Goal: Information Seeking & Learning: Learn about a topic

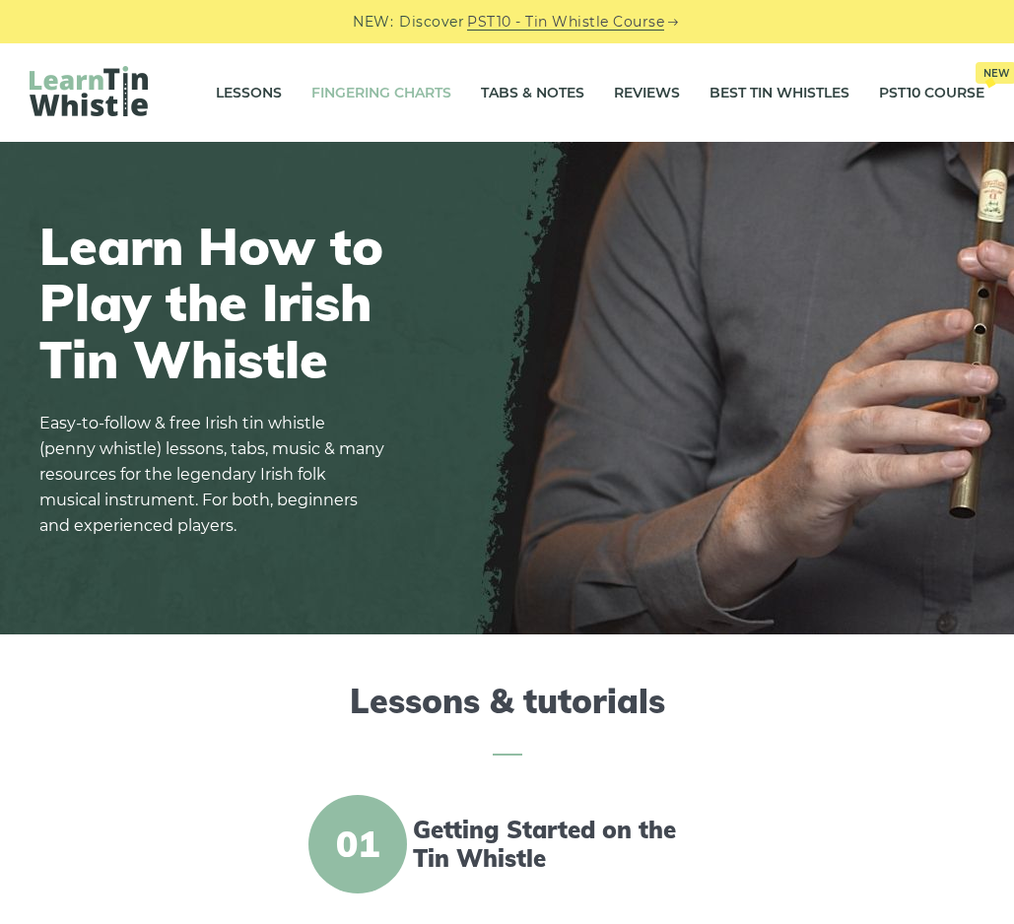
click at [370, 90] on link "Fingering Charts" at bounding box center [381, 92] width 140 height 49
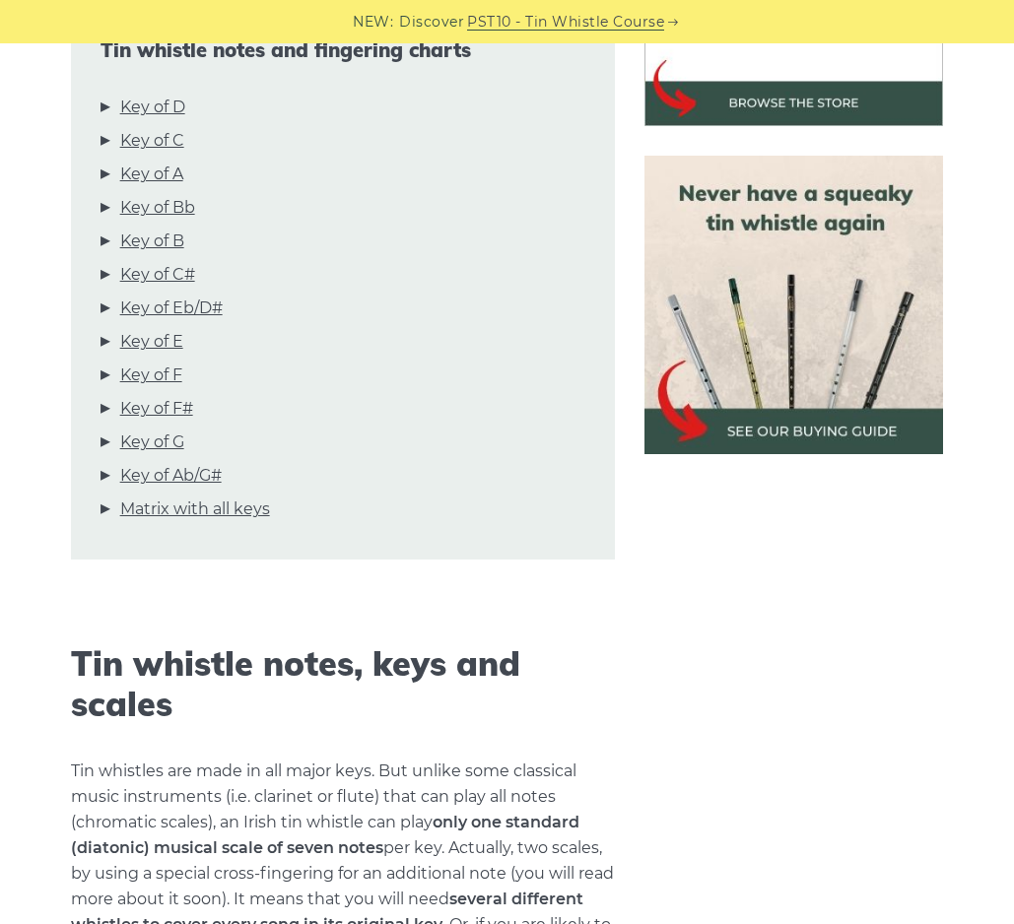
scroll to position [775, 0]
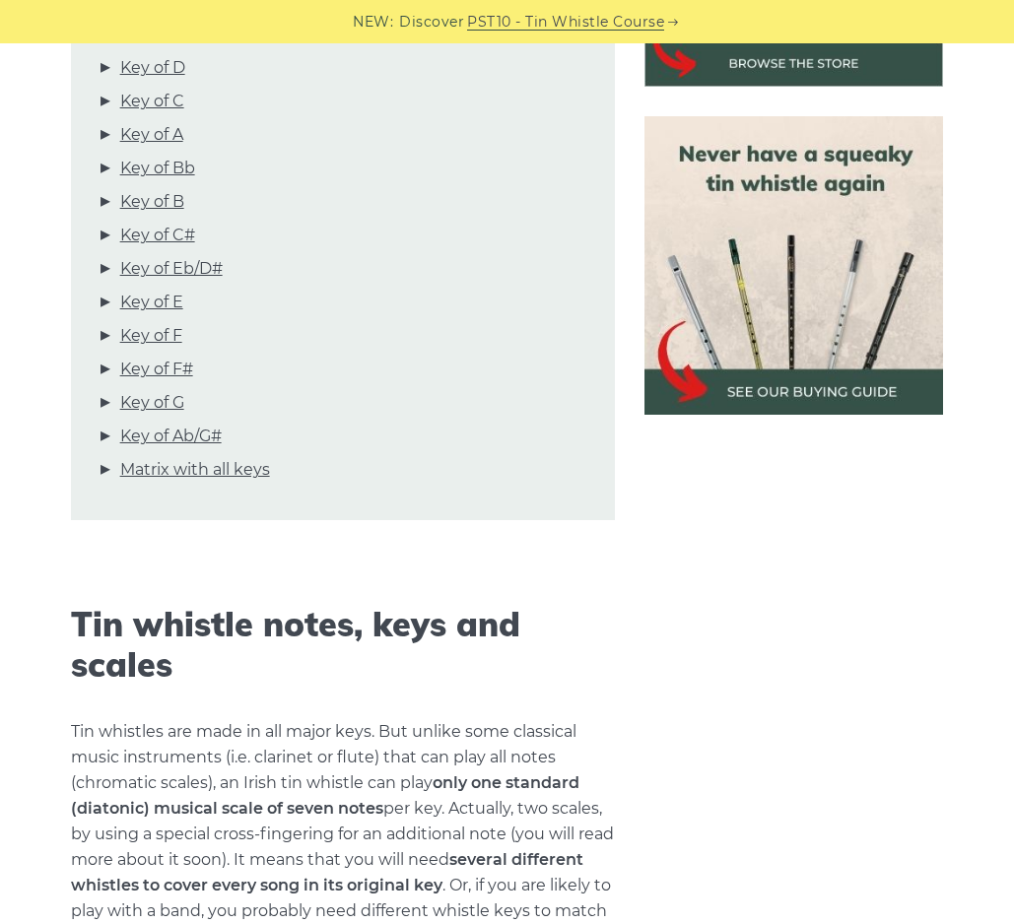
click at [179, 658] on h2 "Tin whistle notes, keys and scales" at bounding box center [343, 645] width 545 height 81
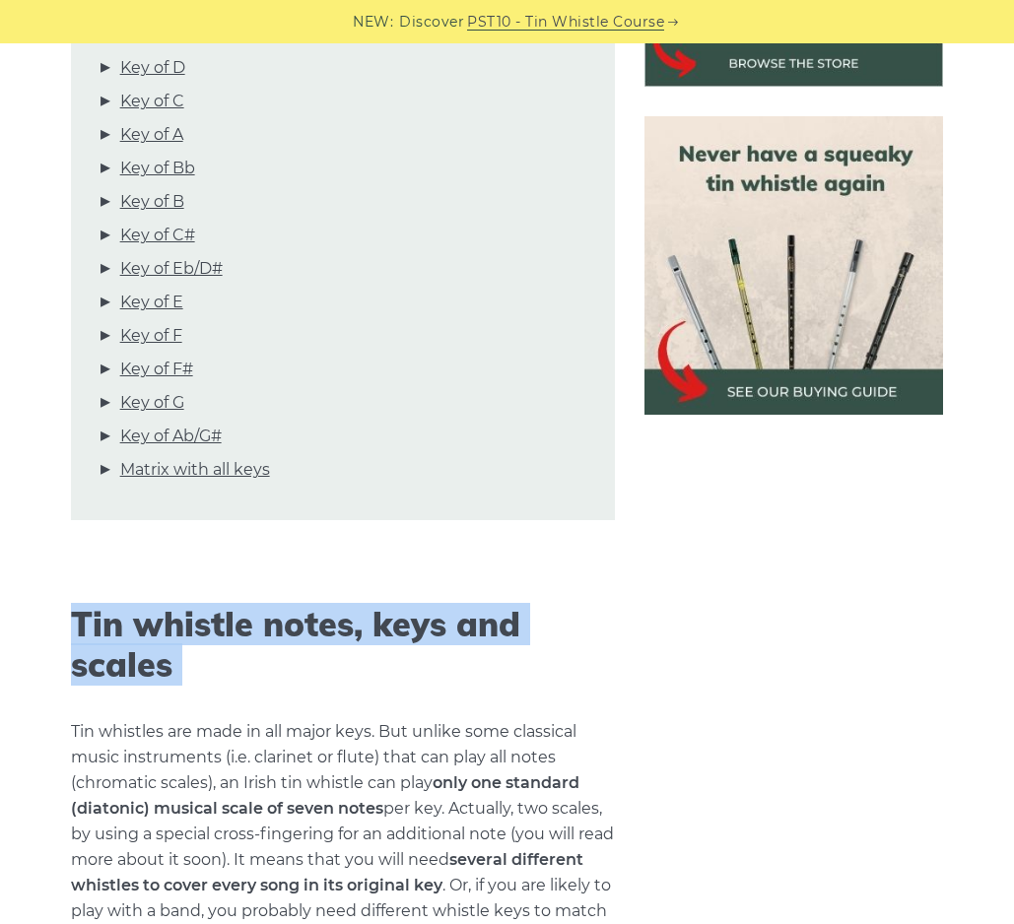
click at [178, 660] on h2 "Tin whistle notes, keys and scales" at bounding box center [343, 645] width 545 height 81
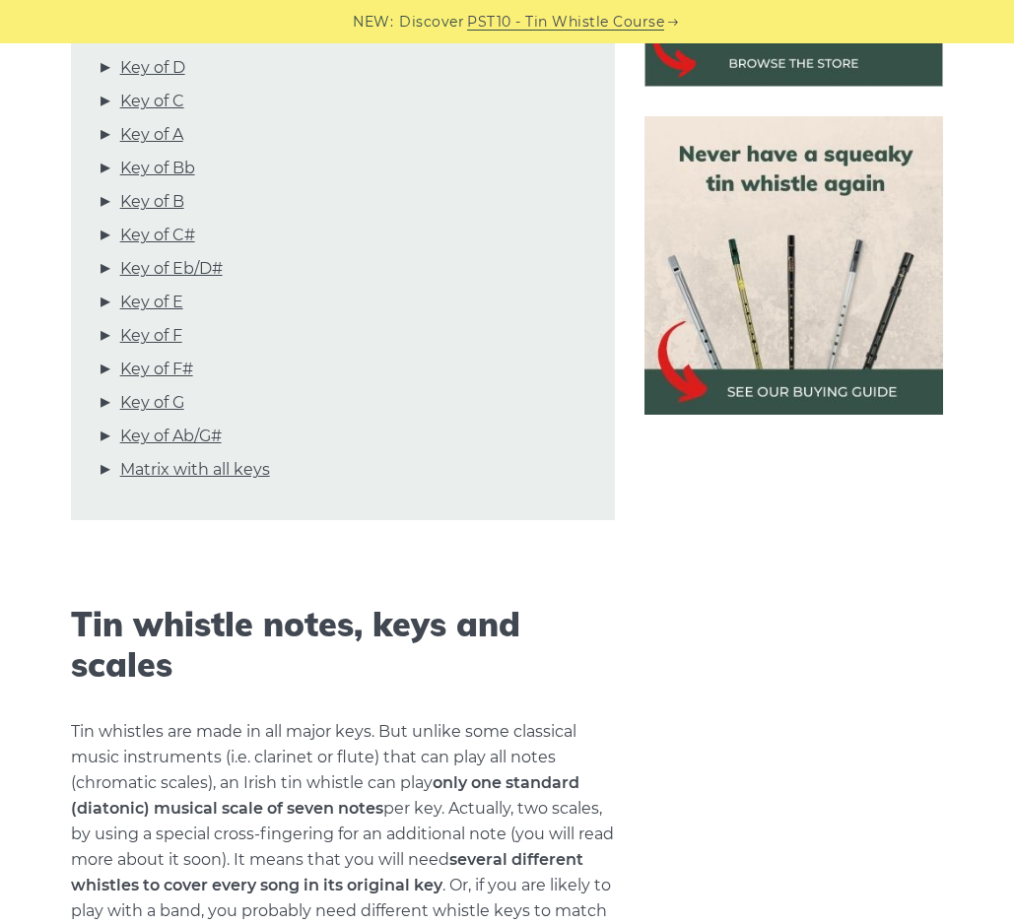
click at [178, 660] on h2 "Tin whistle notes, keys and scales" at bounding box center [343, 645] width 545 height 81
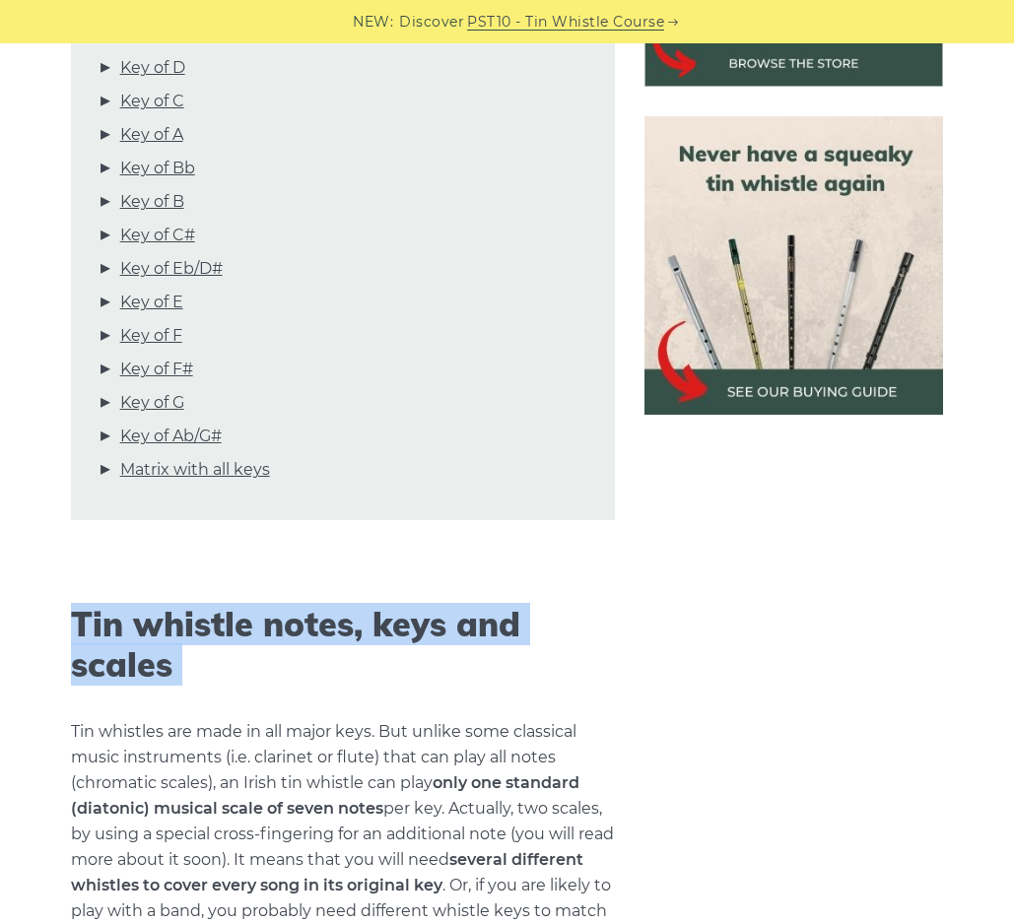
click at [178, 660] on h2 "Tin whistle notes, keys and scales" at bounding box center [343, 645] width 545 height 81
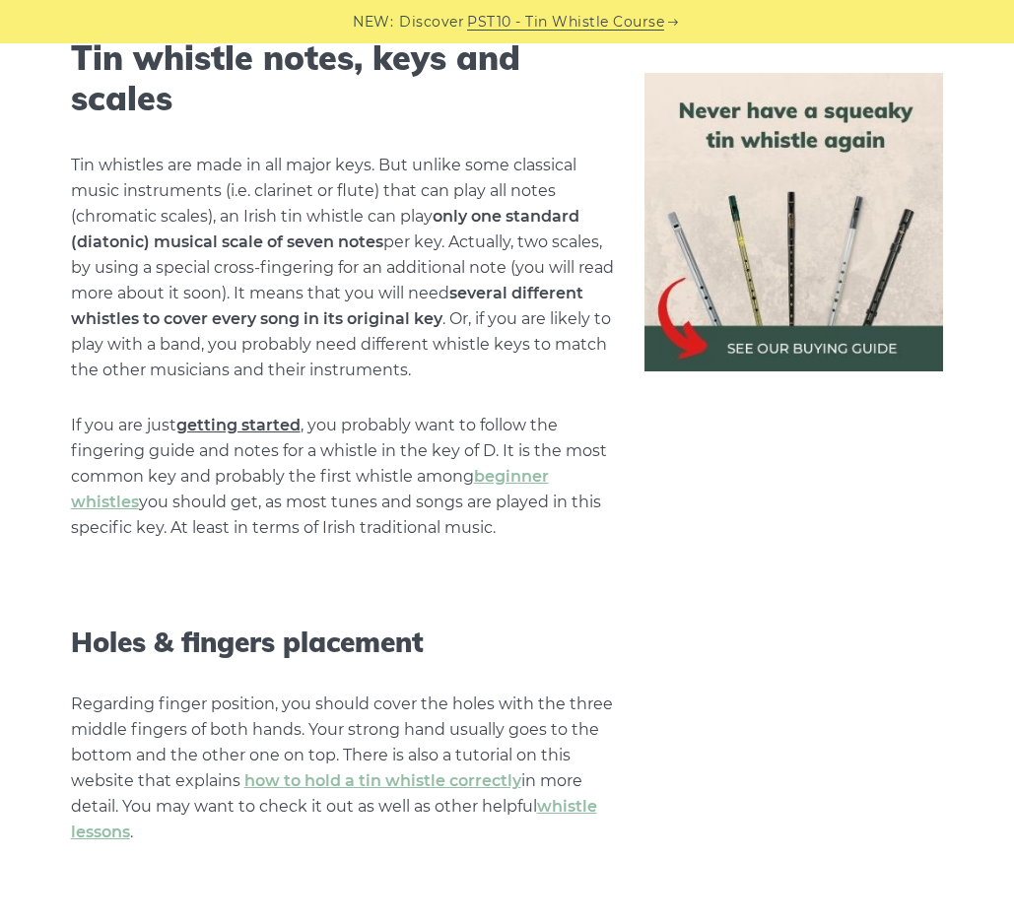
scroll to position [1380, 0]
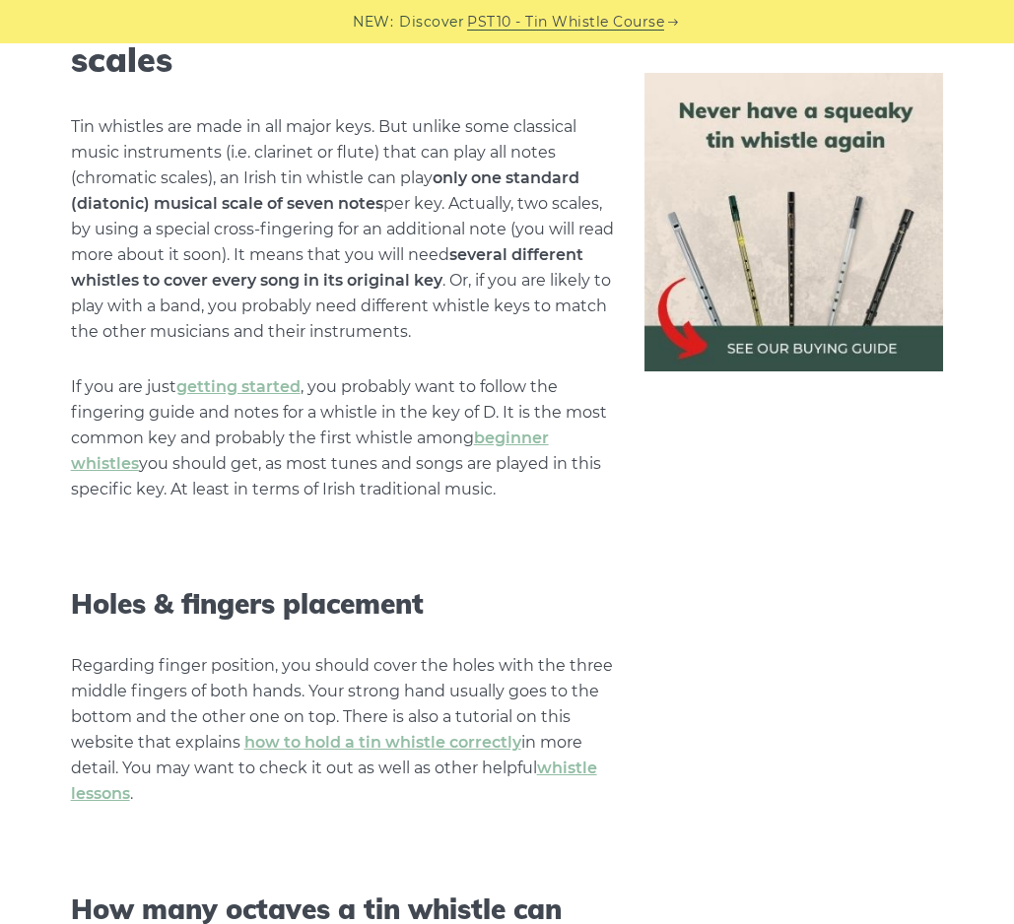
click at [358, 606] on h3 "Holes & fingers placement" at bounding box center [343, 603] width 545 height 33
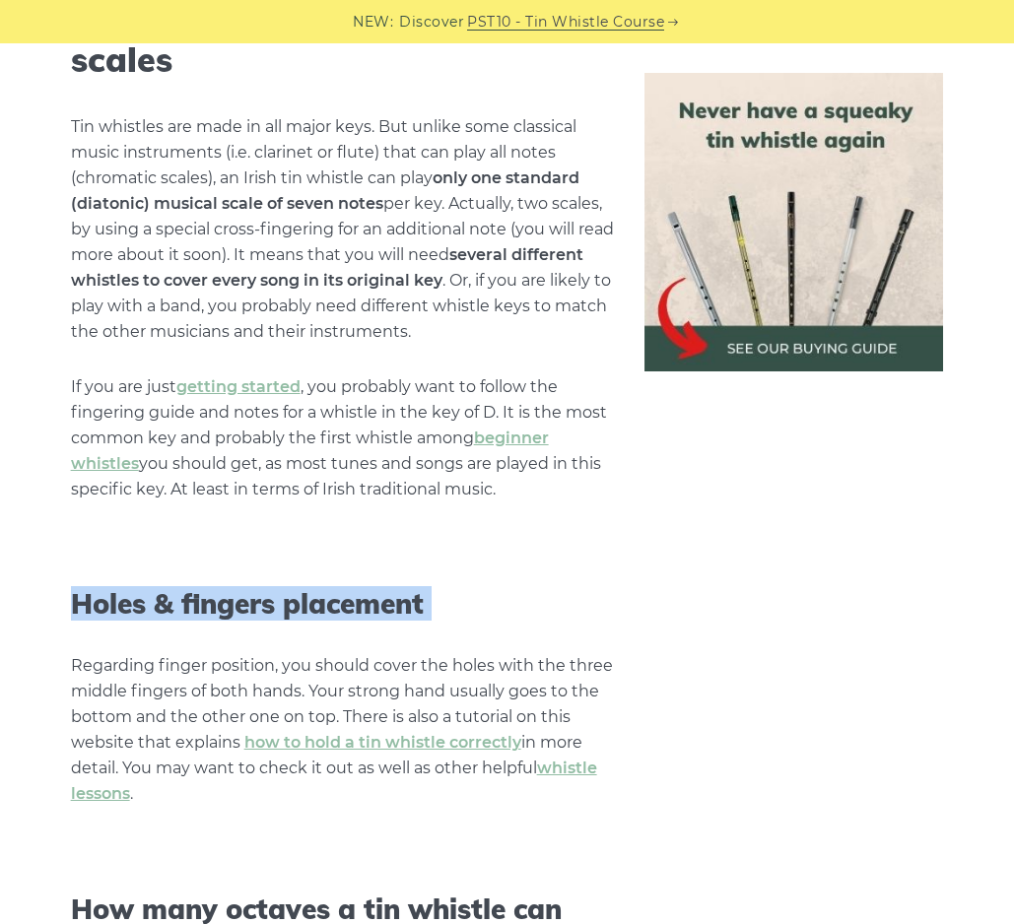
click at [461, 601] on h3 "Holes & fingers placement" at bounding box center [343, 603] width 545 height 33
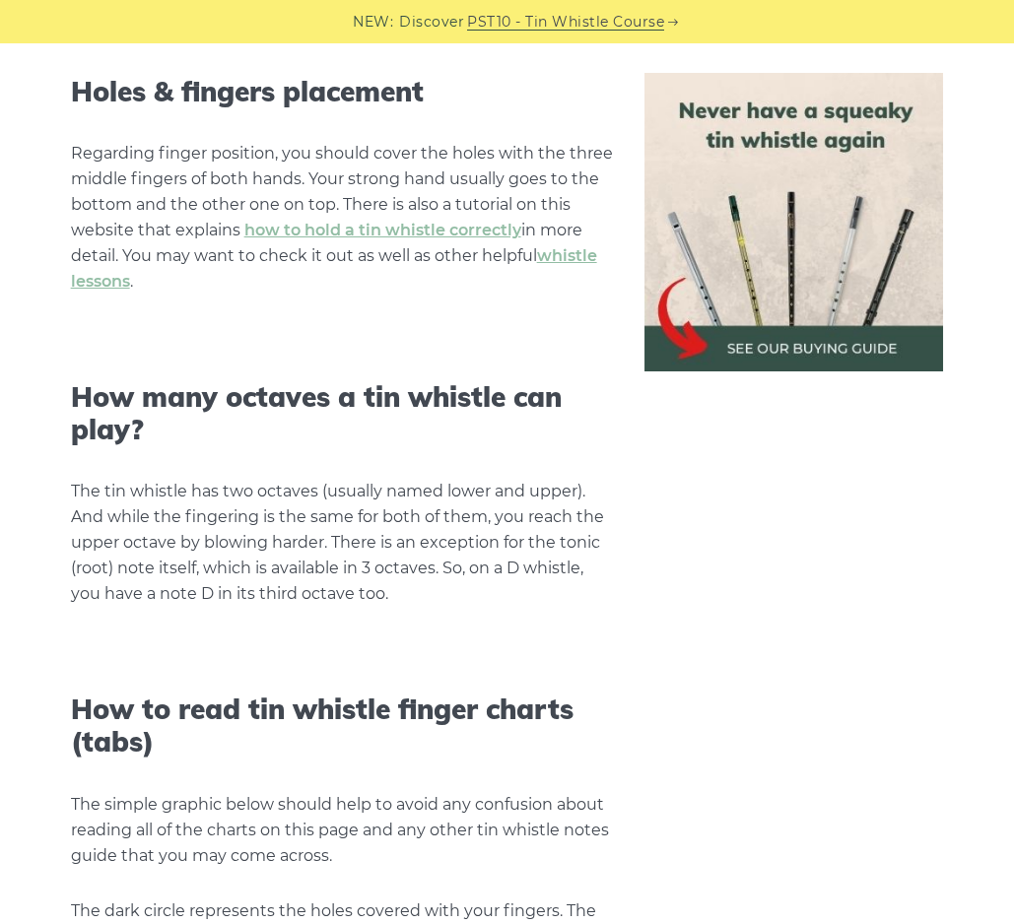
scroll to position [1894, 0]
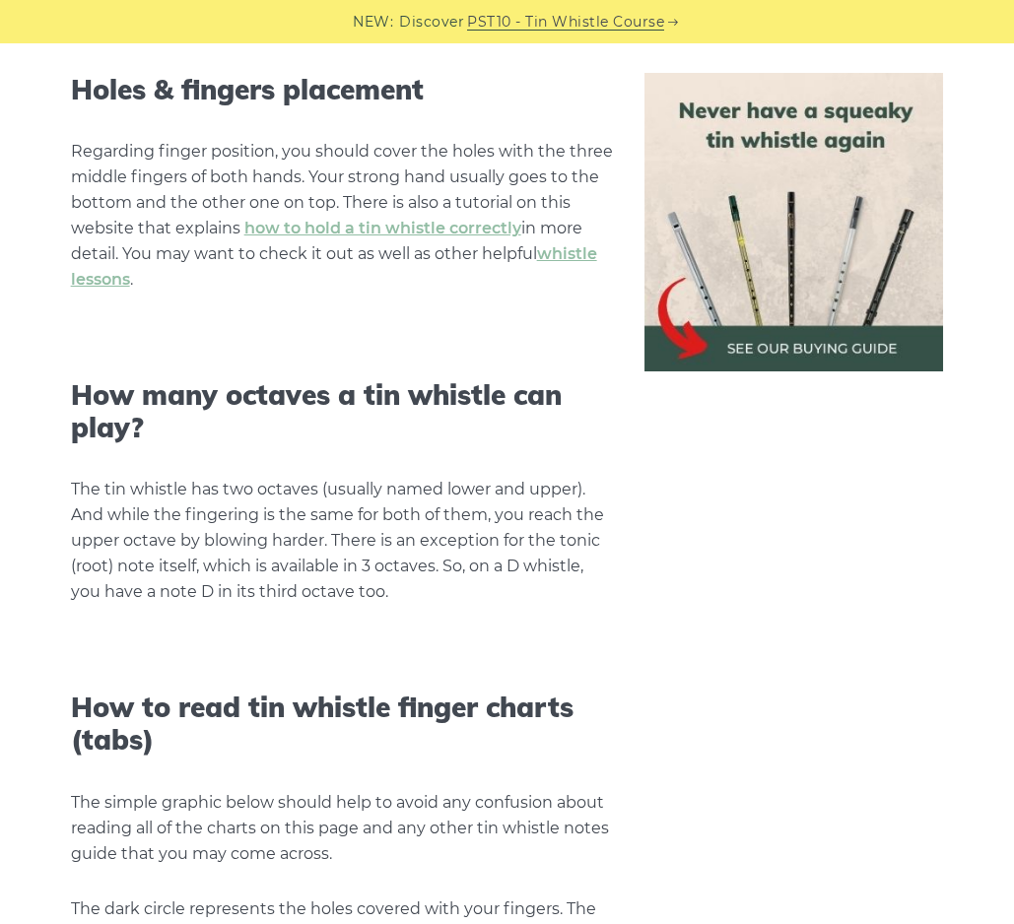
click at [433, 593] on p "The tin whistle has two octaves (usually named lower and upper). And while the …" at bounding box center [343, 541] width 545 height 128
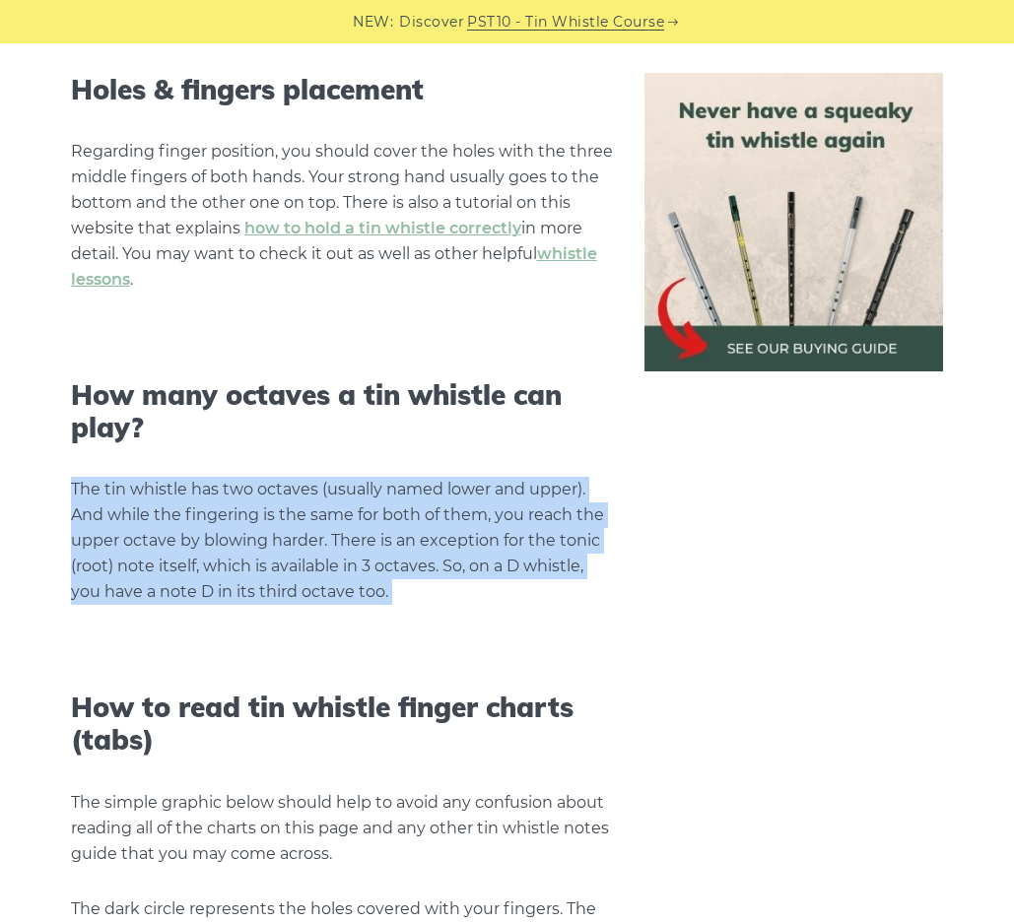
click at [433, 593] on p "The tin whistle has two octaves (usually named lower and upper). And while the …" at bounding box center [343, 541] width 545 height 128
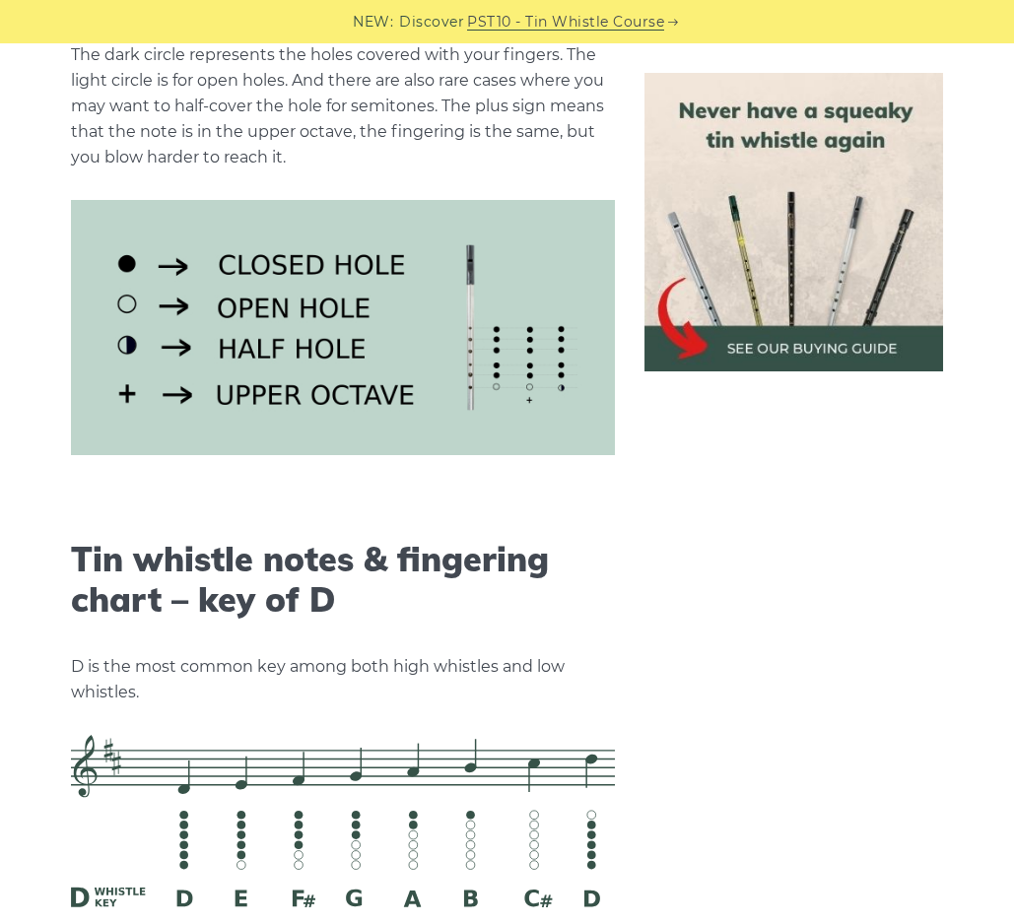
scroll to position [2769, 0]
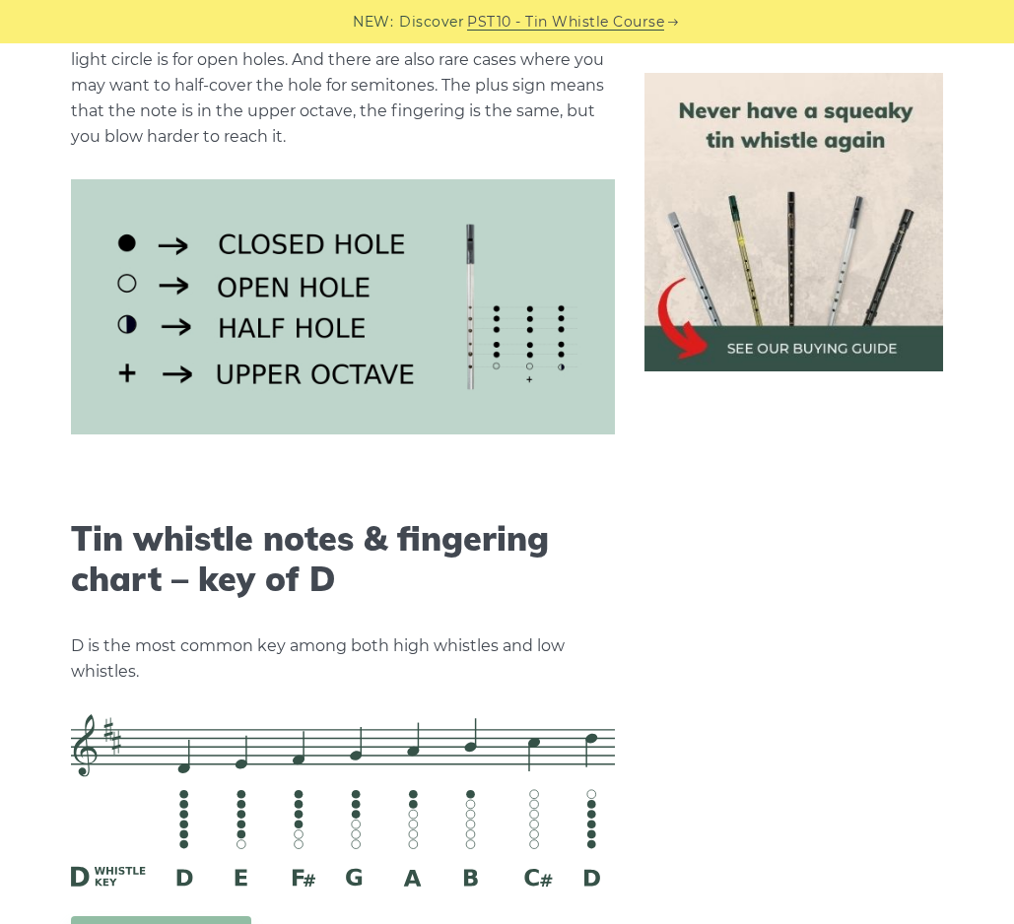
click at [377, 566] on h2 "Tin whistle notes & fingering chart – key of D" at bounding box center [343, 559] width 545 height 81
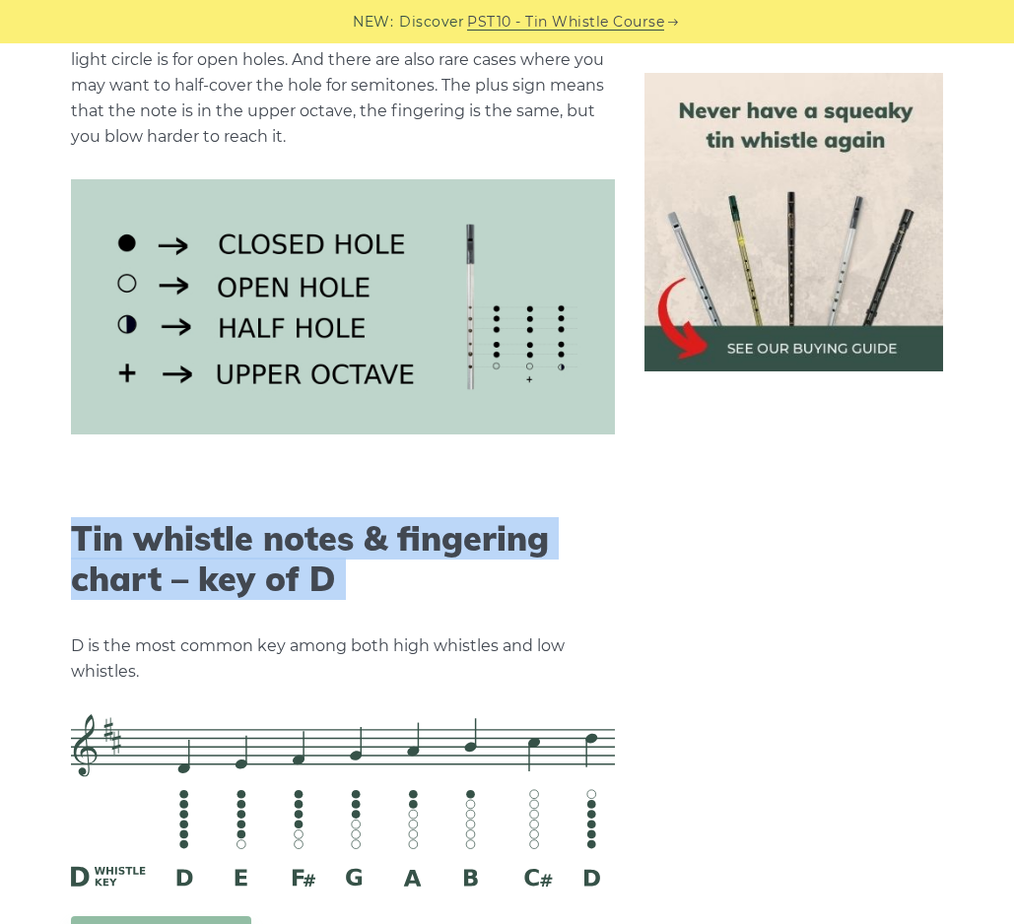
click at [344, 569] on h2 "Tin whistle notes & fingering chart – key of D" at bounding box center [343, 559] width 545 height 81
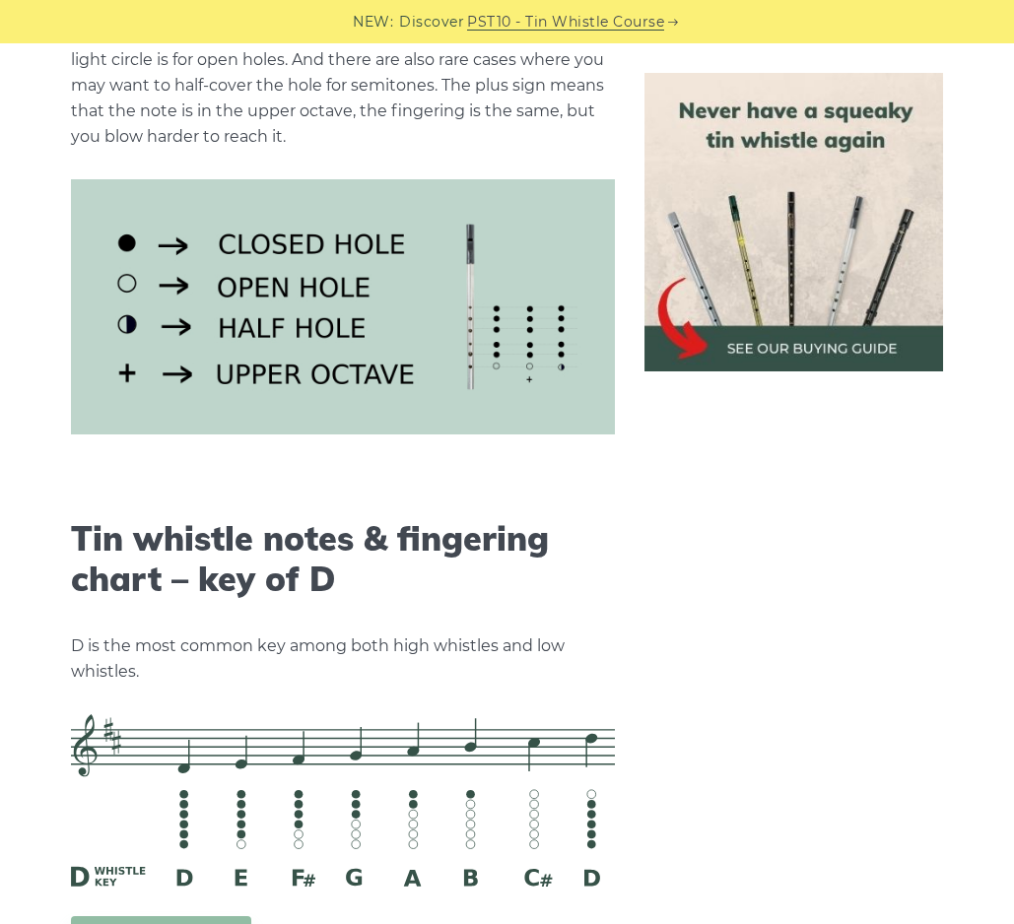
click at [344, 569] on h2 "Tin whistle notes & fingering chart – key of D" at bounding box center [343, 559] width 545 height 81
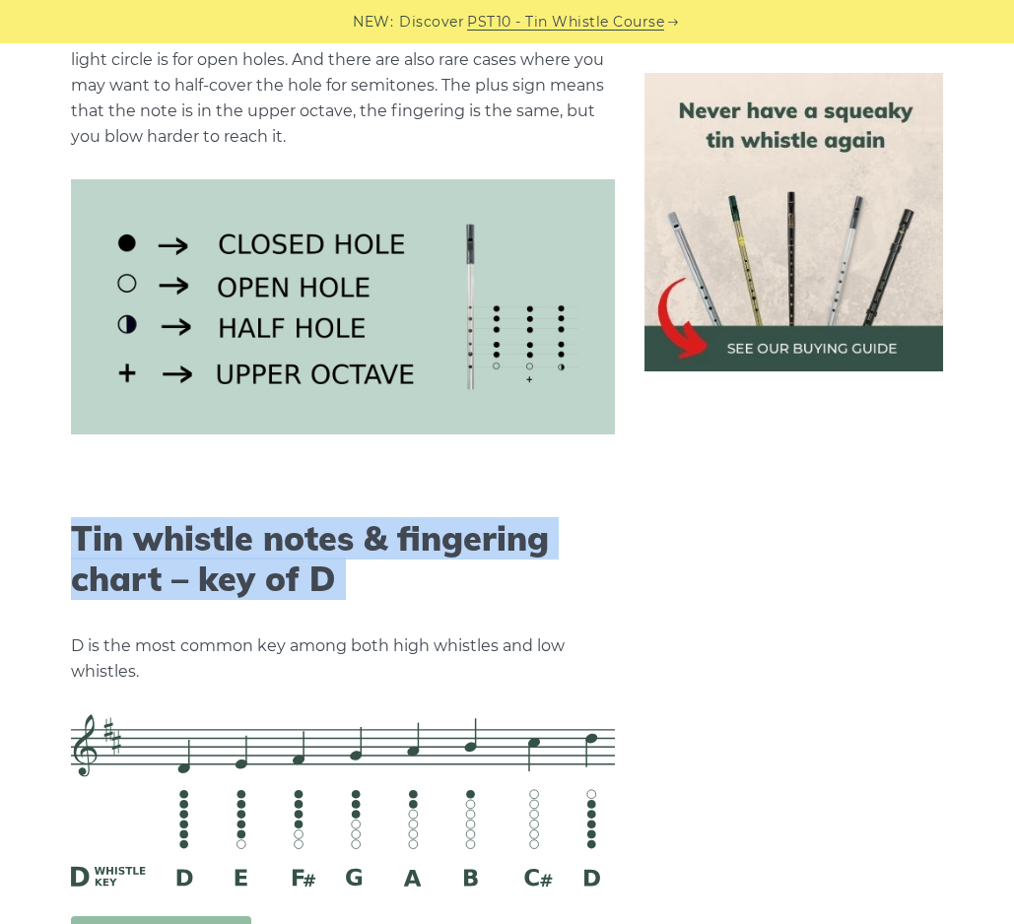
click at [344, 569] on h2 "Tin whistle notes & fingering chart – key of D" at bounding box center [343, 559] width 545 height 81
click at [345, 569] on h2 "Tin whistle notes & fingering chart – key of D" at bounding box center [343, 559] width 545 height 81
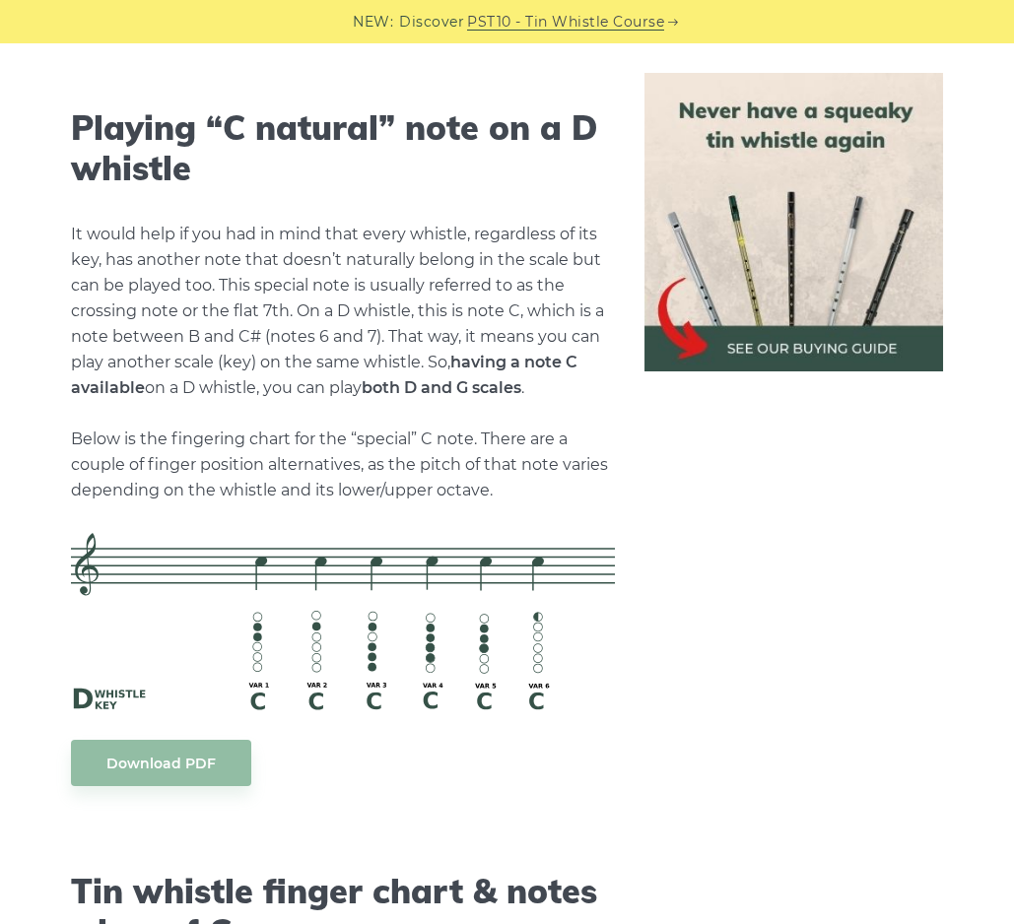
scroll to position [4167, 0]
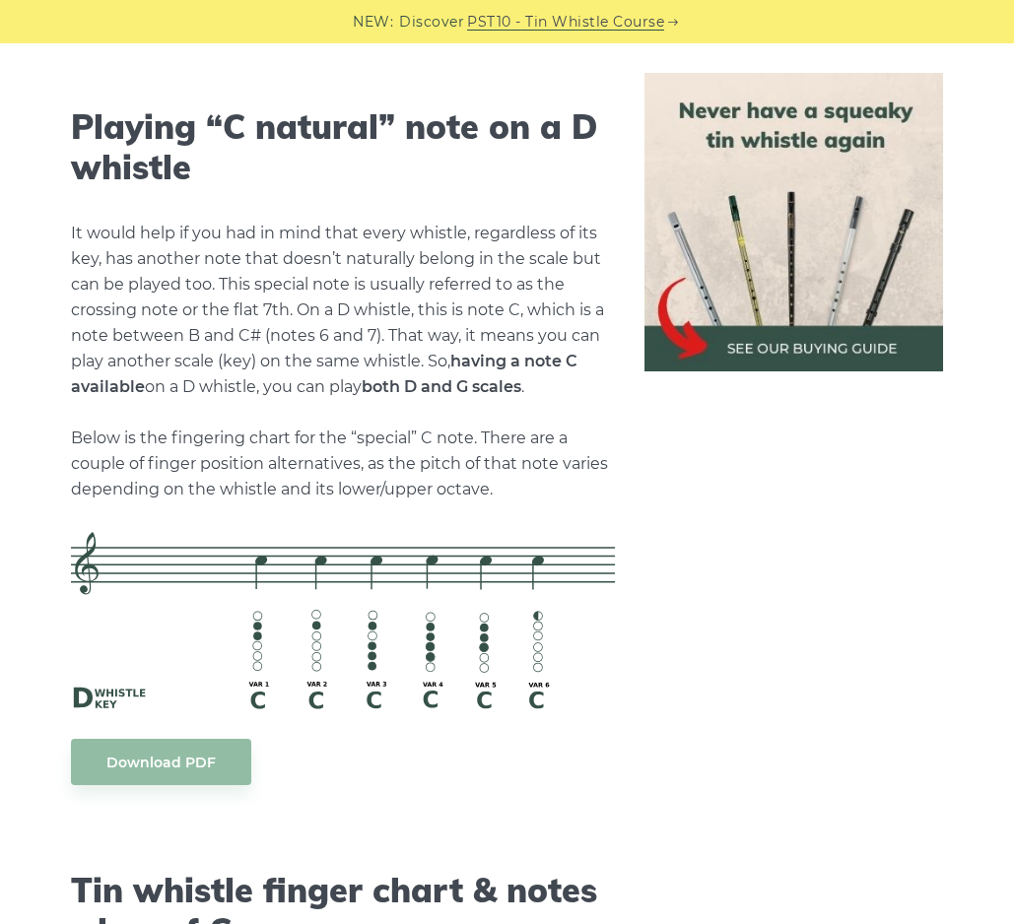
click at [208, 154] on h2 "Playing “C natural” note on a D whistle" at bounding box center [343, 147] width 545 height 81
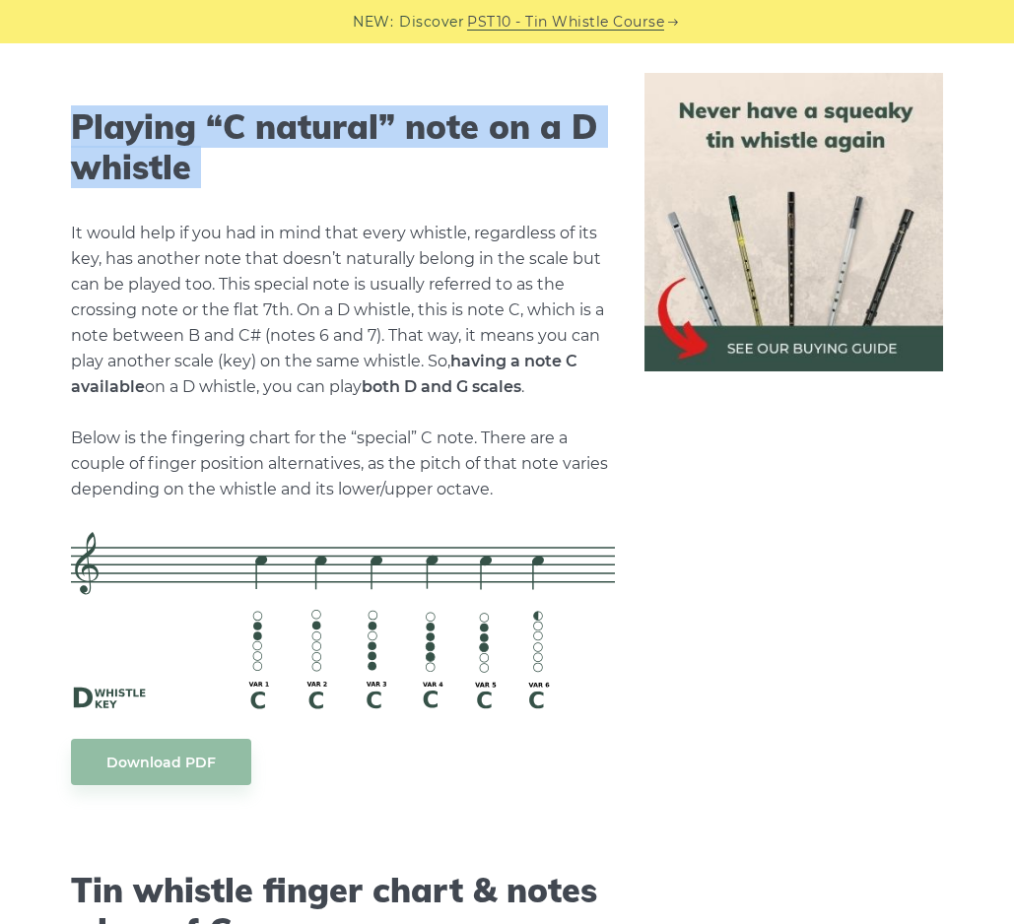
click at [208, 179] on h2 "Playing “C natural” note on a D whistle" at bounding box center [343, 147] width 545 height 81
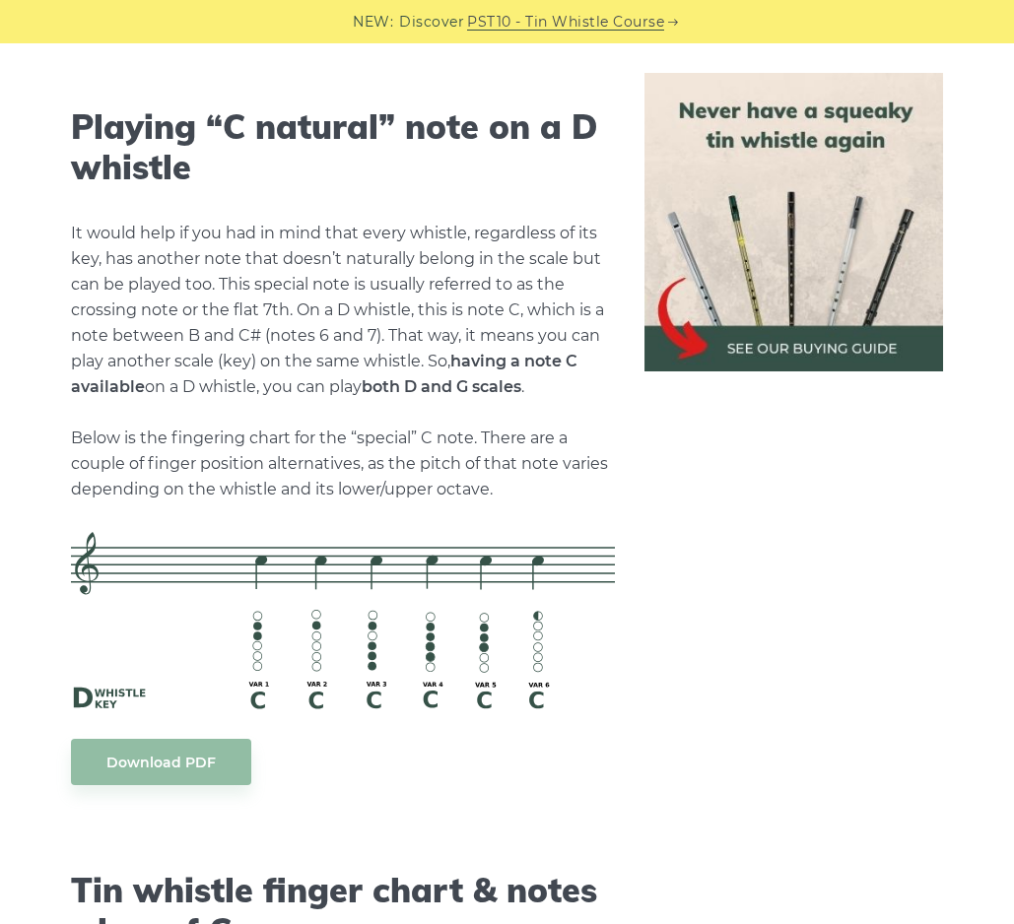
click at [236, 221] on p "It would help if you had in mind that every whistle, regardless of its key, has…" at bounding box center [343, 362] width 545 height 282
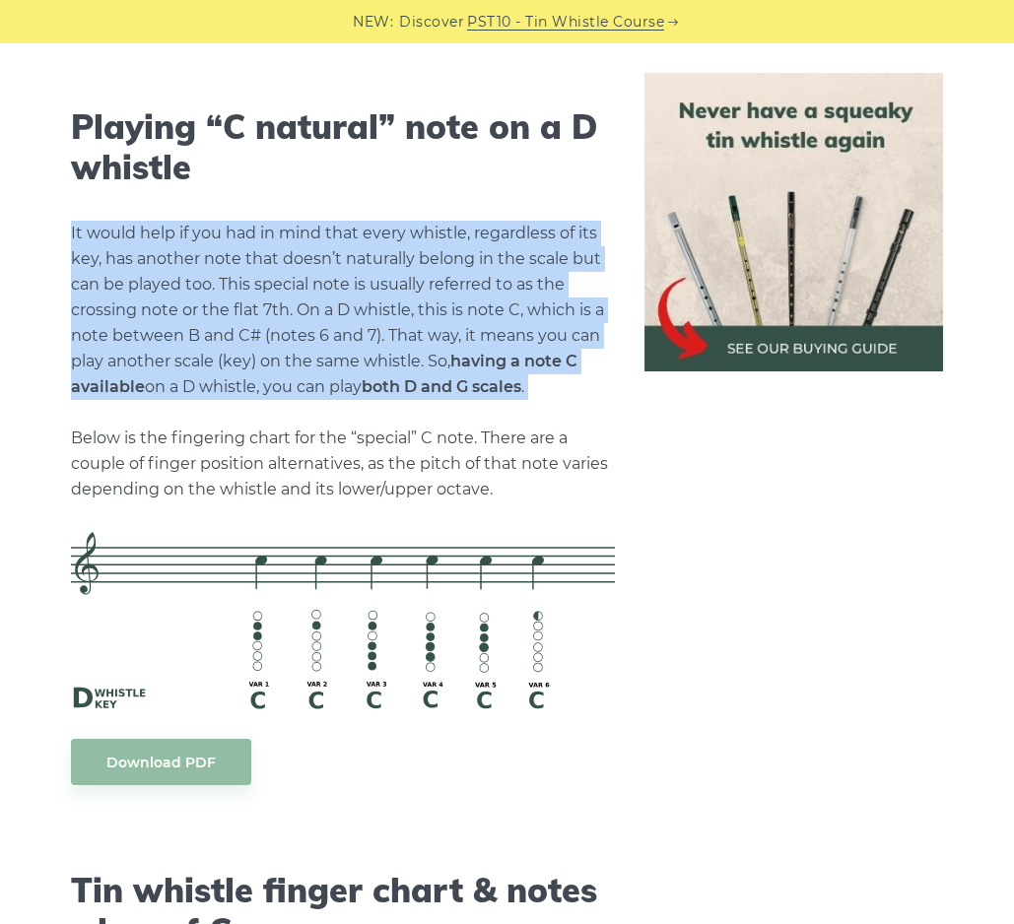
click at [308, 270] on p "It would help if you had in mind that every whistle, regardless of its key, has…" at bounding box center [343, 362] width 545 height 282
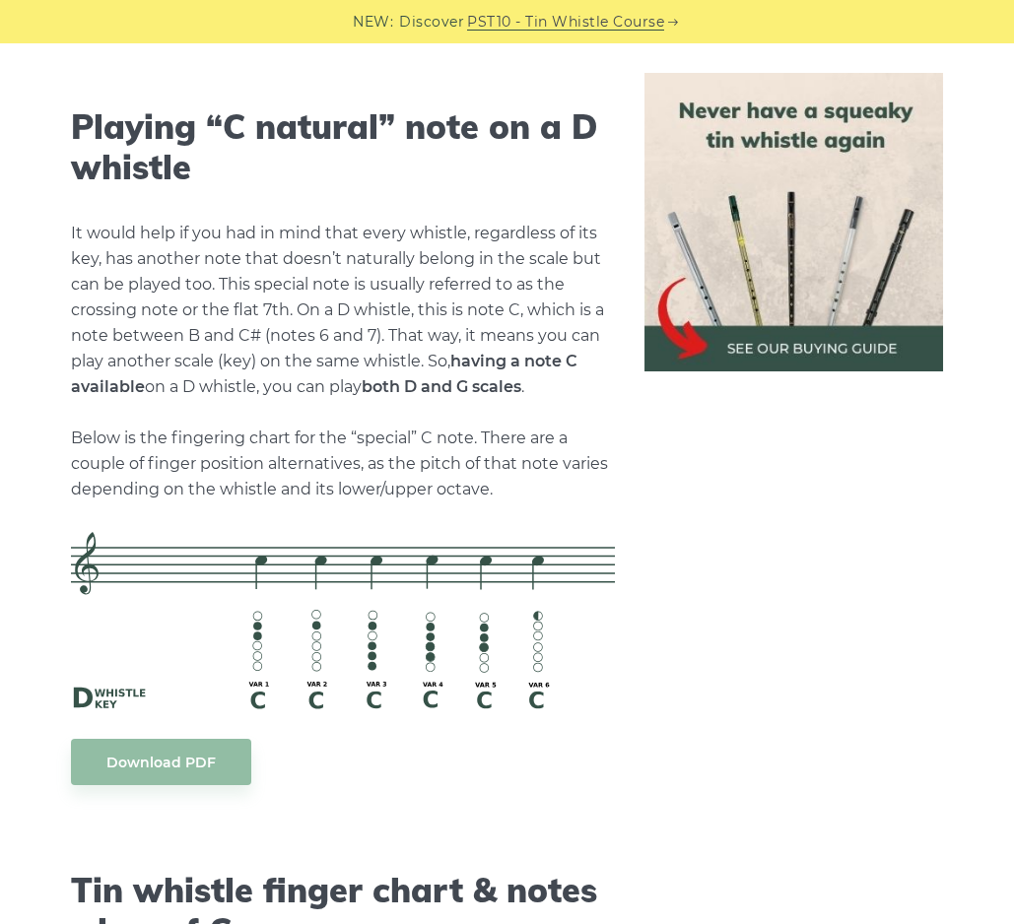
click at [562, 267] on p "It would help if you had in mind that every whistle, regardless of its key, has…" at bounding box center [343, 362] width 545 height 282
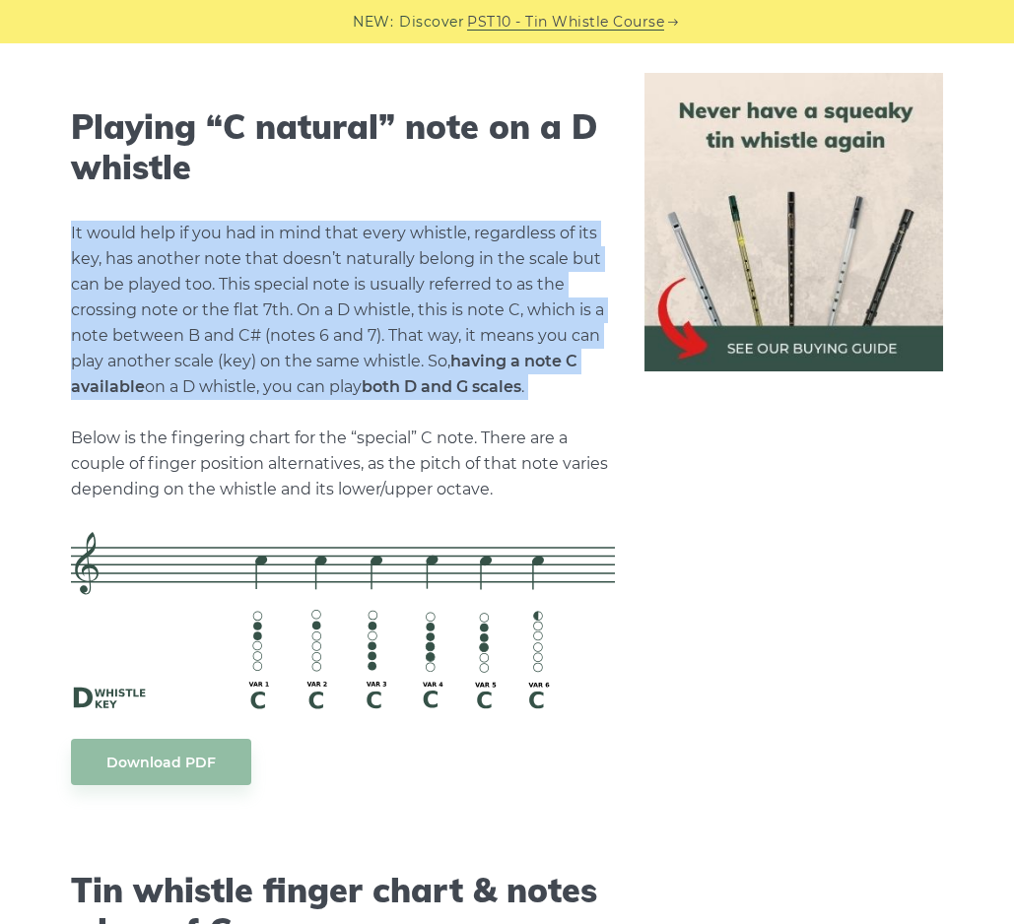
click at [573, 271] on p "It would help if you had in mind that every whistle, regardless of its key, has…" at bounding box center [343, 362] width 545 height 282
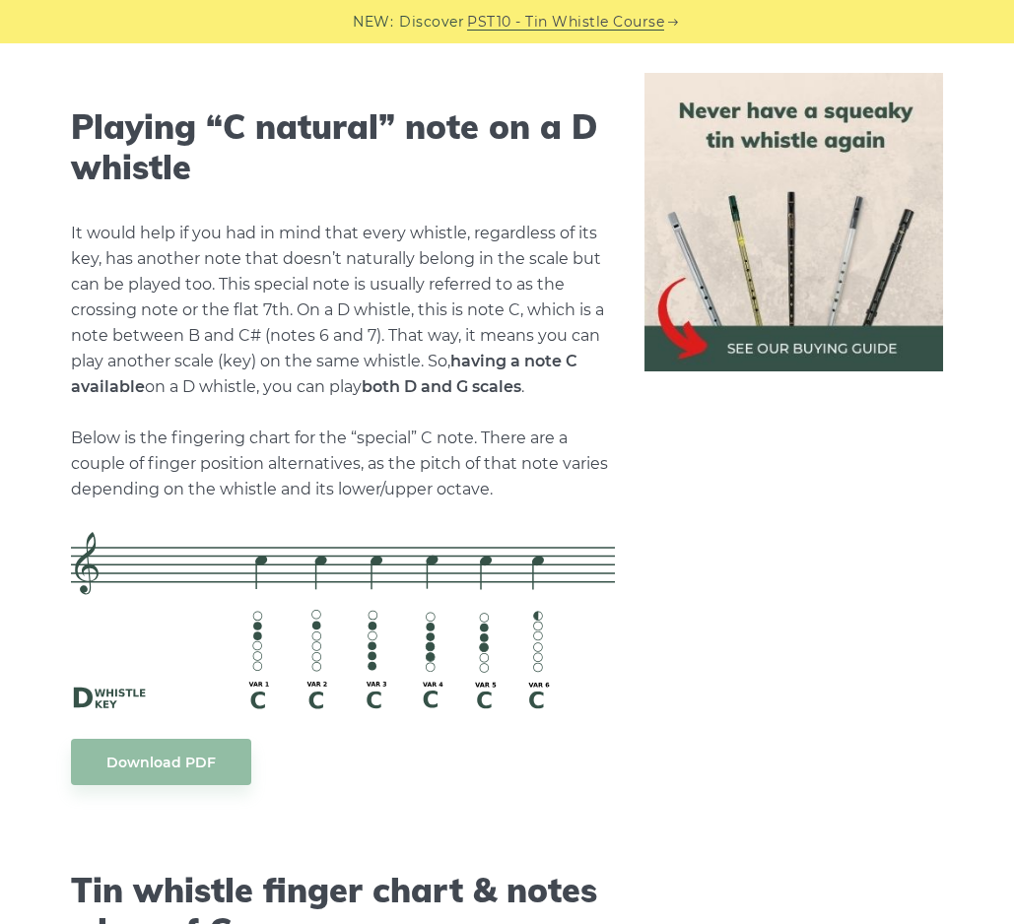
click at [573, 271] on p "It would help if you had in mind that every whistle, regardless of its key, has…" at bounding box center [343, 362] width 545 height 282
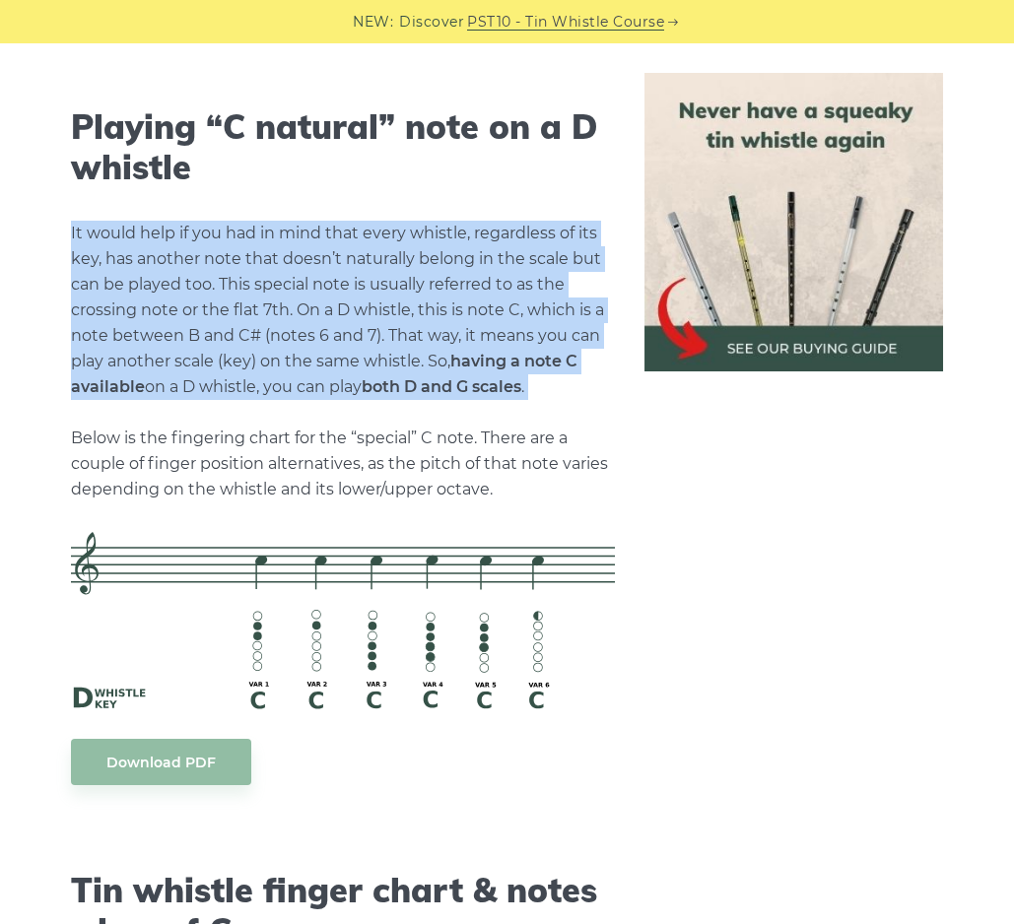
click at [573, 271] on p "It would help if you had in mind that every whistle, regardless of its key, has…" at bounding box center [343, 362] width 545 height 282
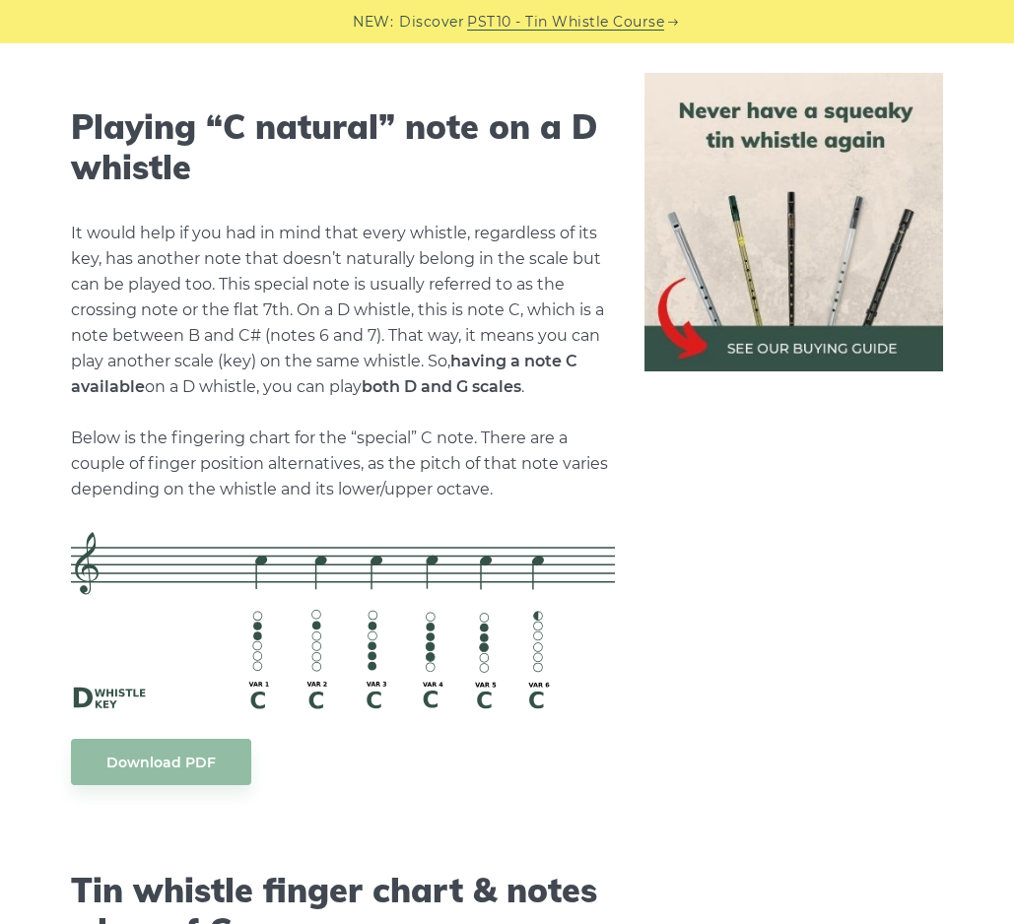
click at [573, 271] on p "It would help if you had in mind that every whistle, regardless of its key, has…" at bounding box center [343, 362] width 545 height 282
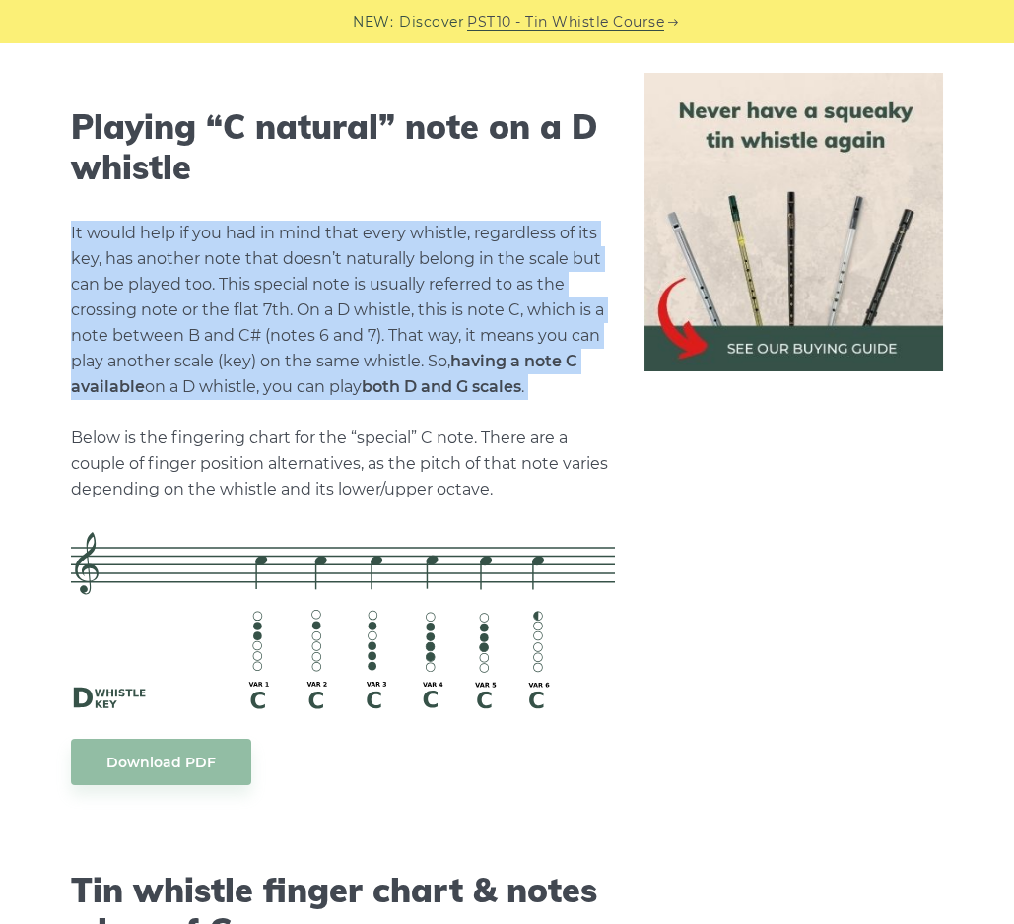
click at [573, 271] on p "It would help if you had in mind that every whistle, regardless of its key, has…" at bounding box center [343, 362] width 545 height 282
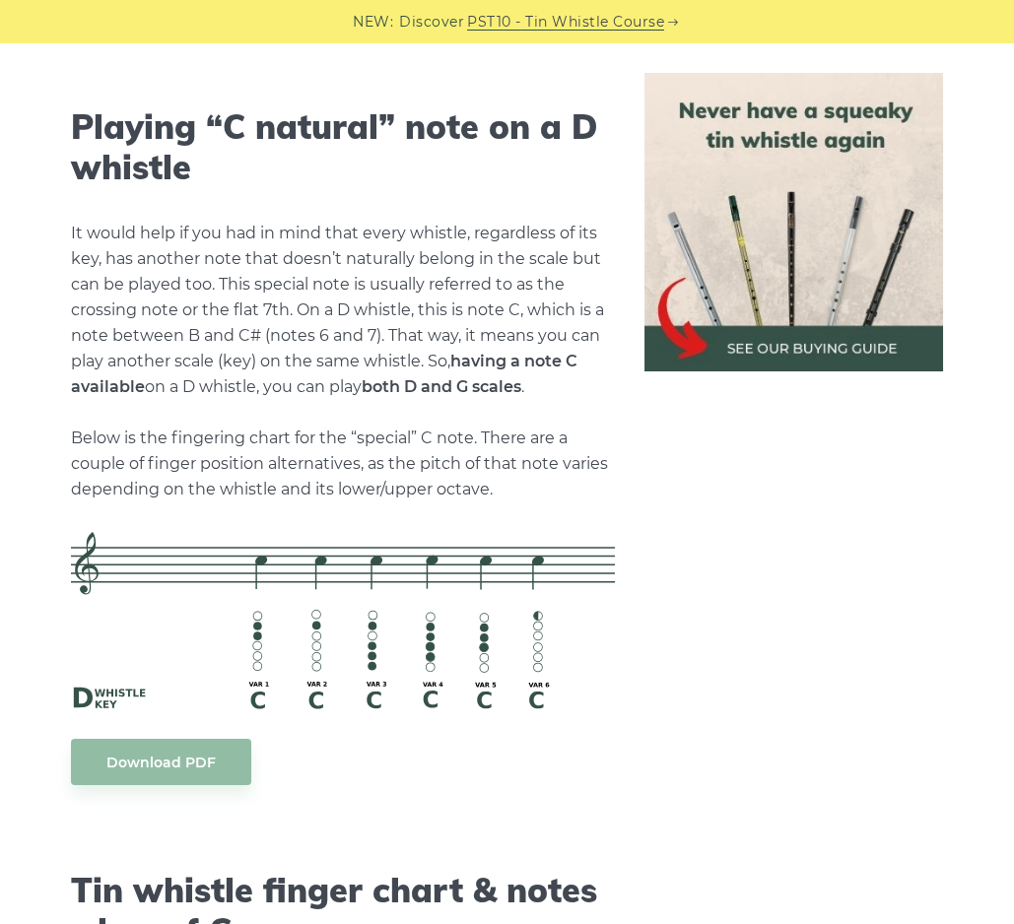
click at [548, 378] on p "It would help if you had in mind that every whistle, regardless of its key, has…" at bounding box center [343, 362] width 545 height 282
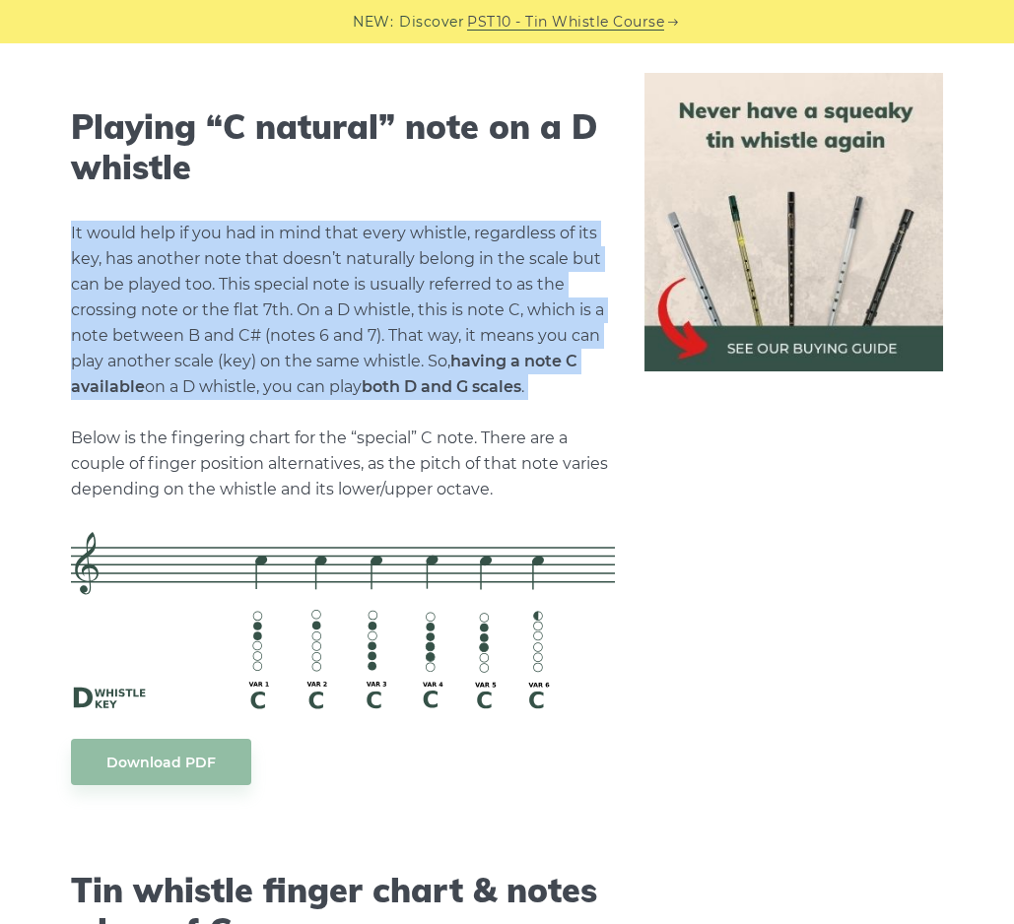
click at [547, 374] on p "It would help if you had in mind that every whistle, regardless of its key, has…" at bounding box center [343, 362] width 545 height 282
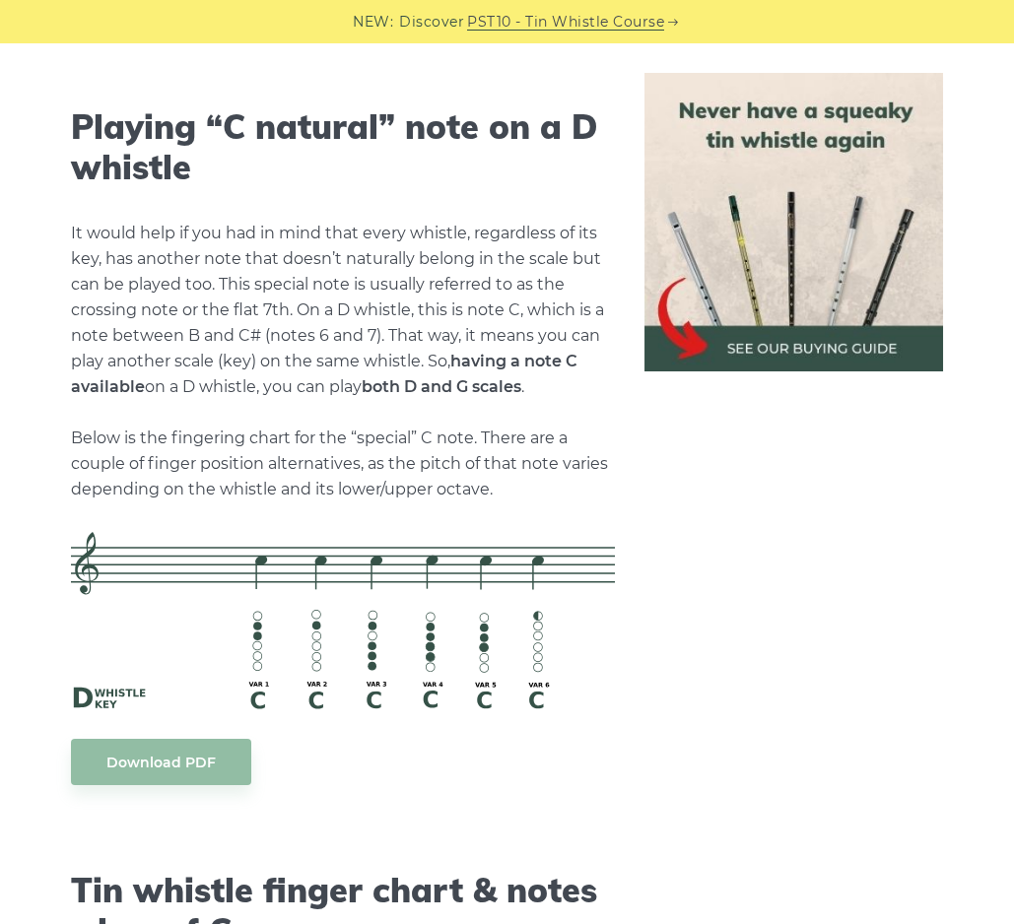
click at [547, 374] on p "It would help if you had in mind that every whistle, regardless of its key, has…" at bounding box center [343, 362] width 545 height 282
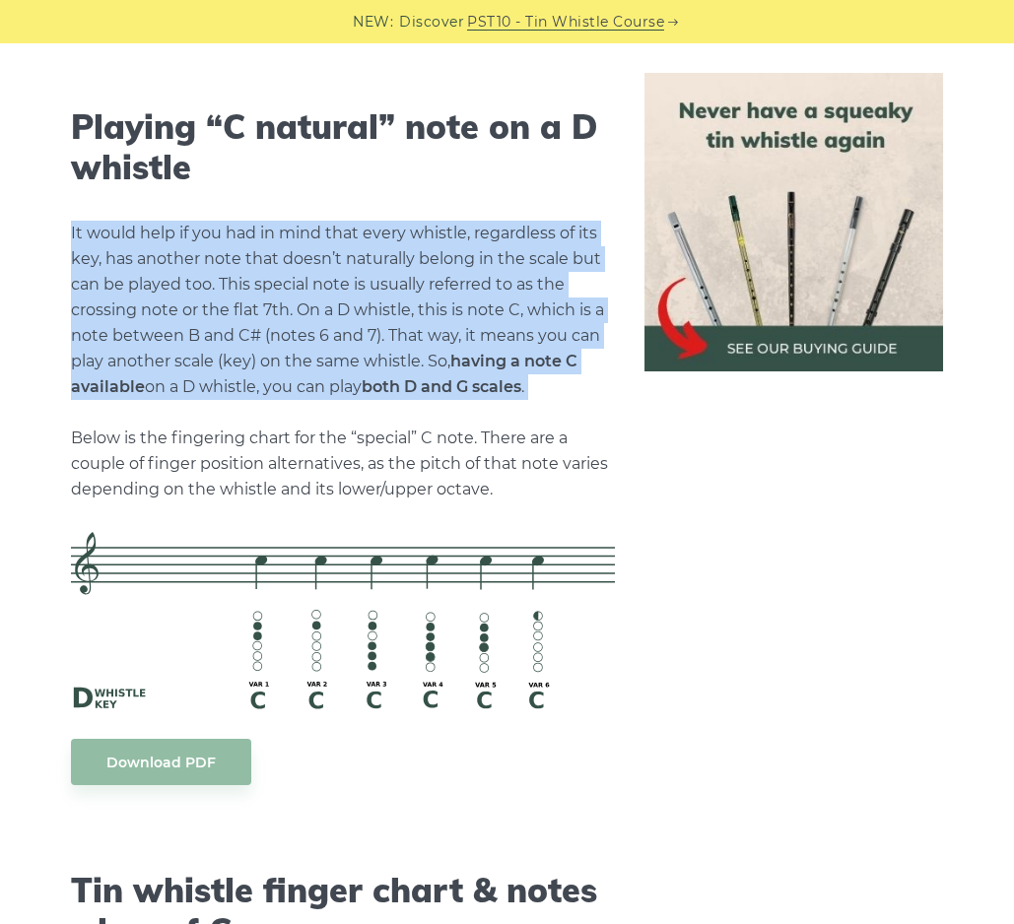
click at [545, 375] on p "It would help if you had in mind that every whistle, regardless of its key, has…" at bounding box center [343, 362] width 545 height 282
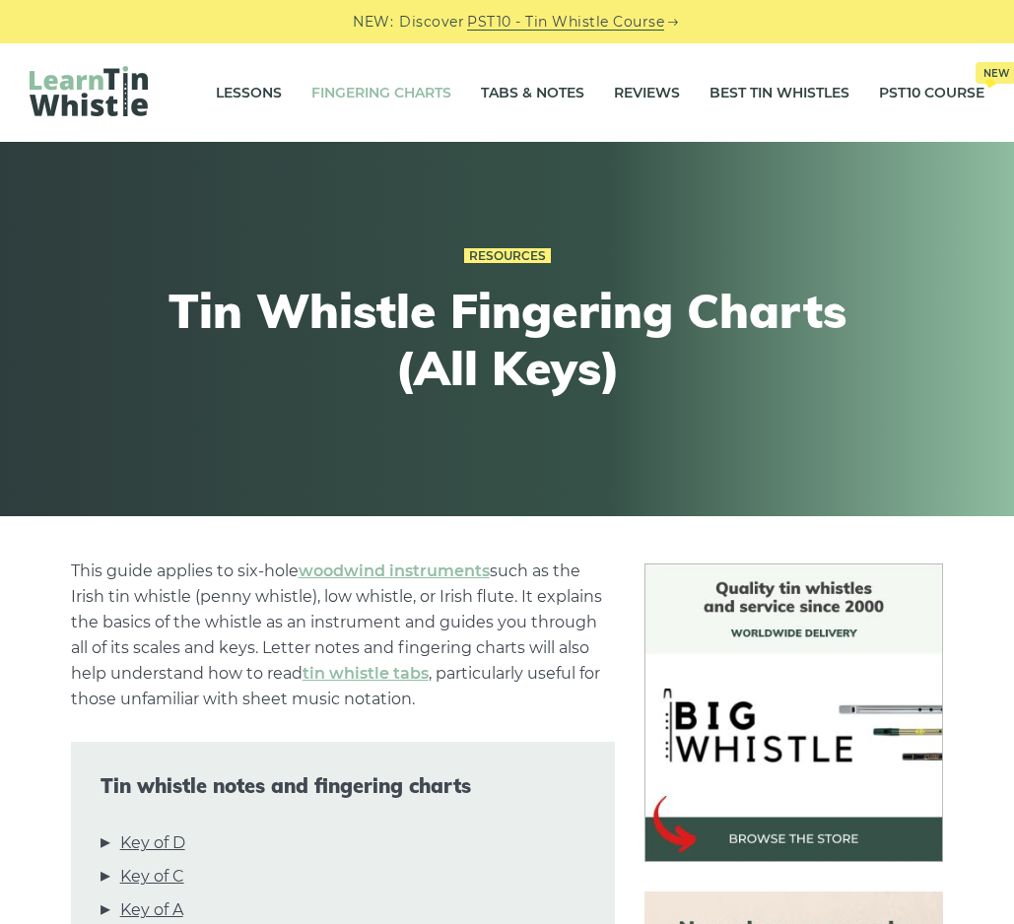
scroll to position [0, 0]
click at [564, 94] on link "Tabs & Notes" at bounding box center [532, 92] width 103 height 49
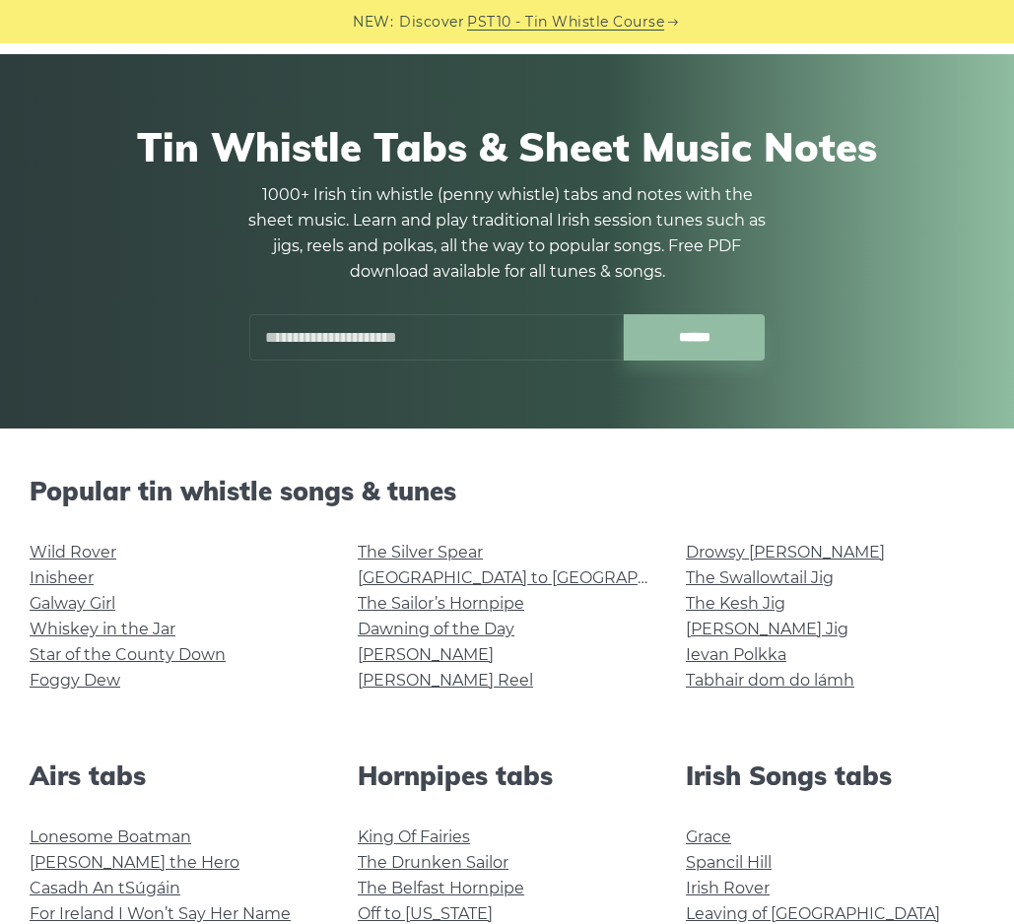
scroll to position [127, 0]
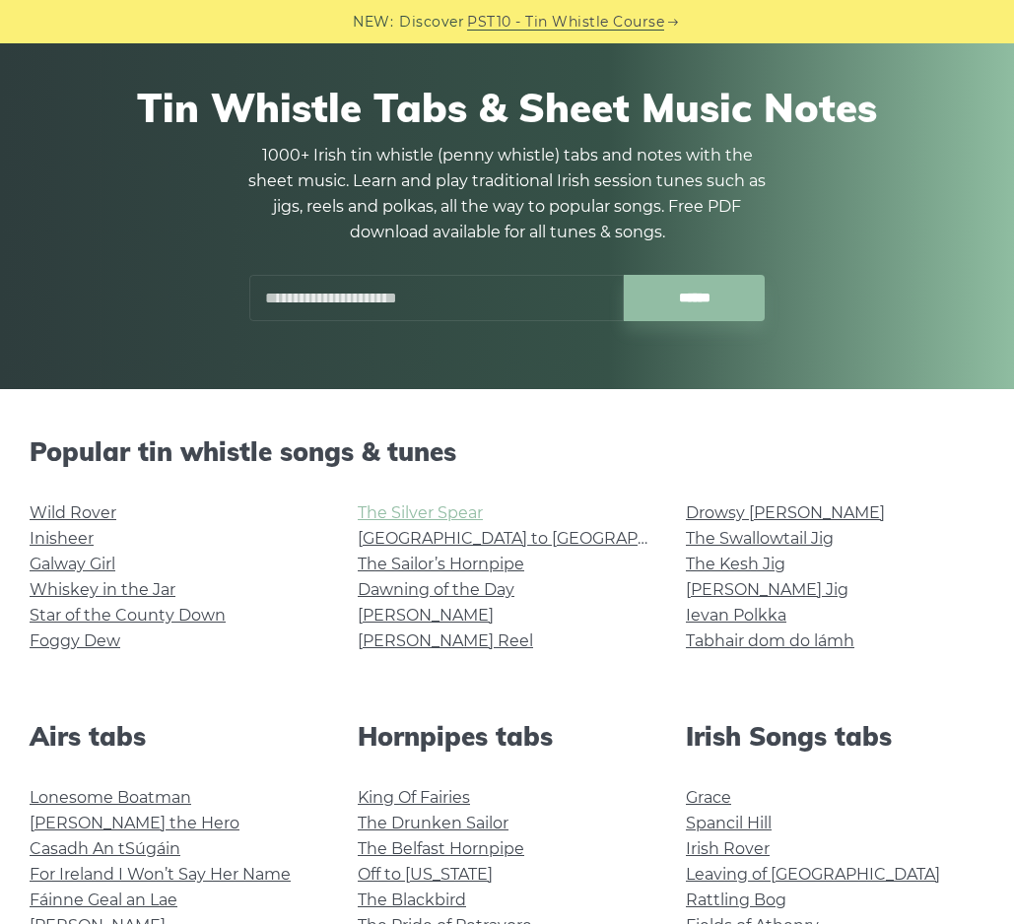
click at [403, 510] on link "The Silver Spear" at bounding box center [420, 512] width 125 height 19
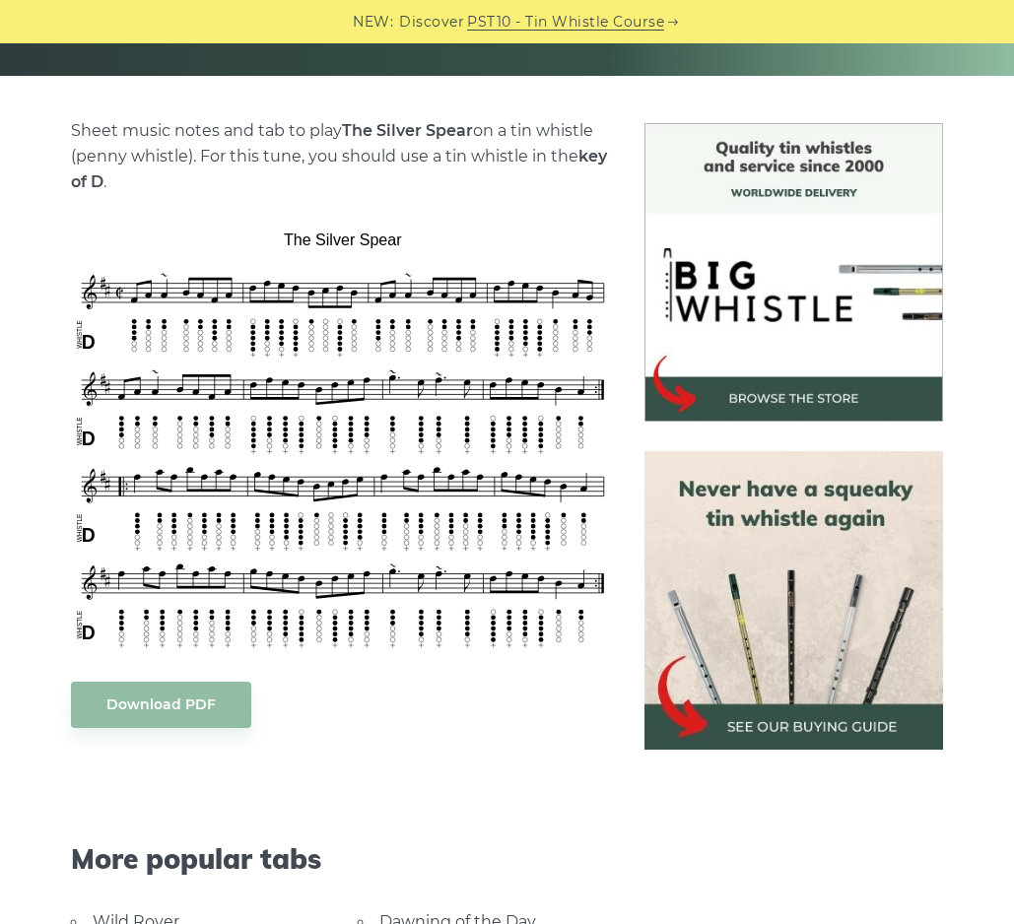
scroll to position [525, 0]
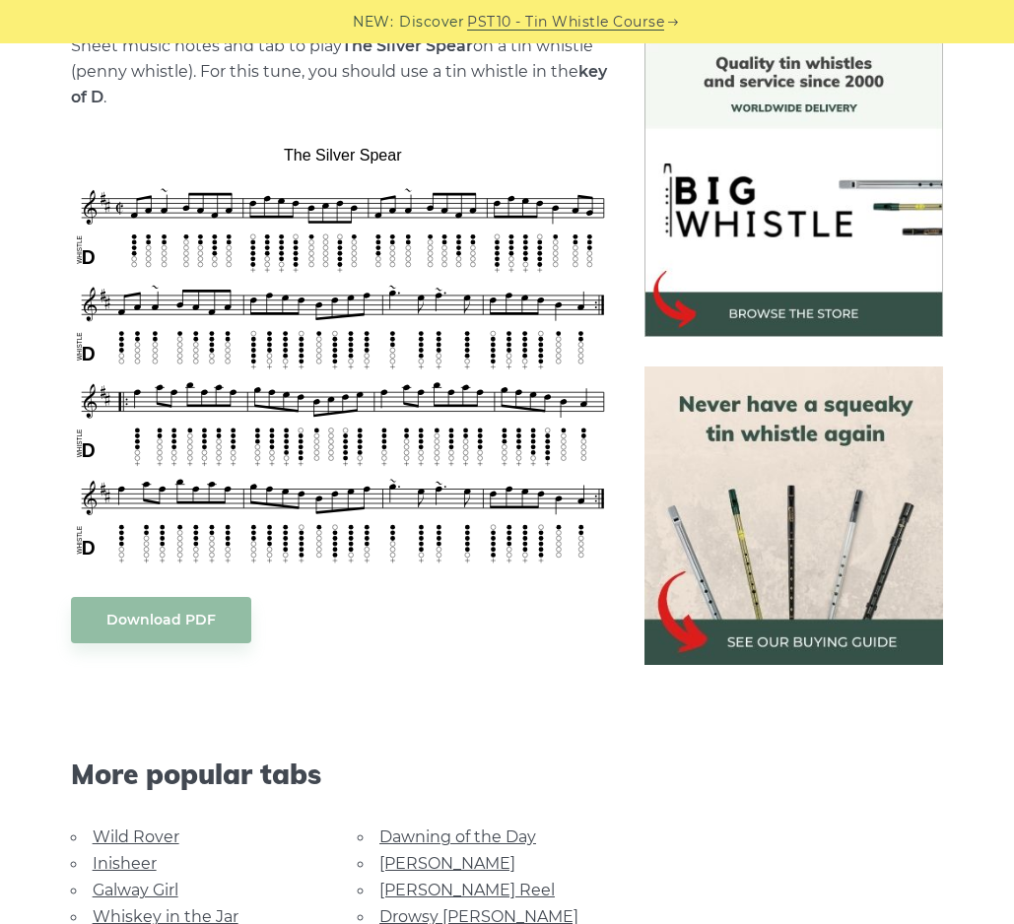
click at [163, 837] on link "Wild Rover" at bounding box center [136, 836] width 87 height 19
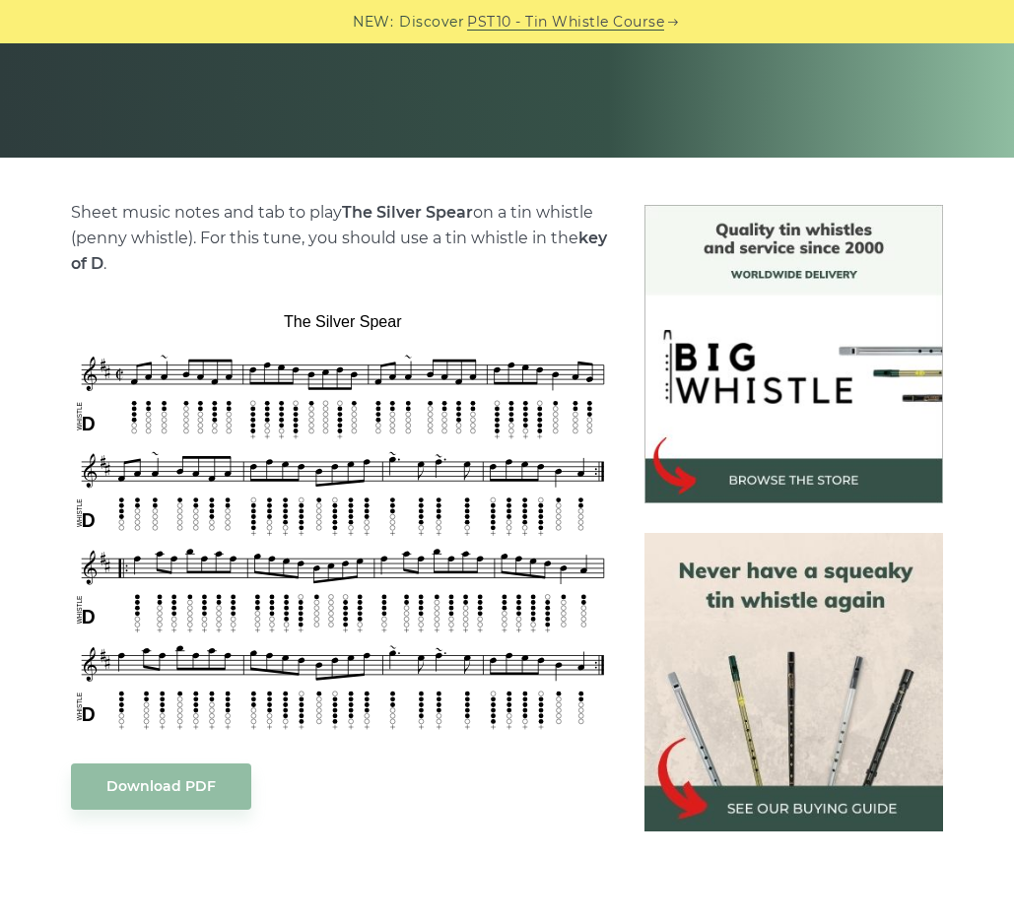
scroll to position [361, 0]
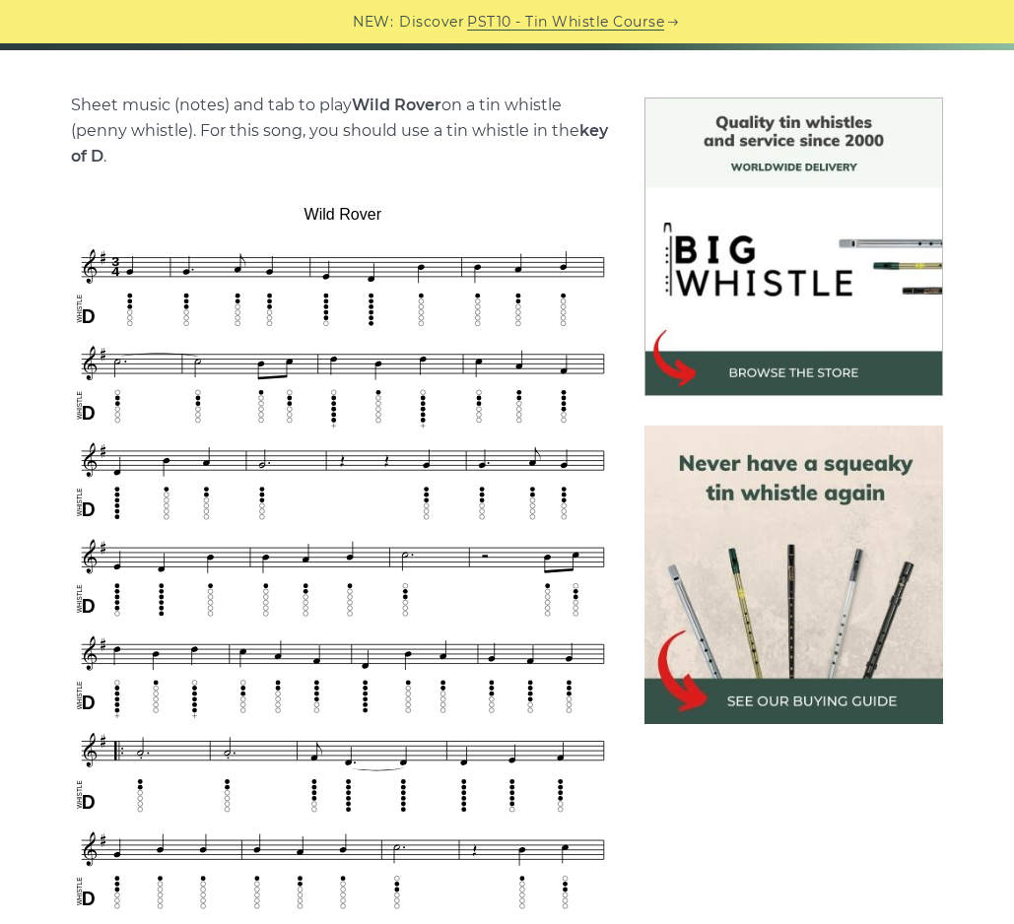
scroll to position [484, 0]
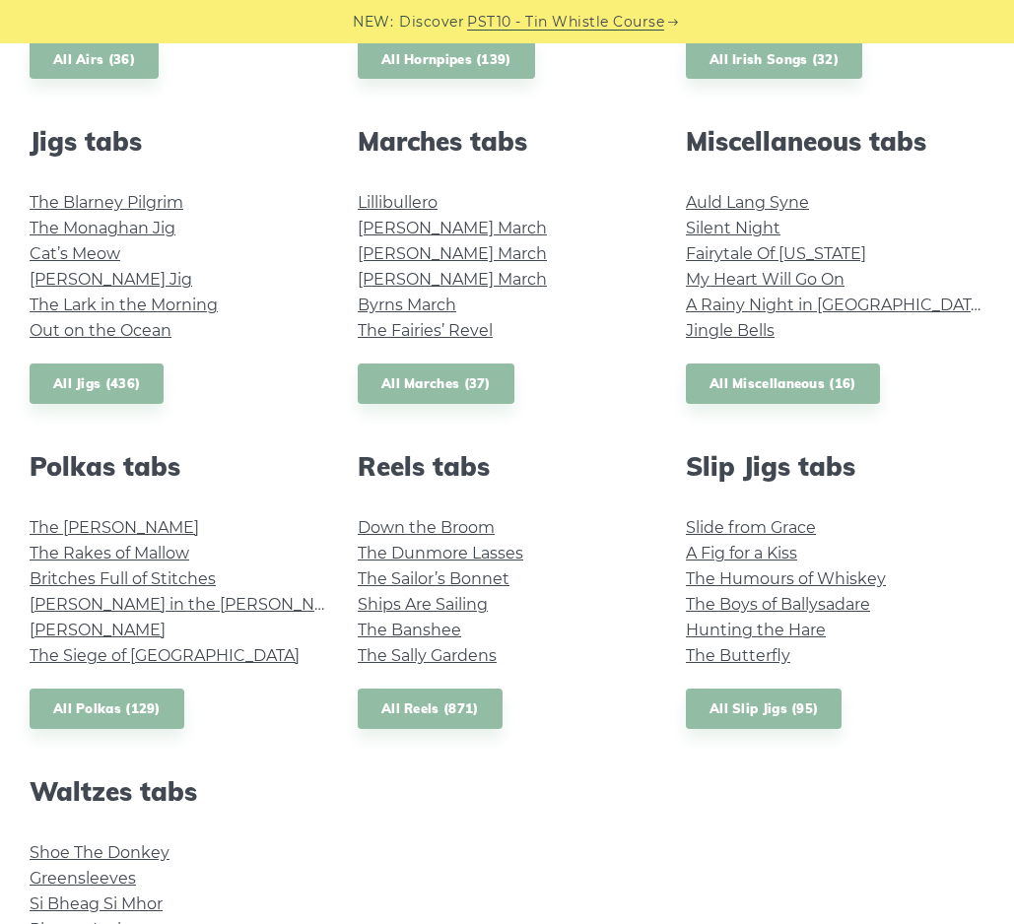
scroll to position [1127, 0]
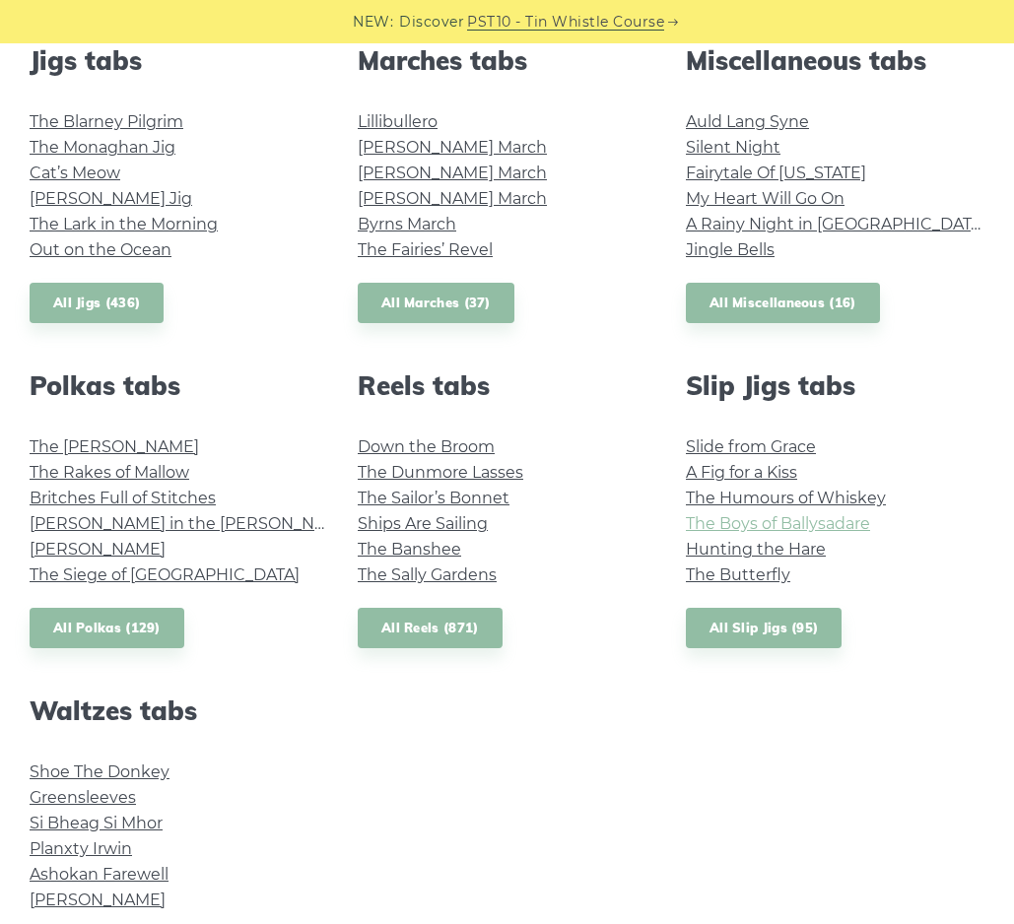
click at [856, 519] on link "The Boys of Ballysadare" at bounding box center [778, 523] width 184 height 19
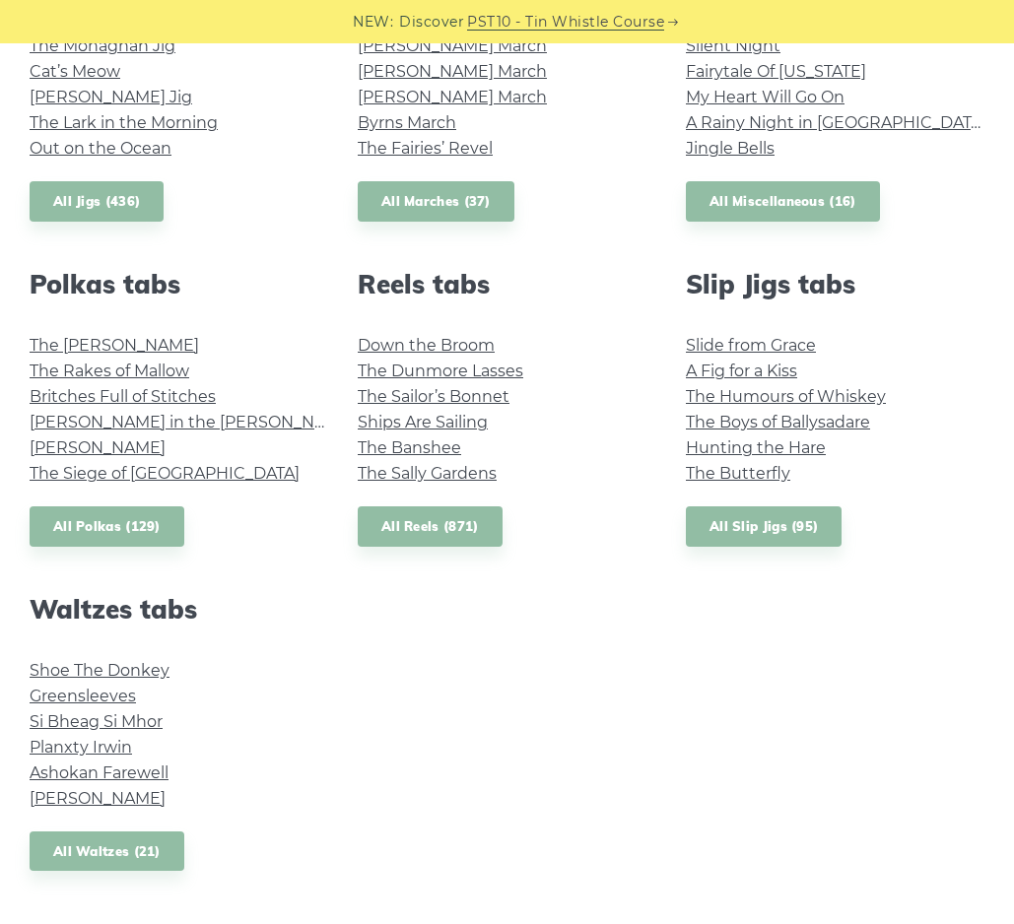
scroll to position [1208, 0]
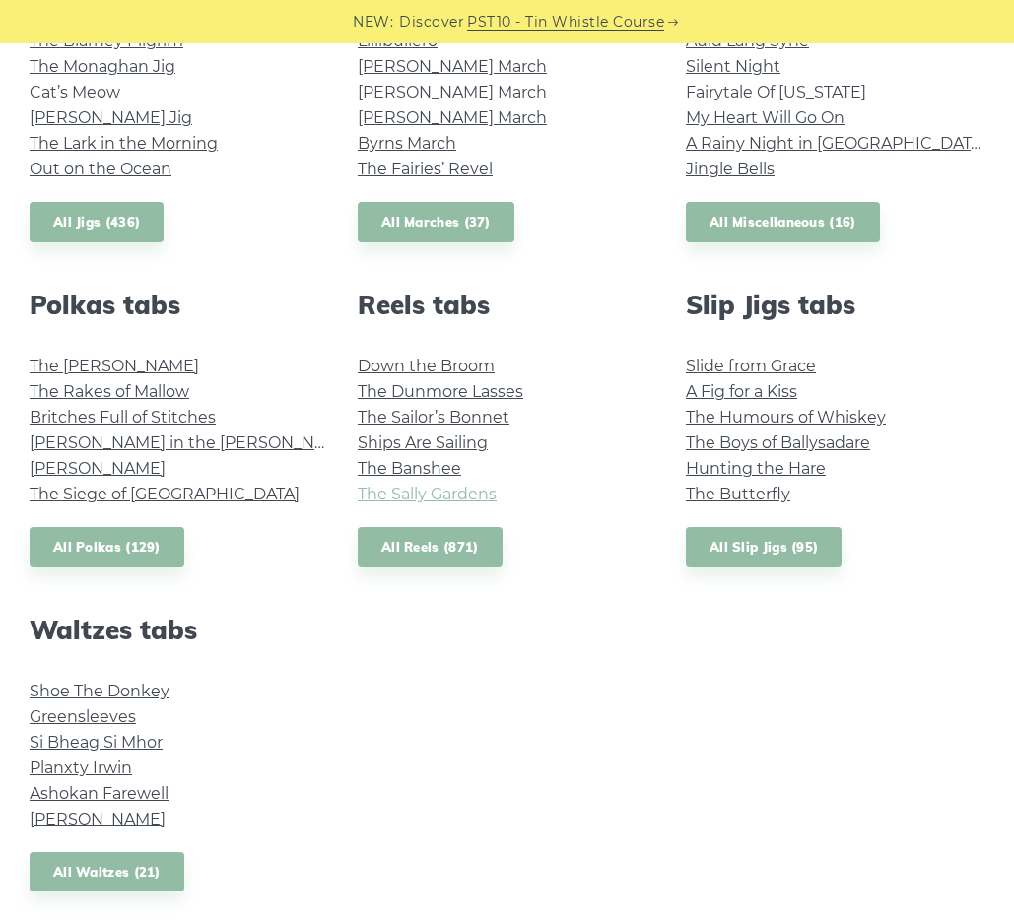
click at [473, 497] on link "The Sally Gardens" at bounding box center [427, 494] width 139 height 19
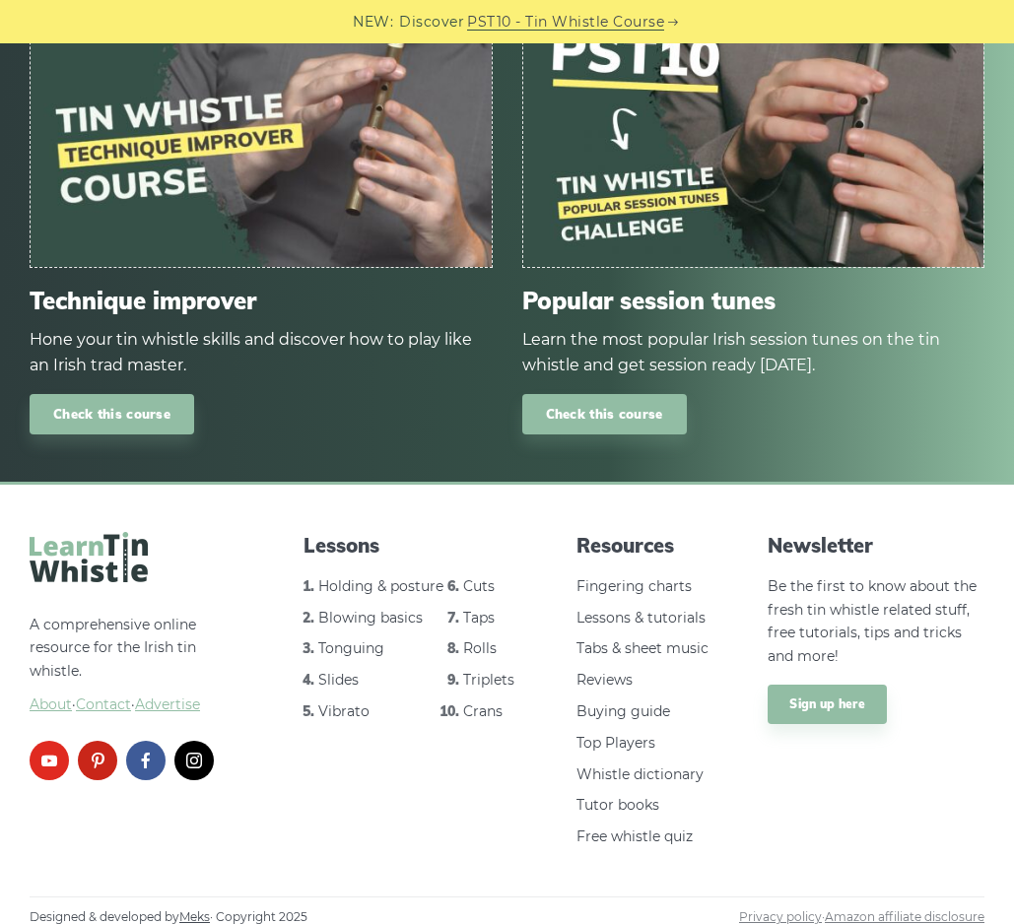
scroll to position [2318, 0]
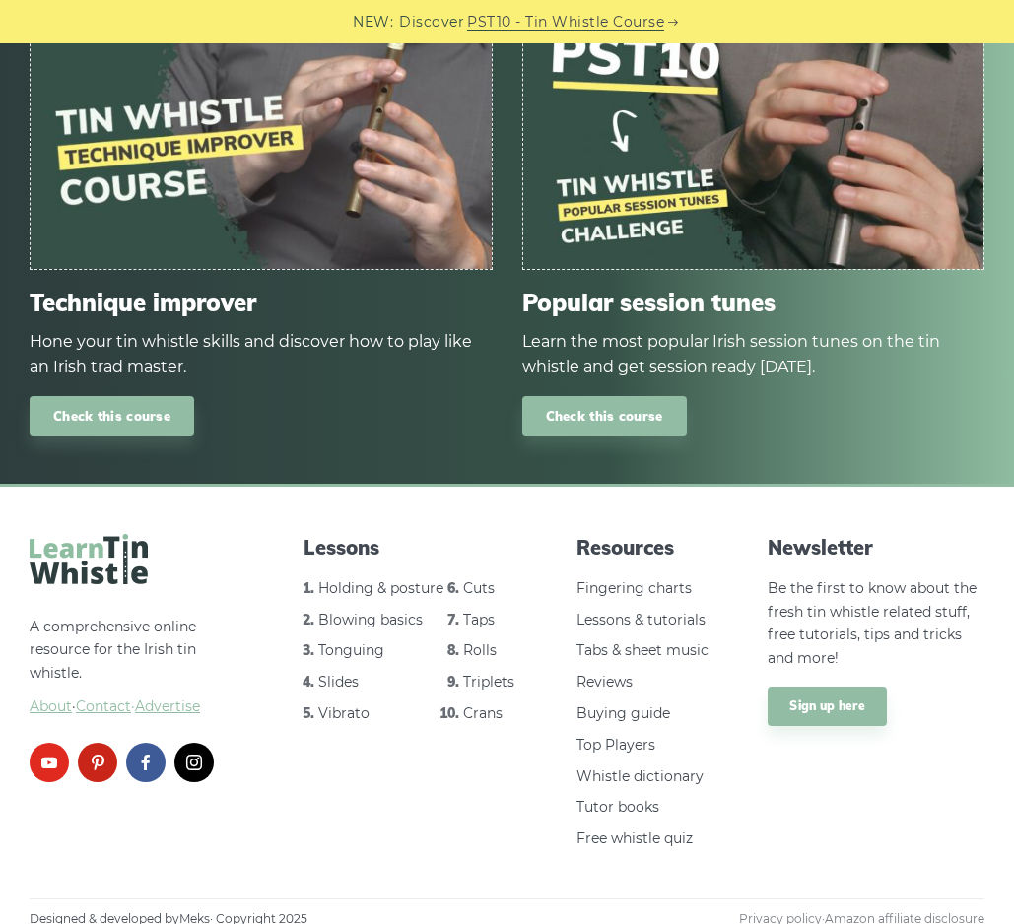
click at [200, 697] on span "Advertise" at bounding box center [167, 706] width 65 height 18
click at [604, 767] on link "Whistle dictionary" at bounding box center [639, 776] width 127 height 18
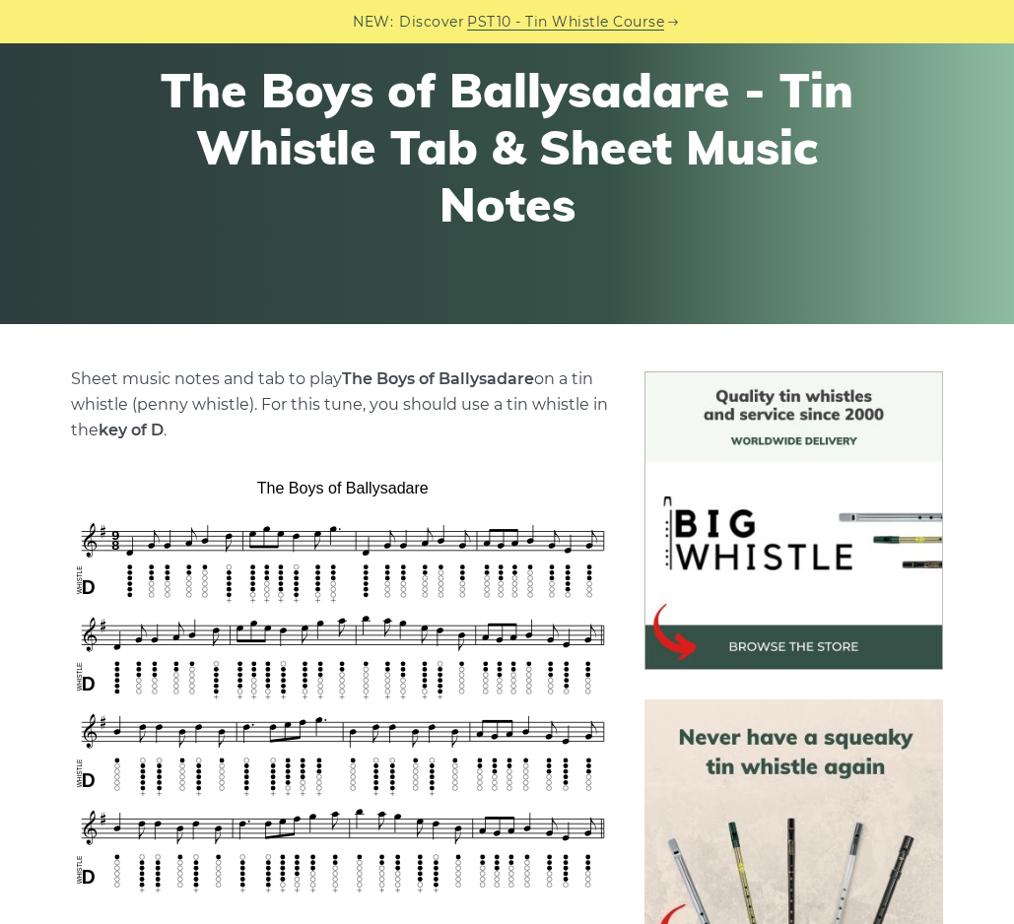
scroll to position [481, 0]
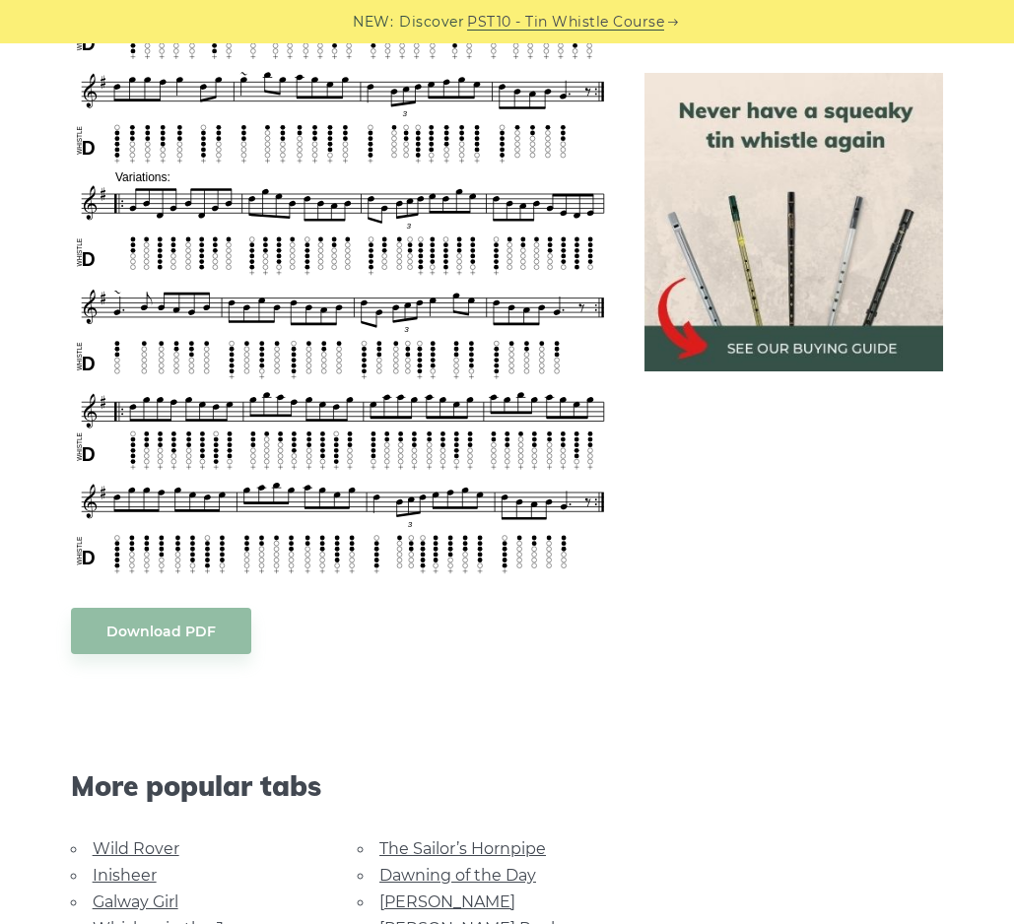
scroll to position [994, 0]
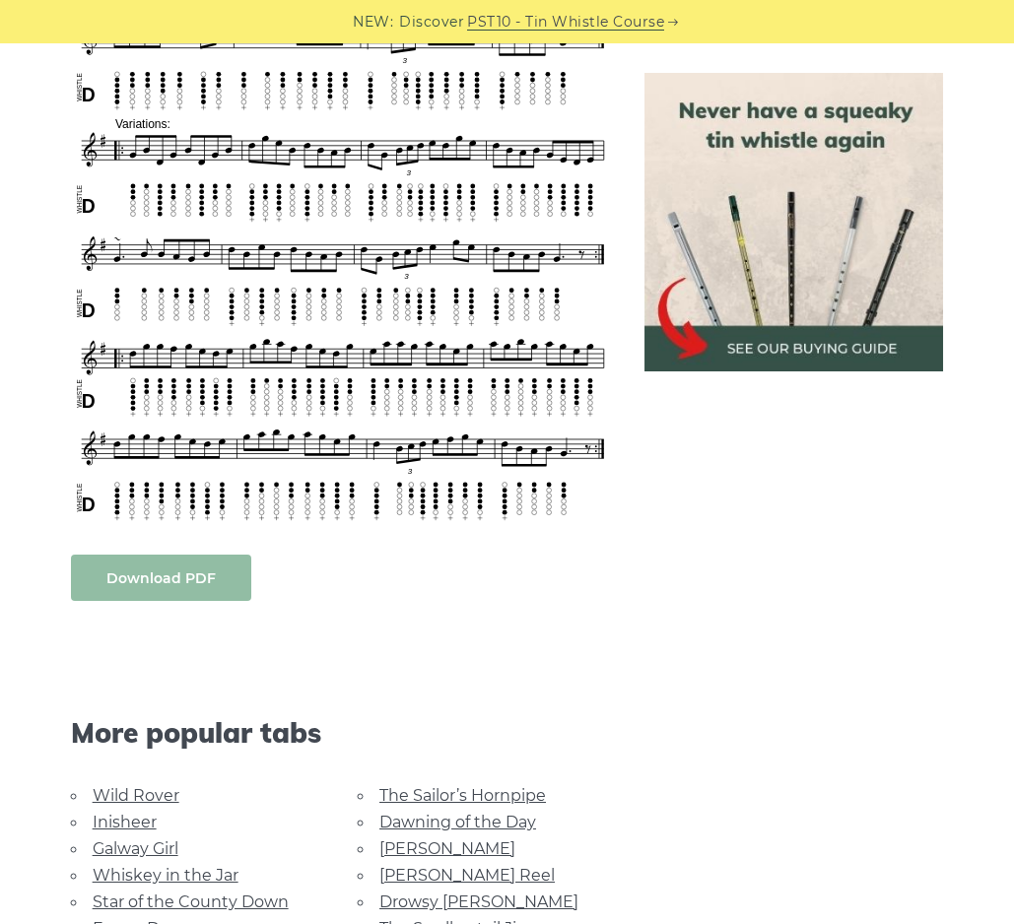
click at [173, 575] on body "NEW: Discover PST10 - Tin Whistle Course Lessons Fingering Charts Tabs & Notes …" at bounding box center [507, 663] width 1014 height 3315
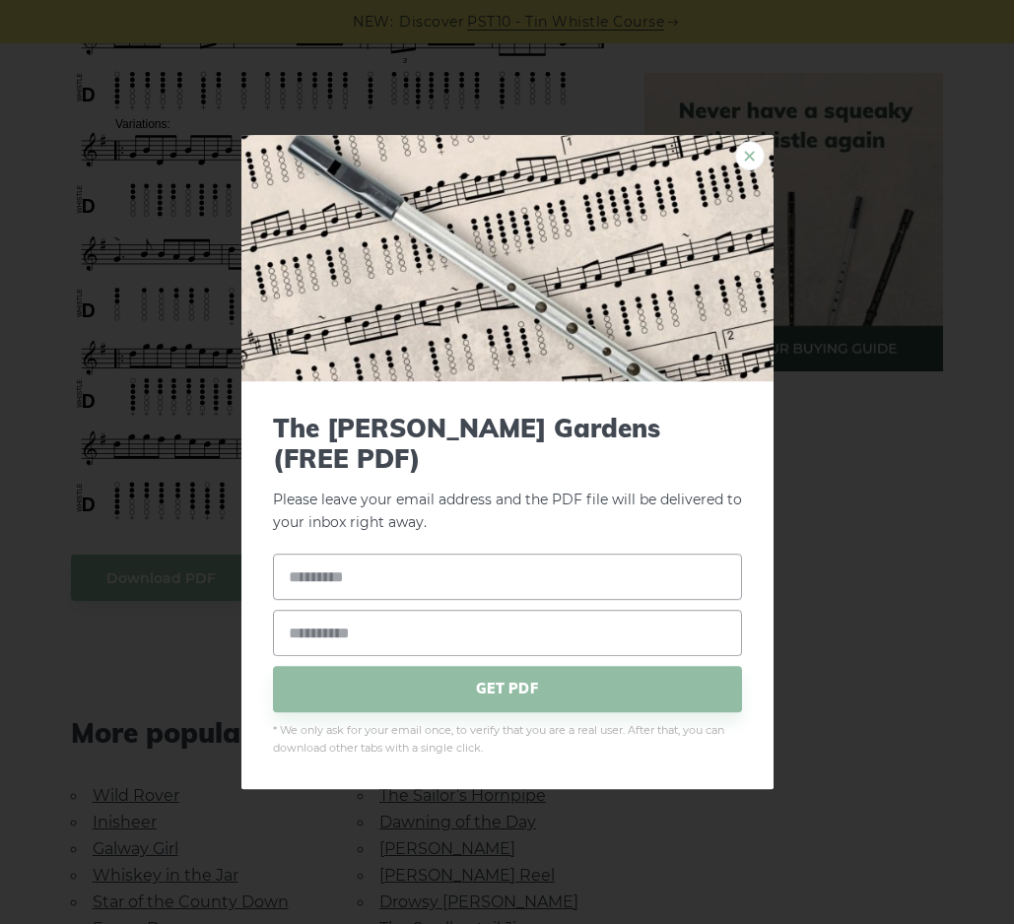
click at [748, 170] on link "×" at bounding box center [750, 156] width 30 height 30
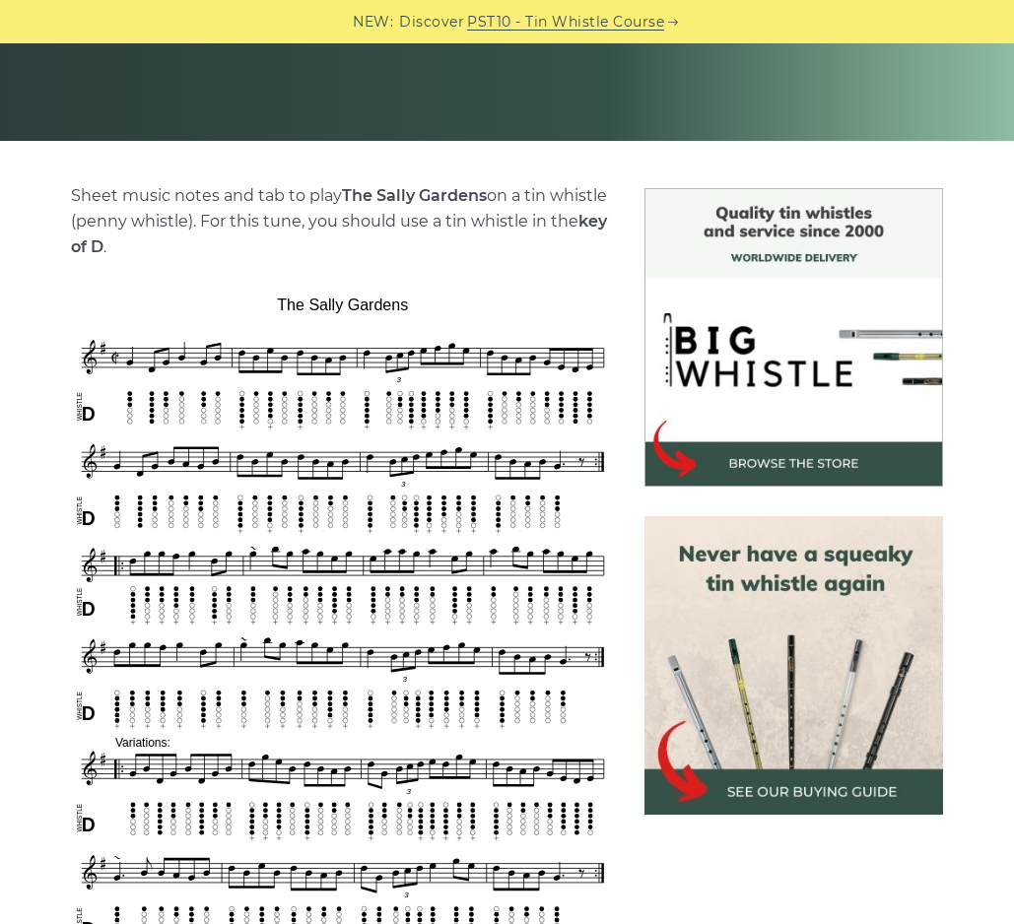
scroll to position [265, 0]
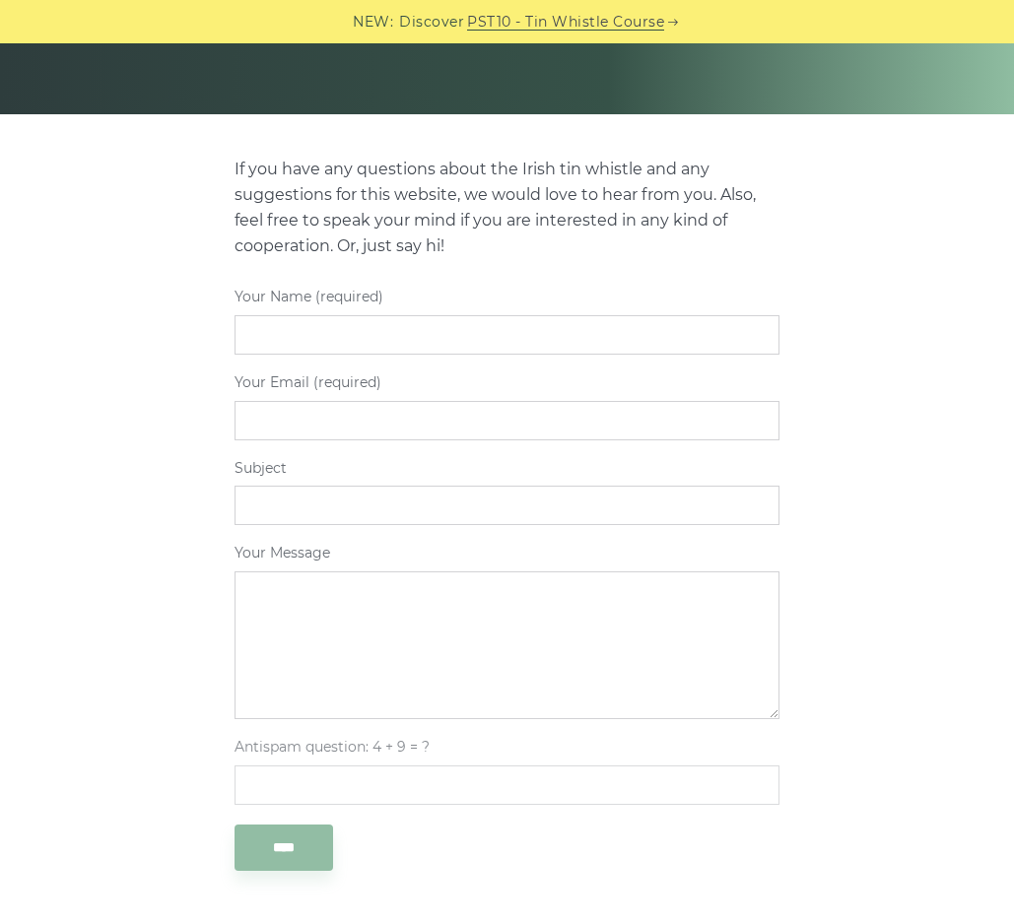
scroll to position [493, 0]
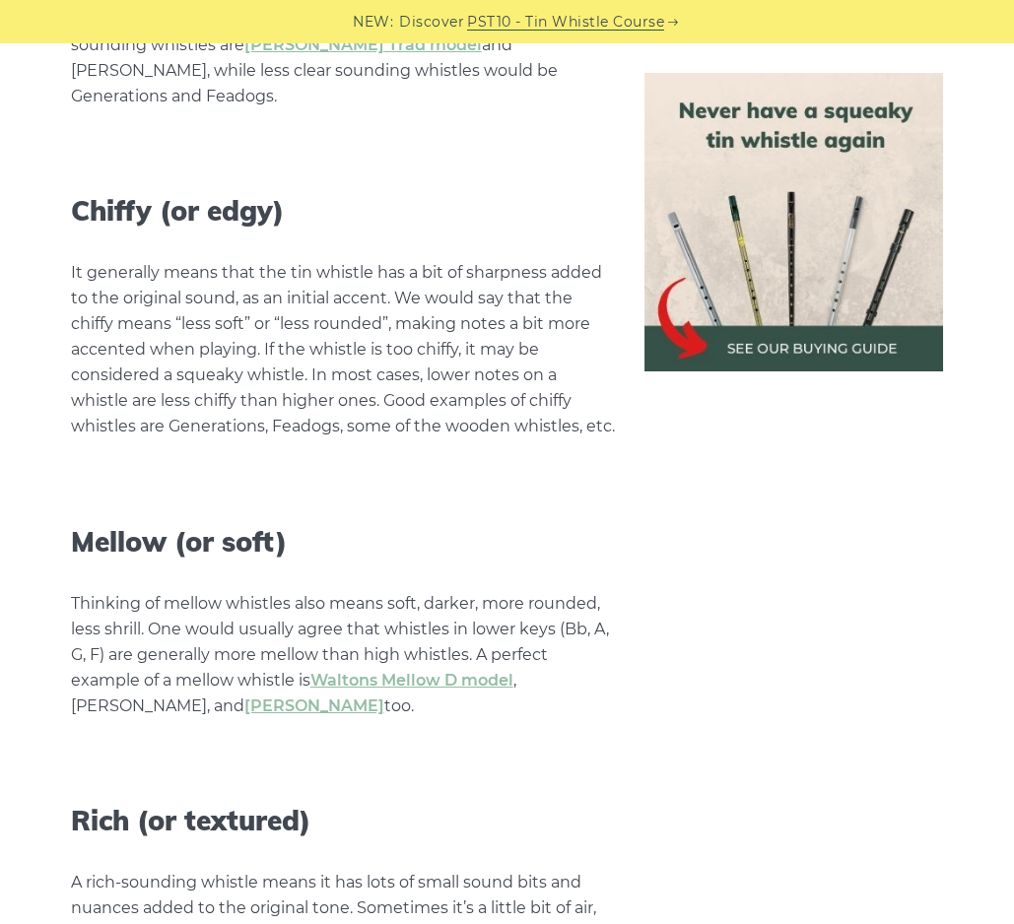
scroll to position [4625, 0]
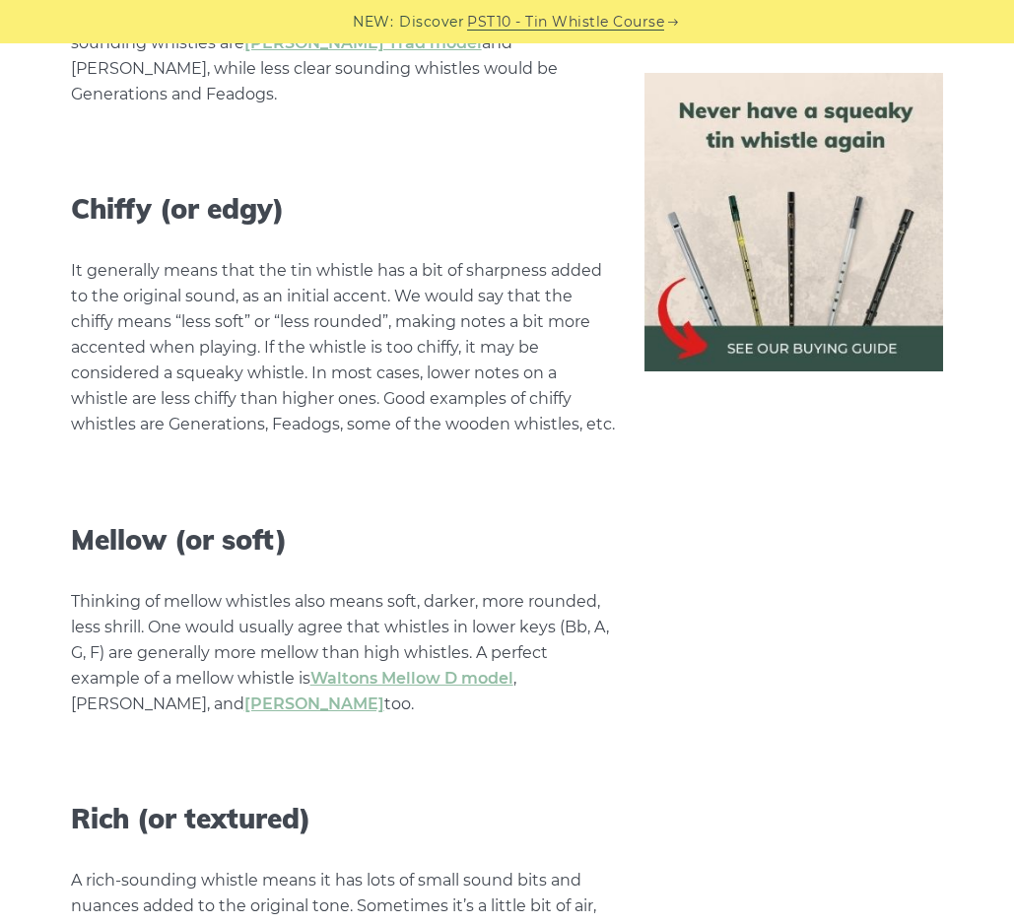
click at [522, 309] on p "It generally means that the tin whistle has a bit of sharpness added to the ori…" at bounding box center [343, 347] width 545 height 179
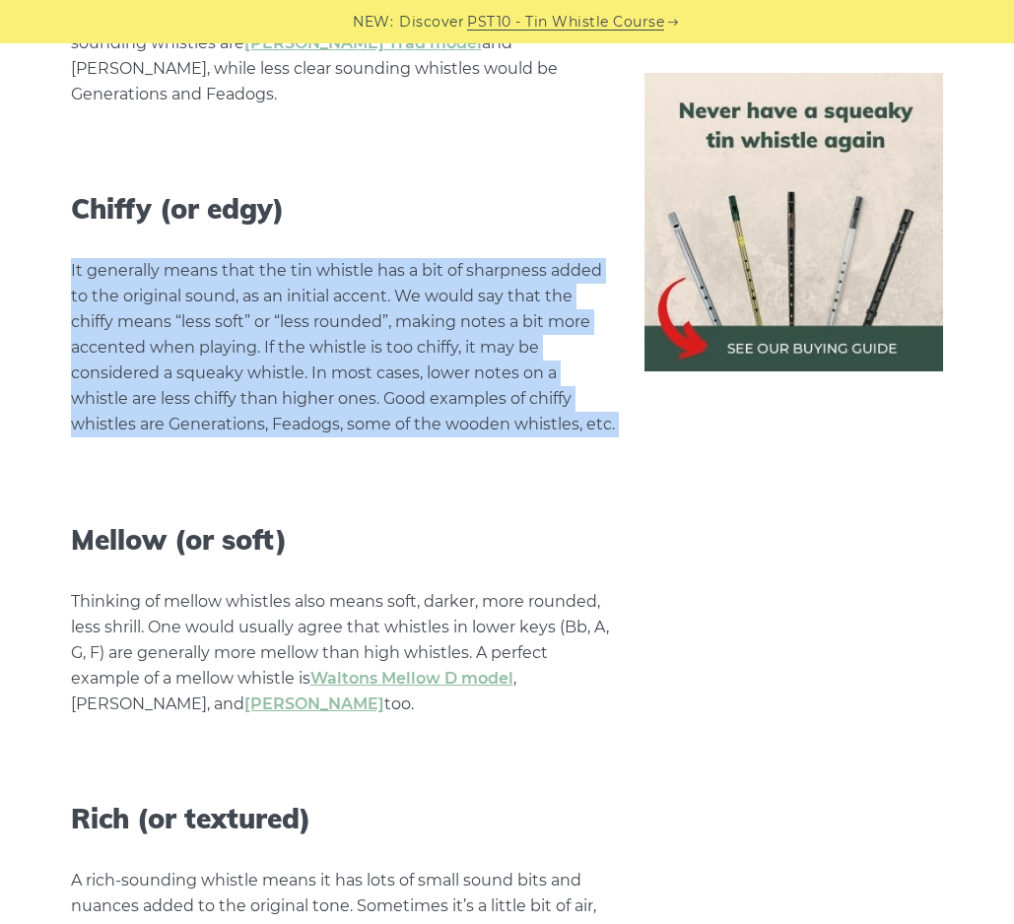
click at [546, 309] on p "It generally means that the tin whistle has a bit of sharpness added to the ori…" at bounding box center [343, 347] width 545 height 179
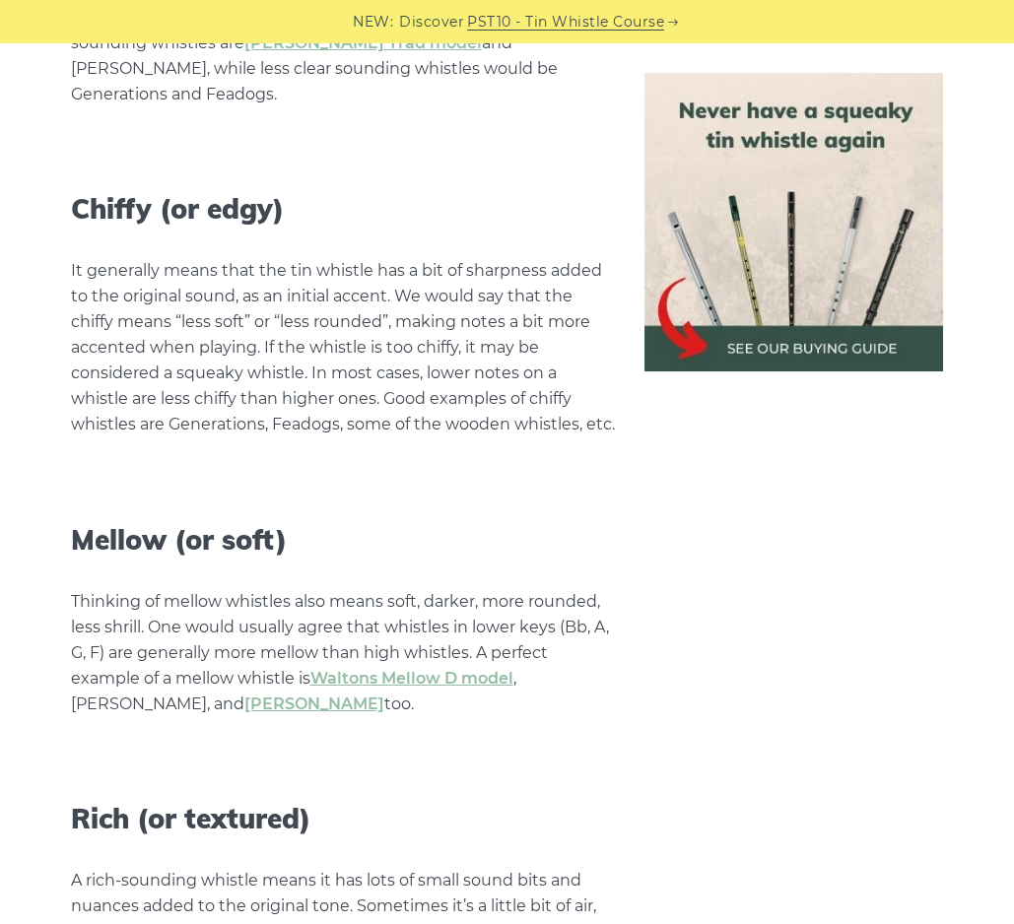
click at [546, 309] on p "It generally means that the tin whistle has a bit of sharpness added to the ori…" at bounding box center [343, 347] width 545 height 179
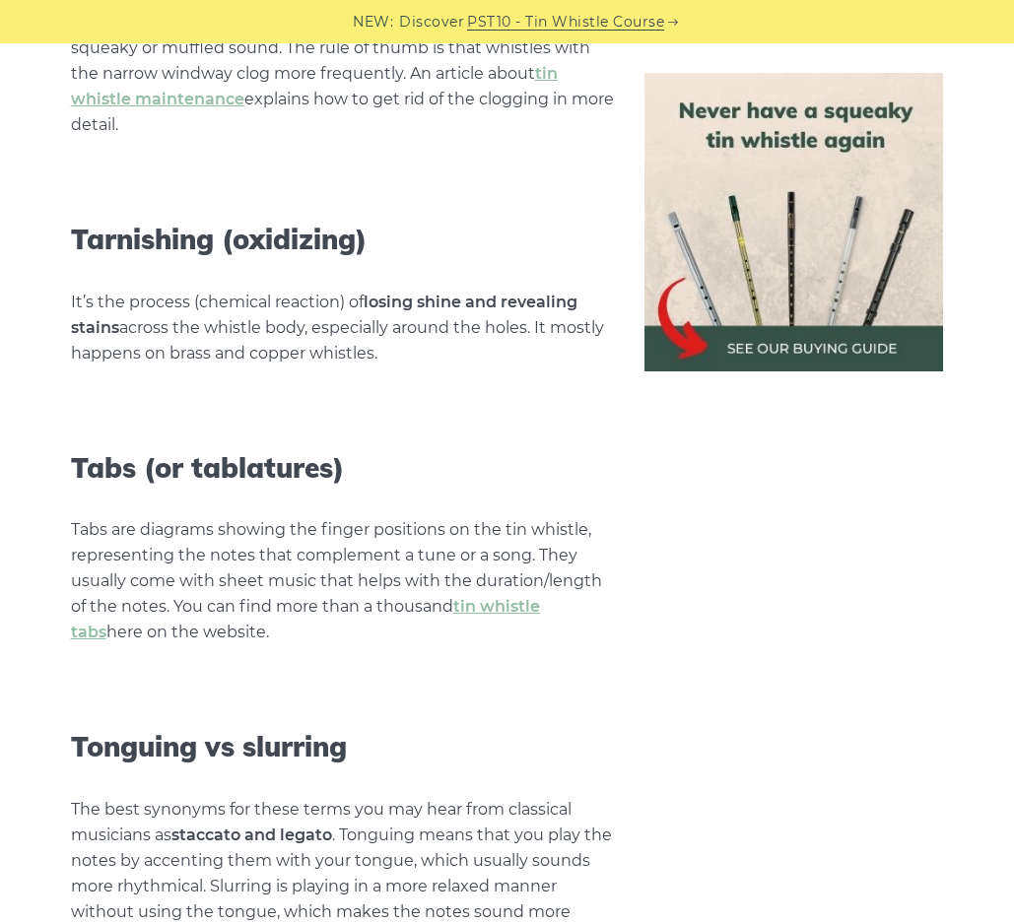
scroll to position [9120, 0]
click at [494, 518] on p "Tabs are diagrams showing the finger positions on the tin whistle, representing…" at bounding box center [343, 582] width 545 height 128
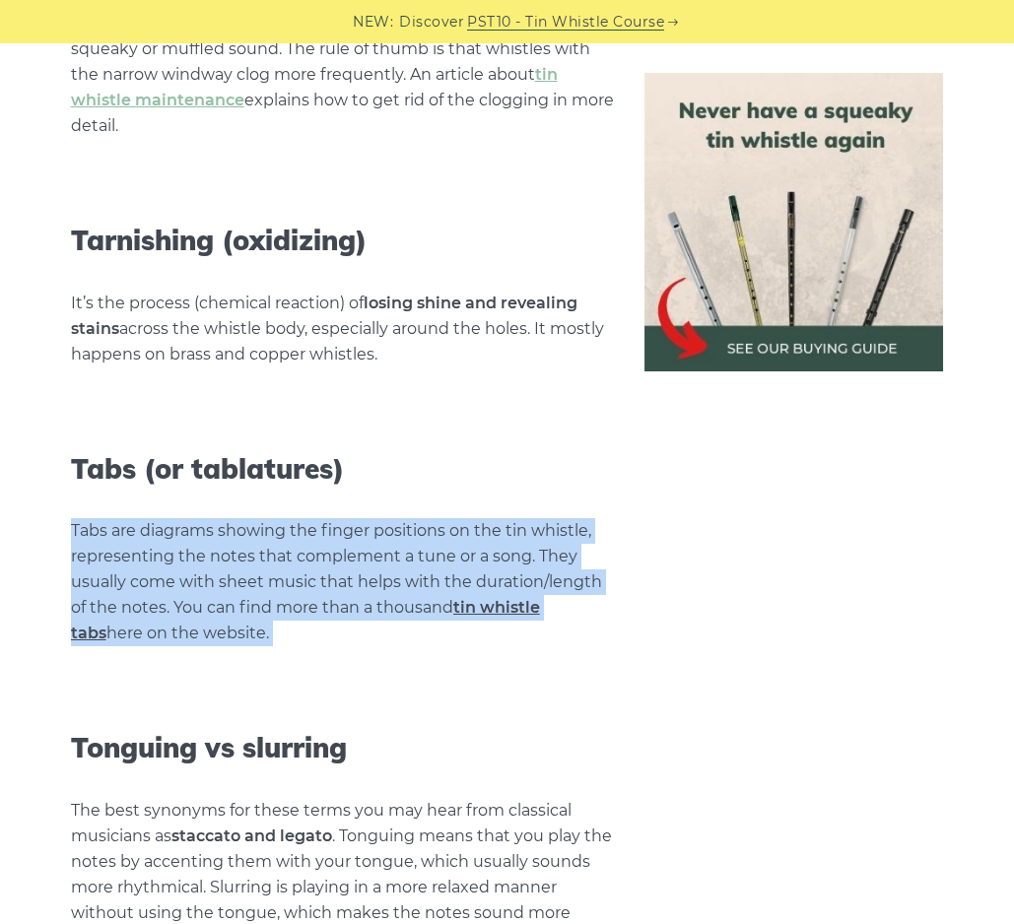
click at [471, 518] on p "Tabs are diagrams showing the finger positions on the tin whistle, representing…" at bounding box center [343, 582] width 545 height 128
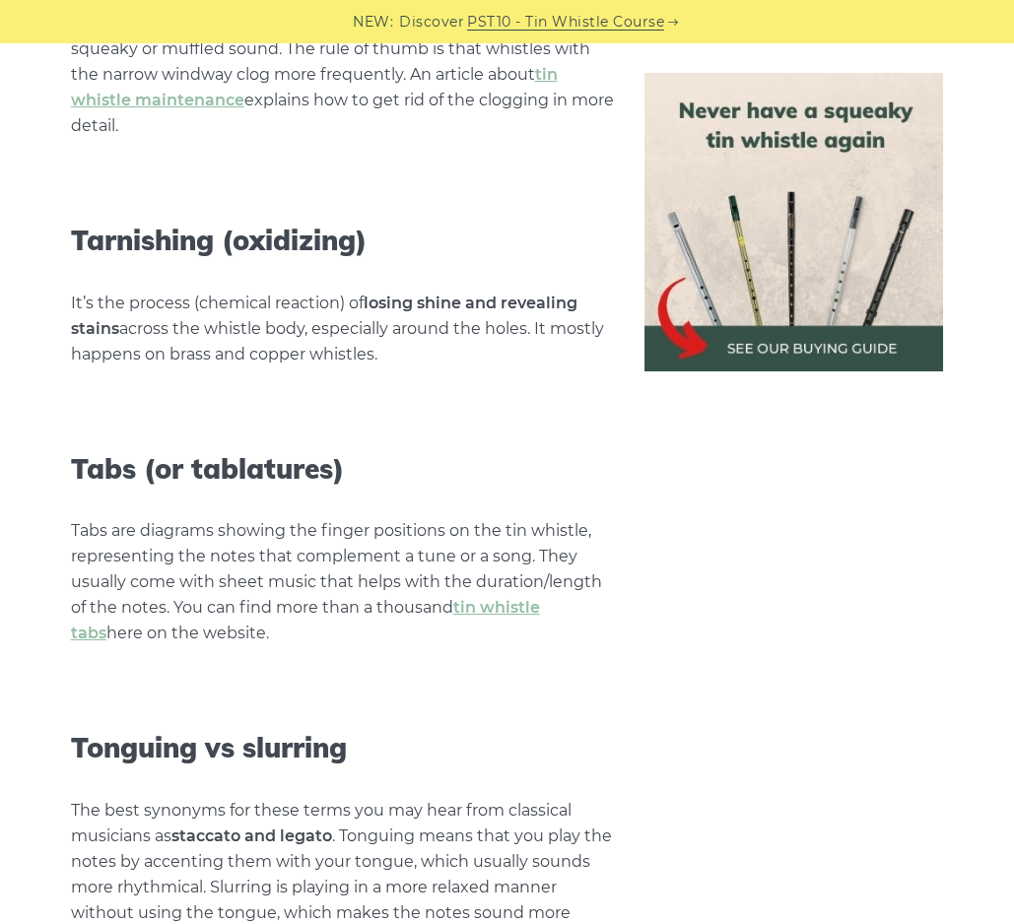
click at [585, 798] on p "The best synonyms for these terms you may hear from classical musicians as stac…" at bounding box center [343, 875] width 545 height 154
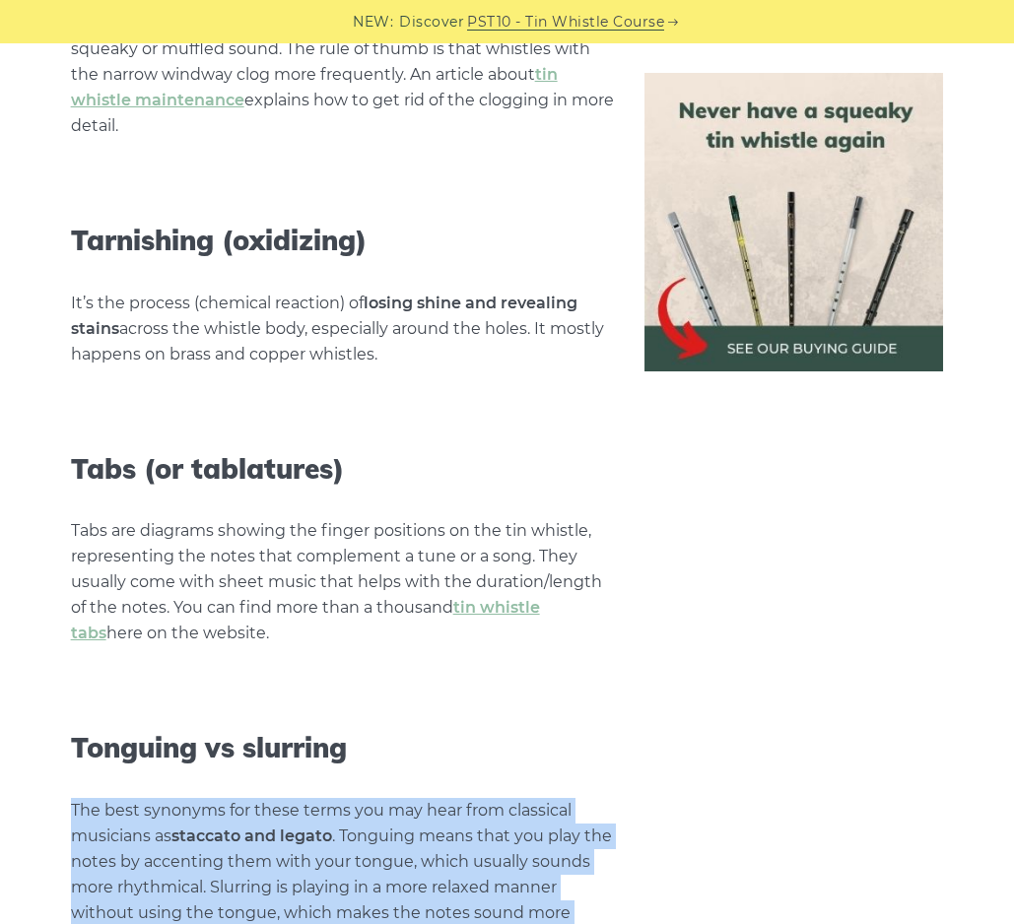
click at [589, 798] on p "The best synonyms for these terms you may hear from classical musicians as stac…" at bounding box center [343, 875] width 545 height 154
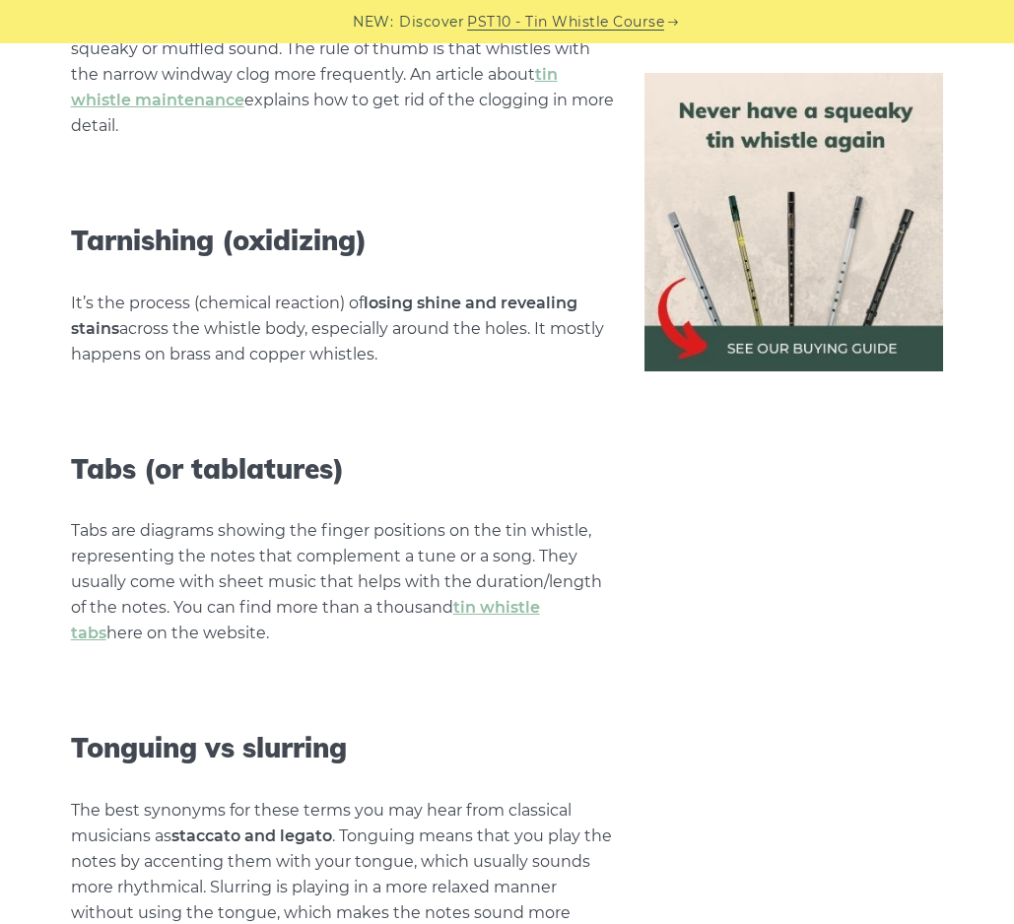
click at [563, 798] on p "The best synonyms for these terms you may hear from classical musicians as stac…" at bounding box center [343, 875] width 545 height 154
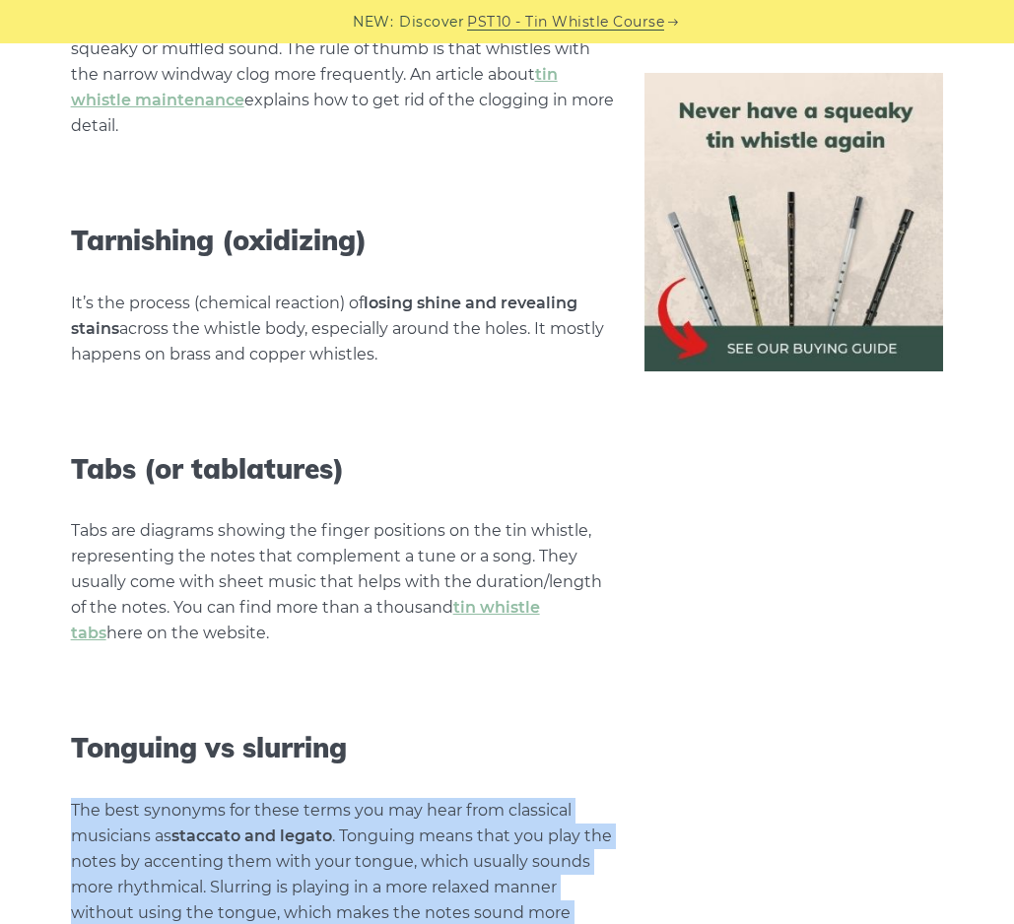
click at [539, 798] on p "The best synonyms for these terms you may hear from classical musicians as stac…" at bounding box center [343, 875] width 545 height 154
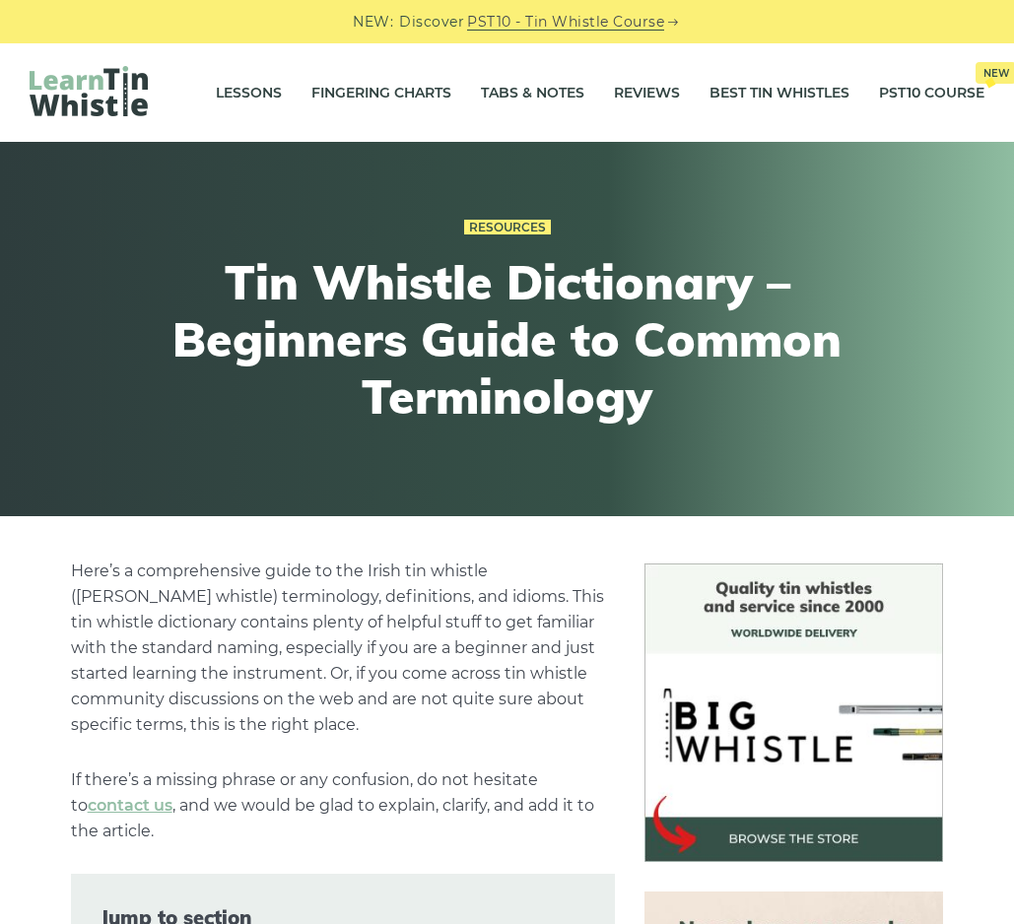
scroll to position [0, 0]
click at [631, 87] on link "Reviews" at bounding box center [647, 92] width 66 height 49
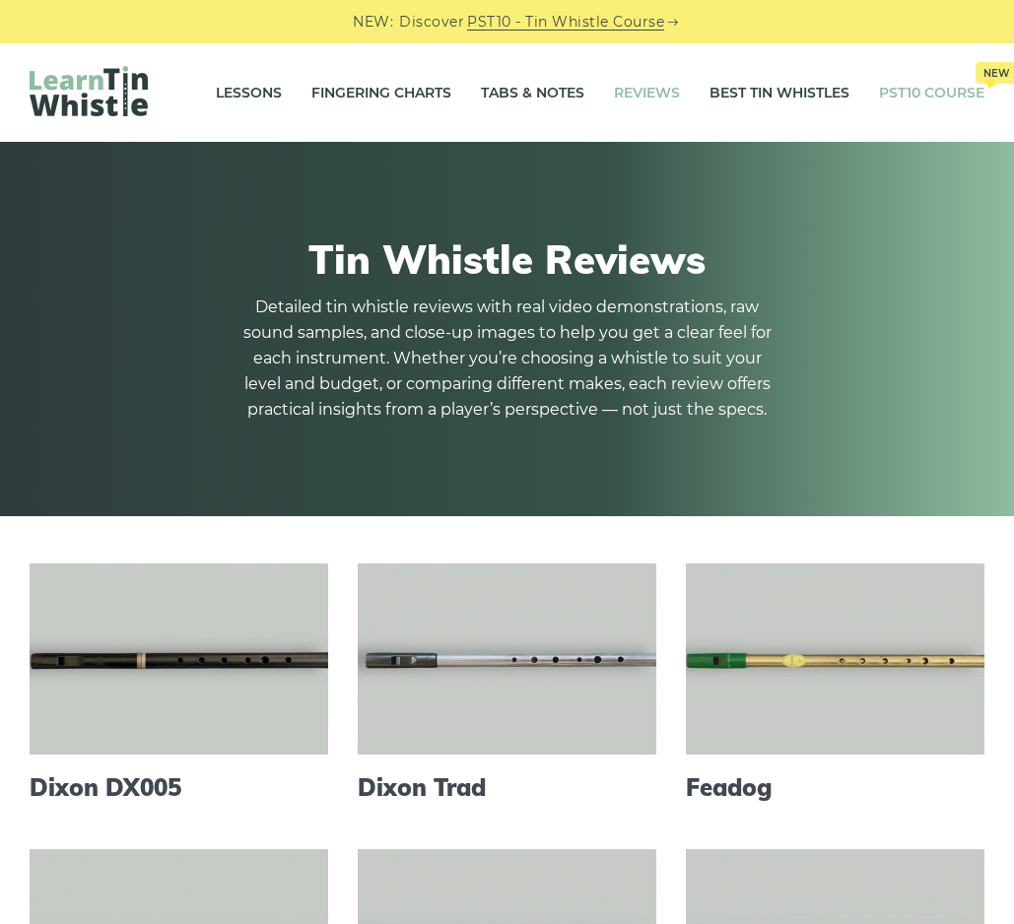
click at [890, 95] on link "PST10 Course New" at bounding box center [931, 92] width 105 height 49
click at [218, 86] on link "Lessons" at bounding box center [249, 92] width 66 height 49
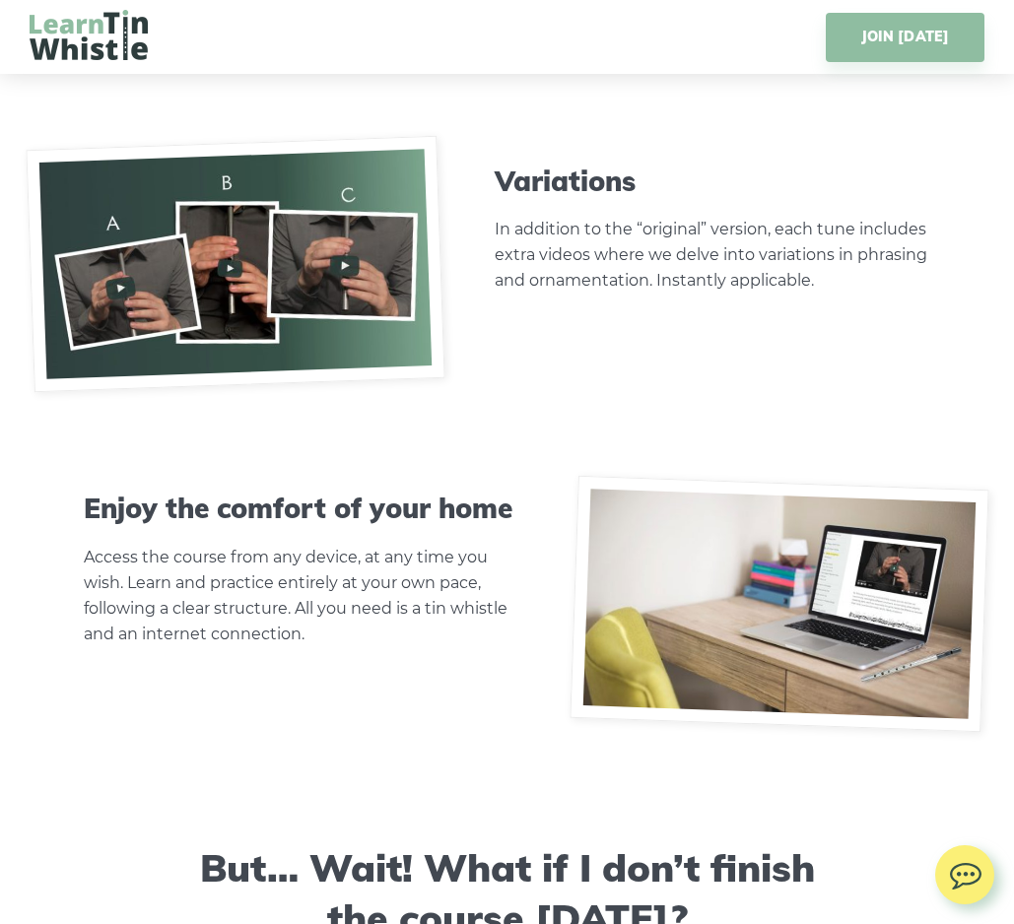
scroll to position [6309, 0]
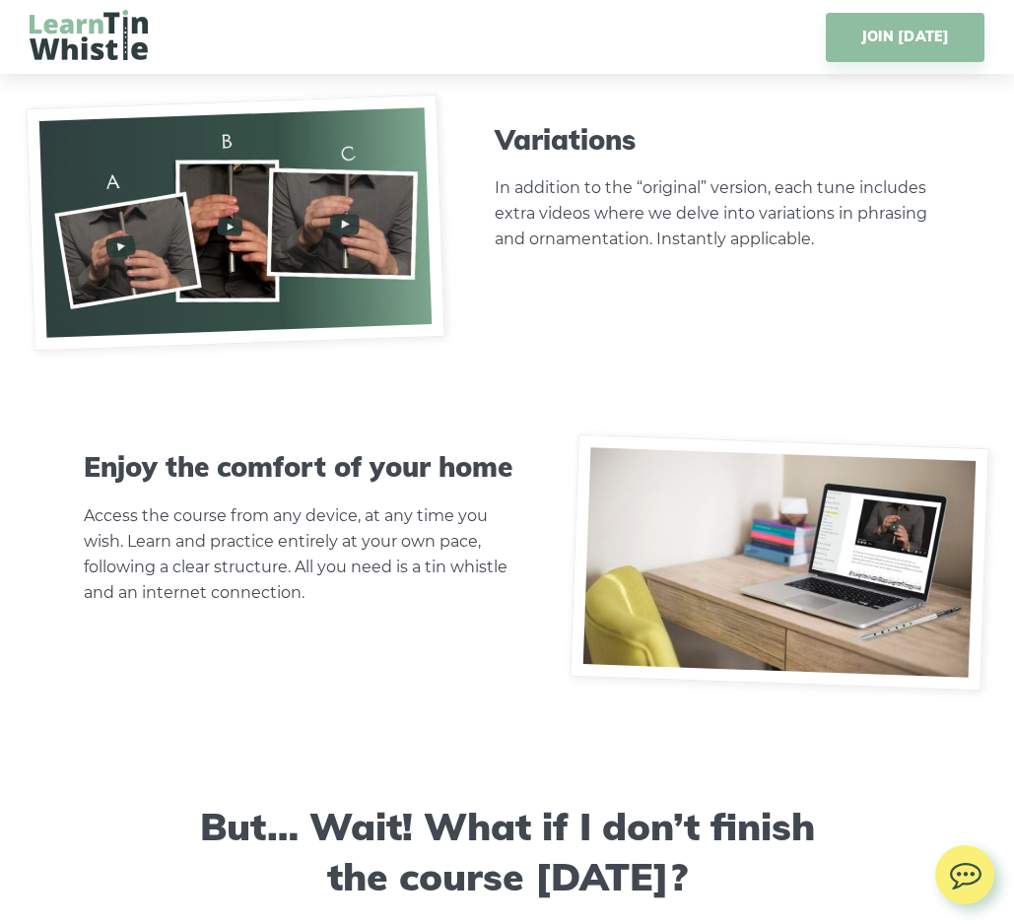
click at [491, 523] on p "Access the course from any device, at any time you wish. Learn and practice ent…" at bounding box center [301, 554] width 435 height 102
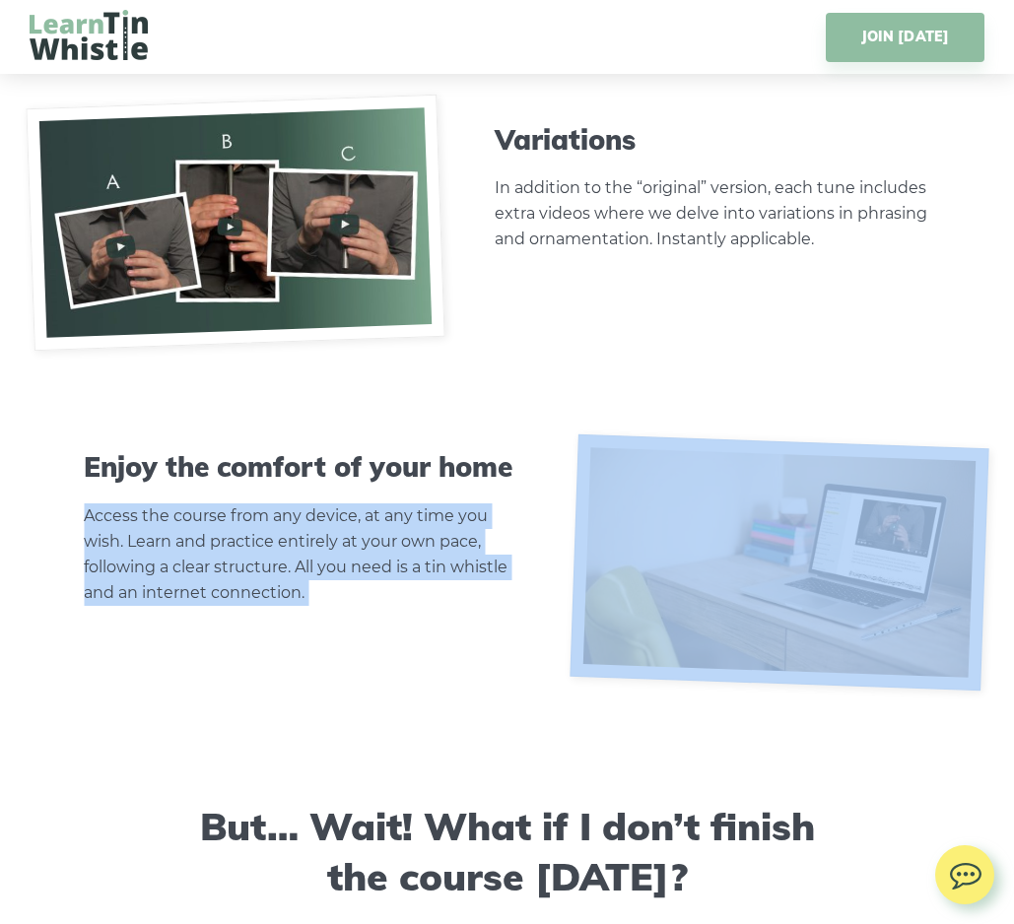
click at [484, 564] on p "Access the course from any device, at any time you wish. Learn and practice ent…" at bounding box center [301, 554] width 435 height 102
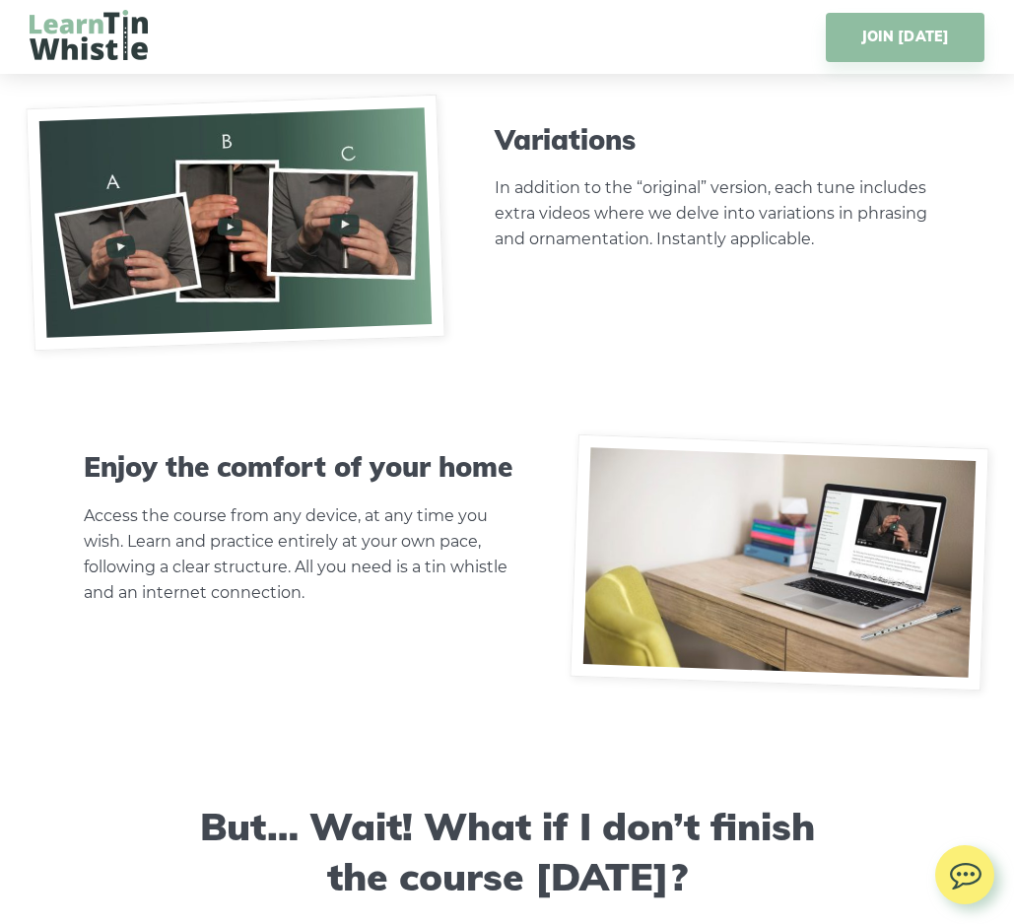
click at [484, 564] on p "Access the course from any device, at any time you wish. Learn and practice ent…" at bounding box center [301, 554] width 435 height 102
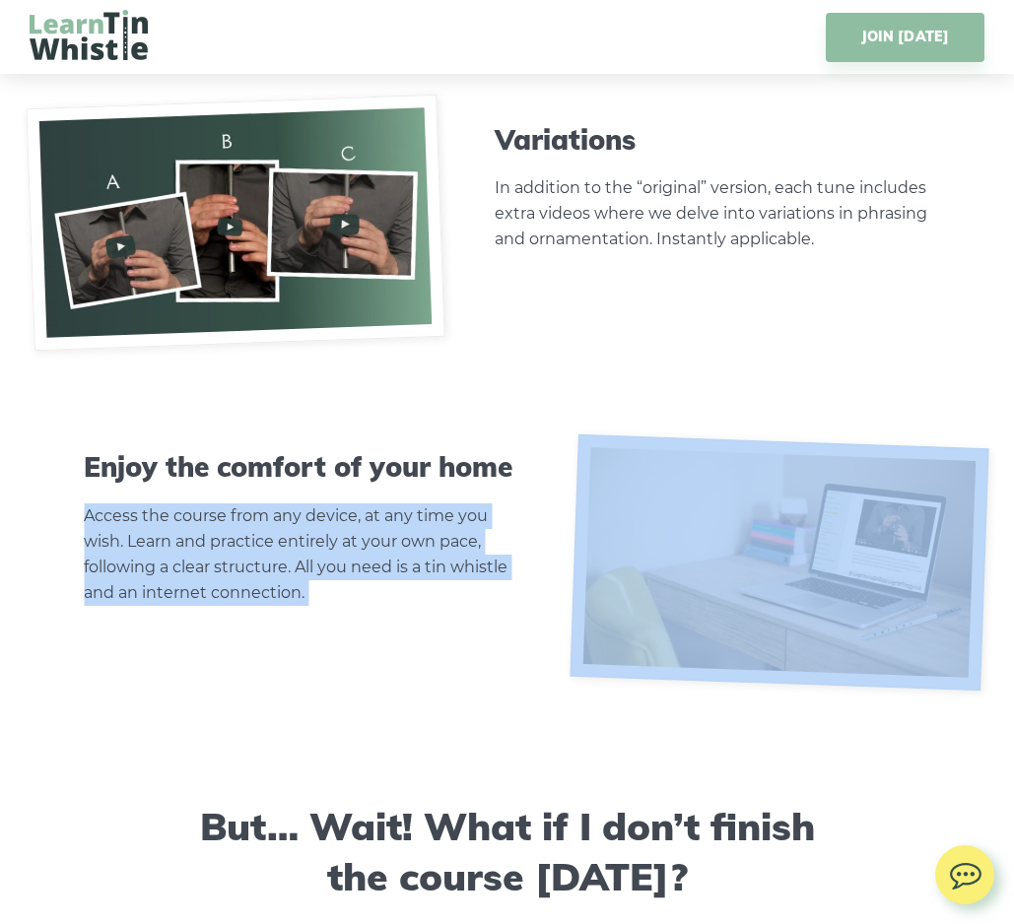
click at [448, 576] on p "Access the course from any device, at any time you wish. Learn and practice ent…" at bounding box center [301, 554] width 435 height 102
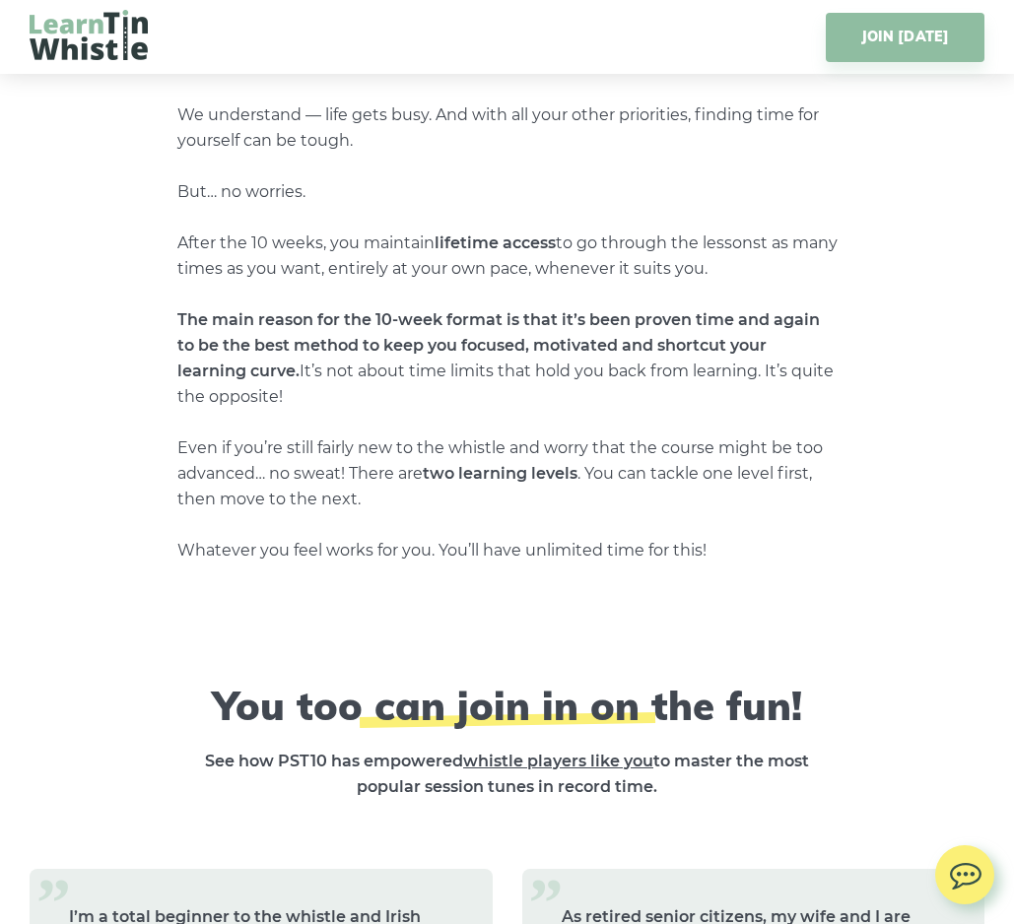
scroll to position [7168, 0]
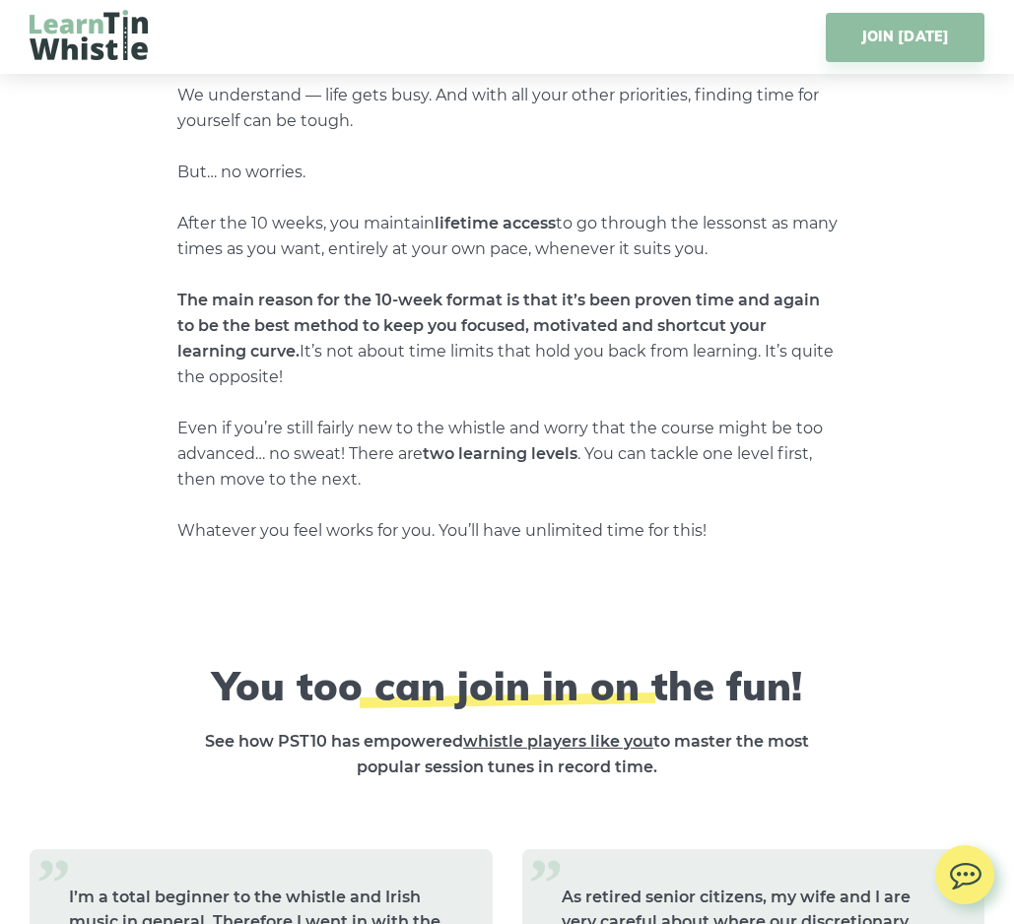
click at [430, 458] on p "We understand — life gets busy. And with all your other priorities, finding tim…" at bounding box center [507, 313] width 660 height 461
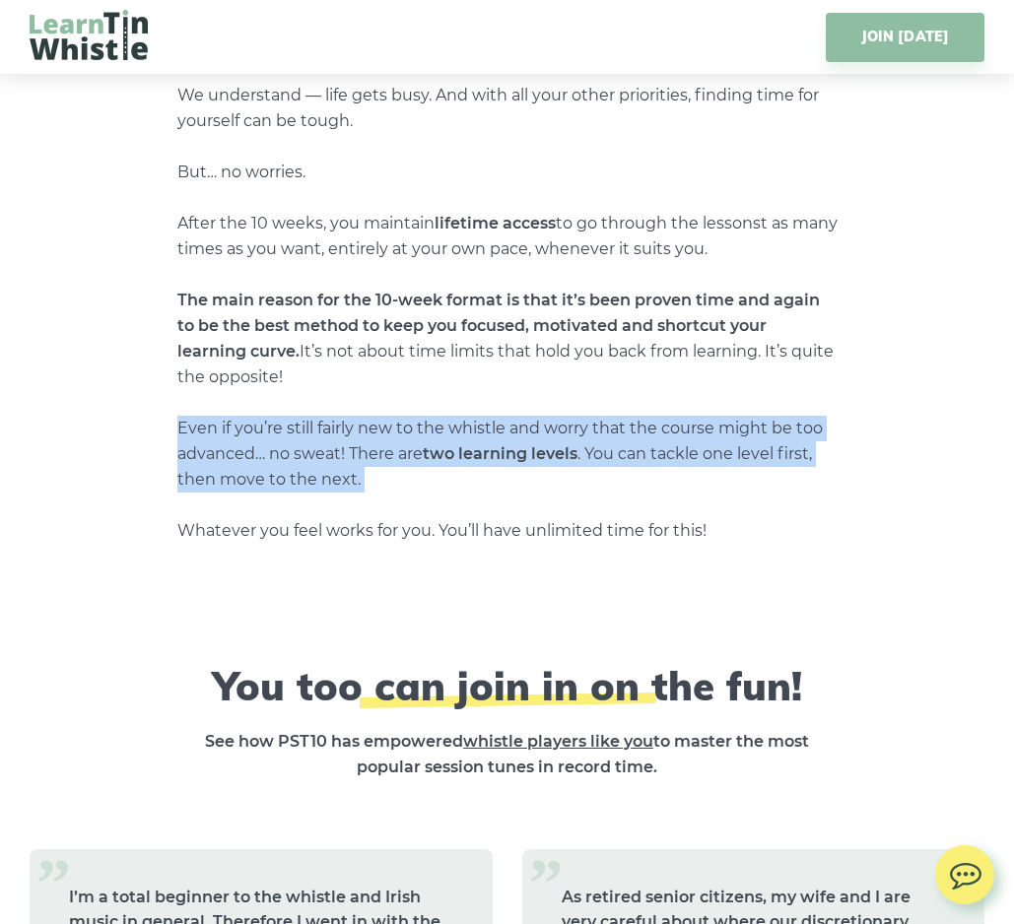
click at [430, 458] on p "We understand — life gets busy. And with all your other priorities, finding tim…" at bounding box center [507, 313] width 660 height 461
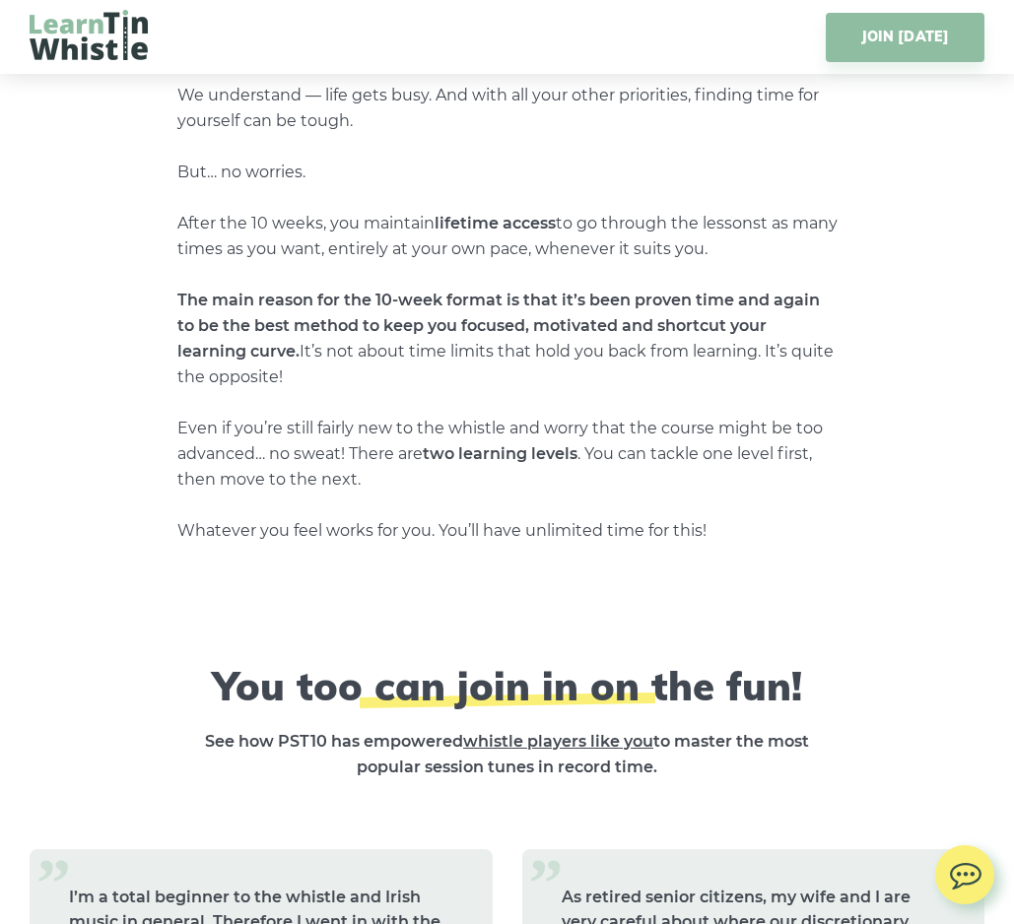
click at [430, 458] on p "We understand — life gets busy. And with all your other priorities, finding tim…" at bounding box center [507, 313] width 660 height 461
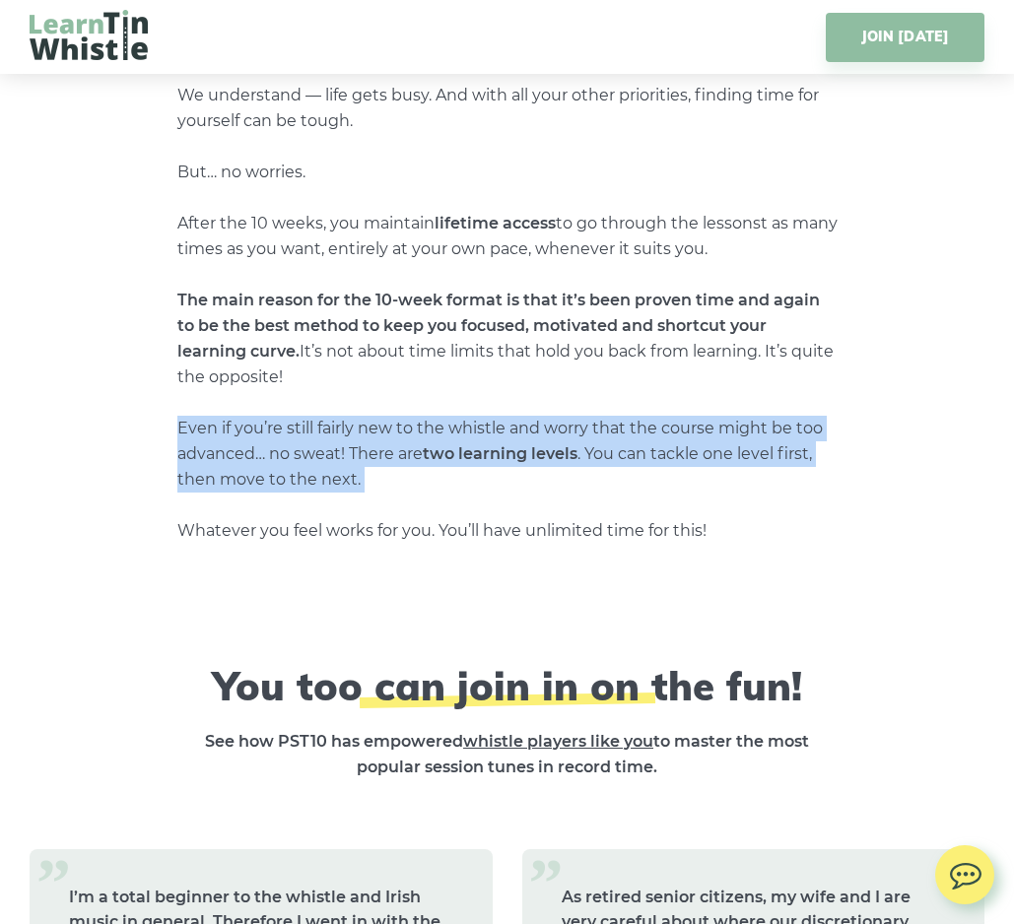
click at [430, 458] on p "We understand — life gets busy. And with all your other priorities, finding tim…" at bounding box center [507, 313] width 660 height 461
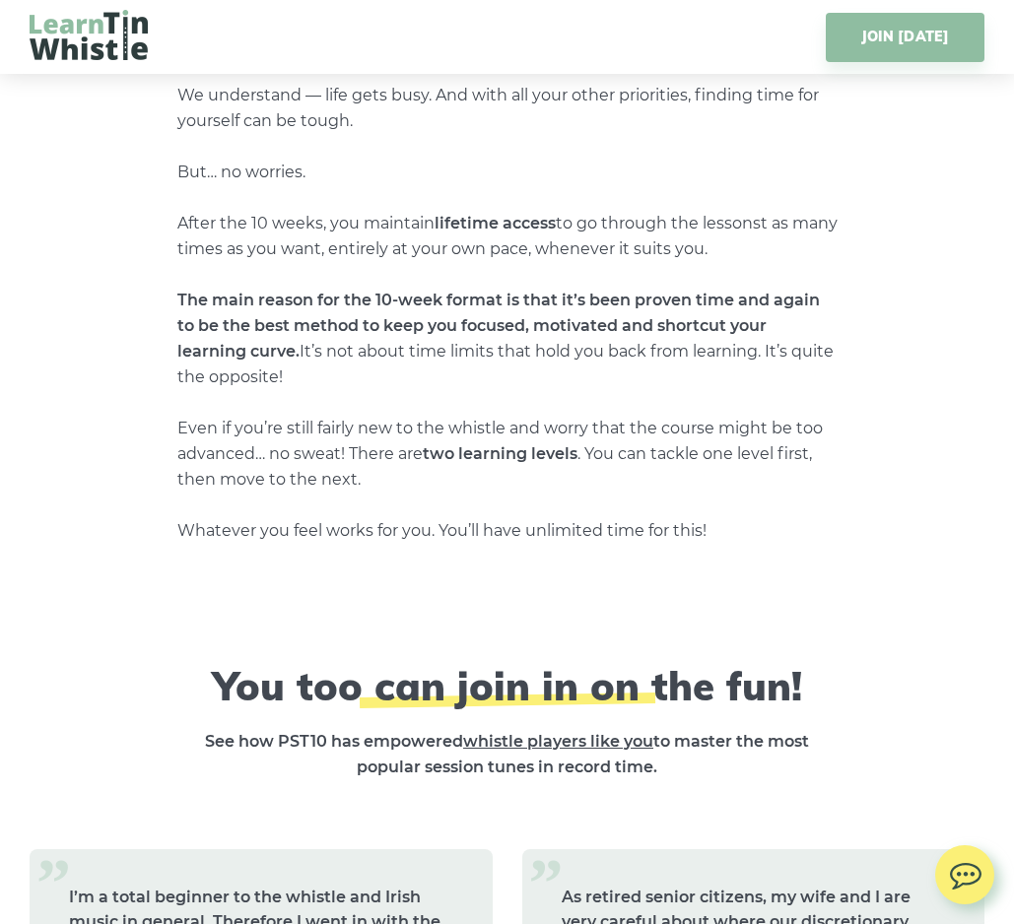
click at [430, 458] on p "We understand — life gets busy. And with all your other priorities, finding tim…" at bounding box center [507, 313] width 660 height 461
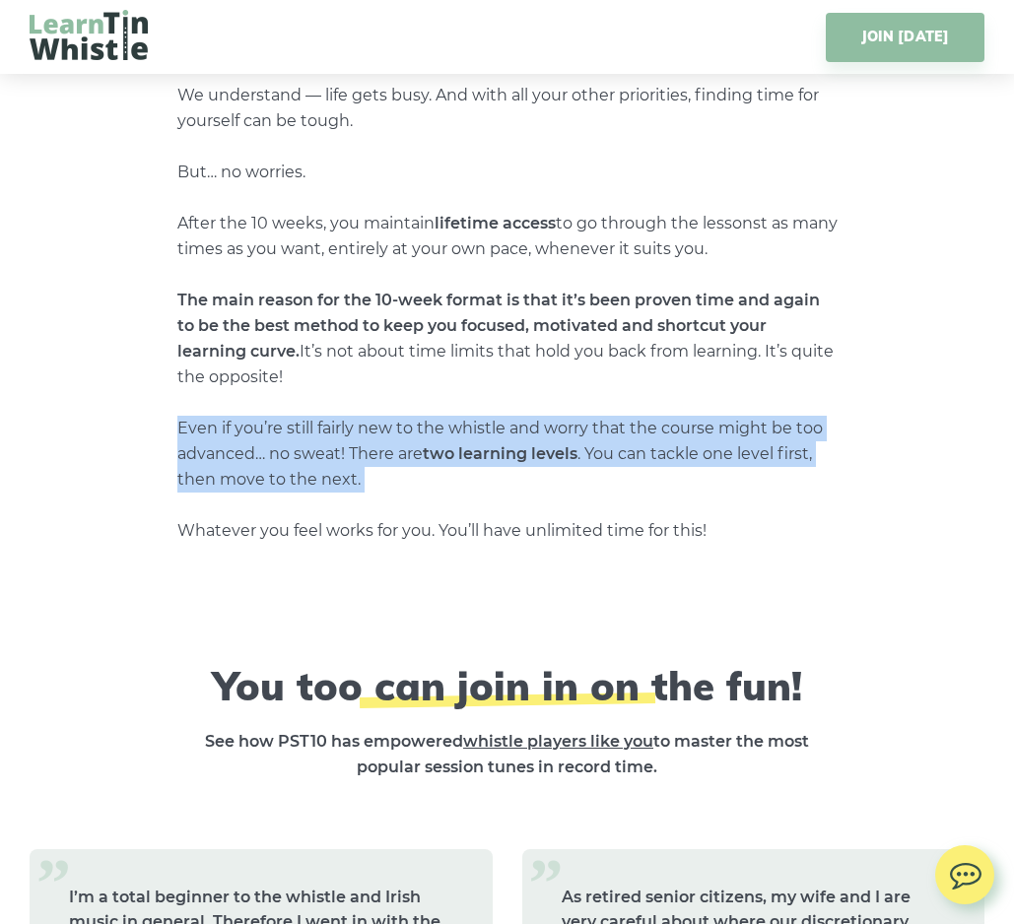
click at [384, 458] on p "We understand — life gets busy. And with all your other priorities, finding tim…" at bounding box center [507, 313] width 660 height 461
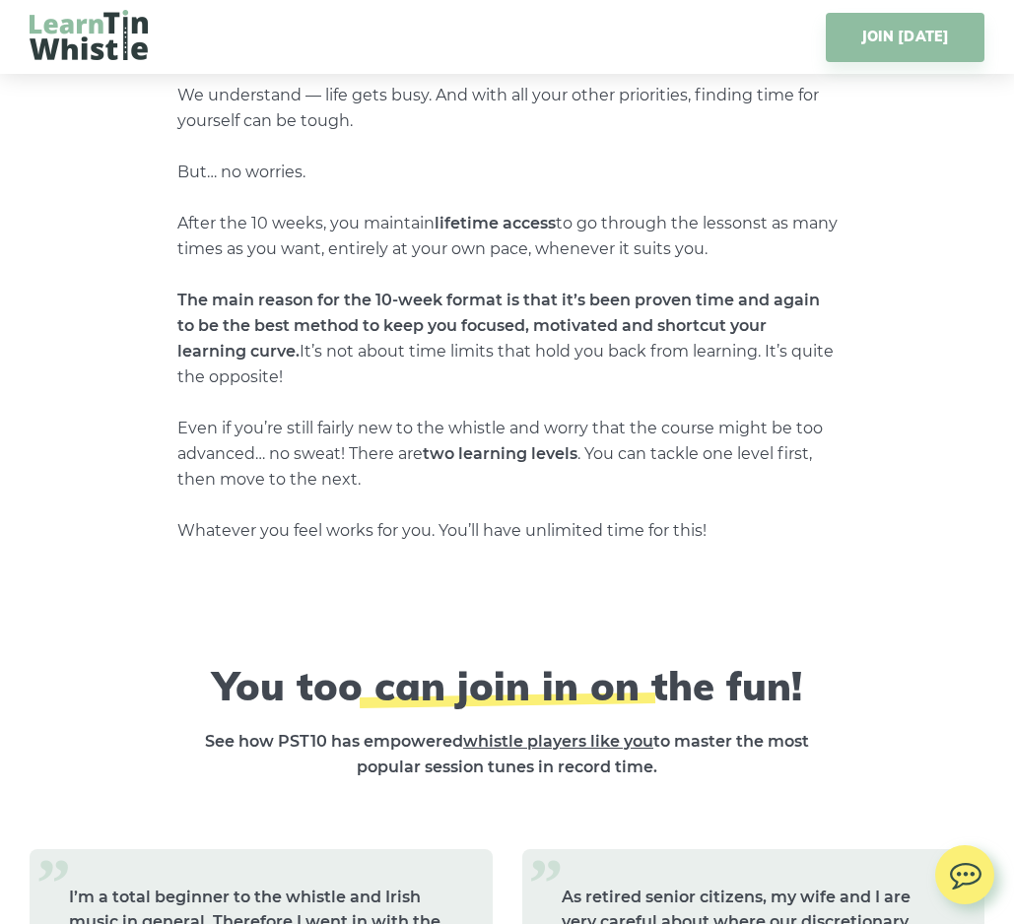
click at [384, 458] on p "We understand — life gets busy. And with all your other priorities, finding tim…" at bounding box center [507, 313] width 660 height 461
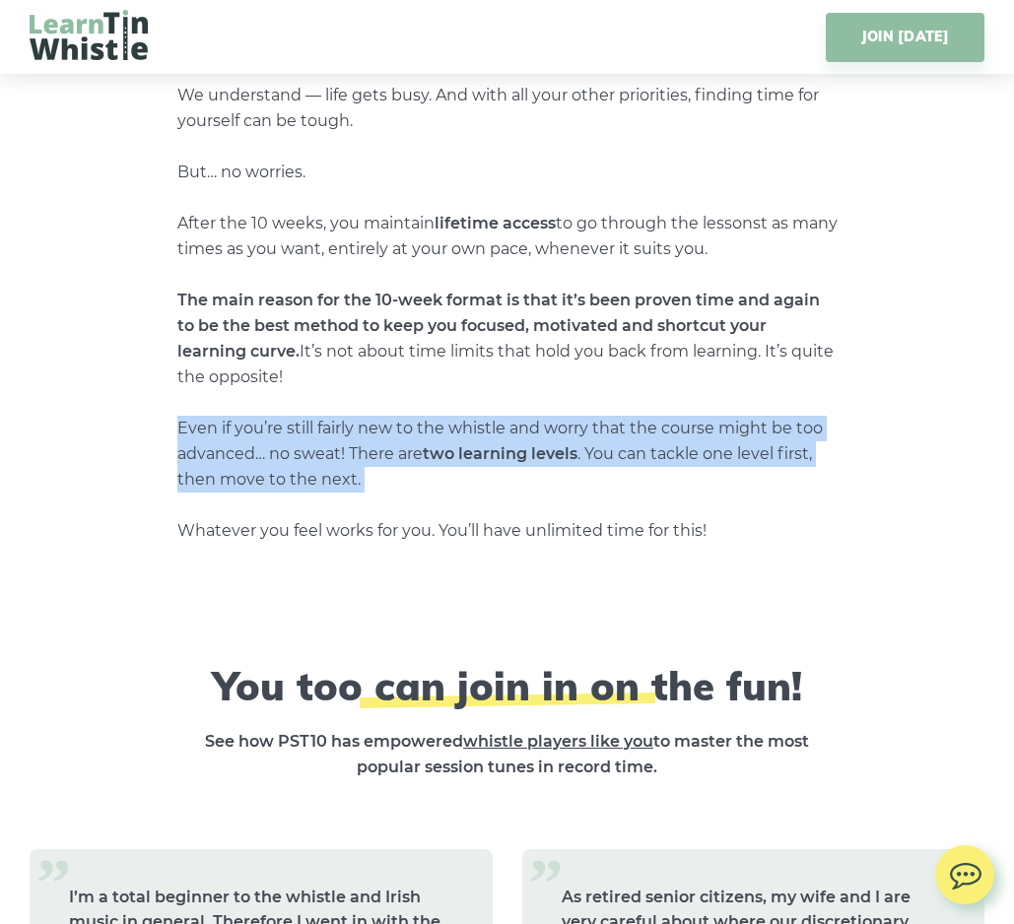
click at [450, 461] on p "We understand — life gets busy. And with all your other priorities, finding tim…" at bounding box center [507, 313] width 660 height 461
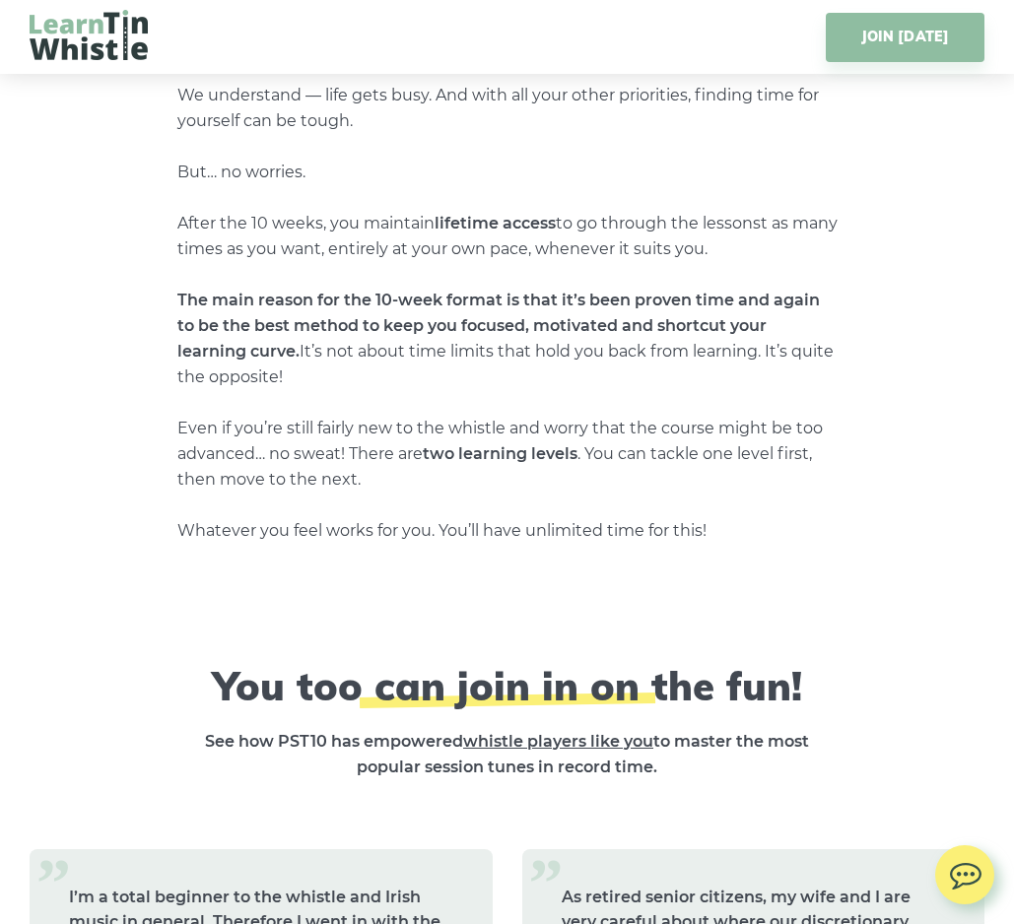
click at [709, 509] on p "We understand — life gets busy. And with all your other priorities, finding tim…" at bounding box center [507, 313] width 660 height 461
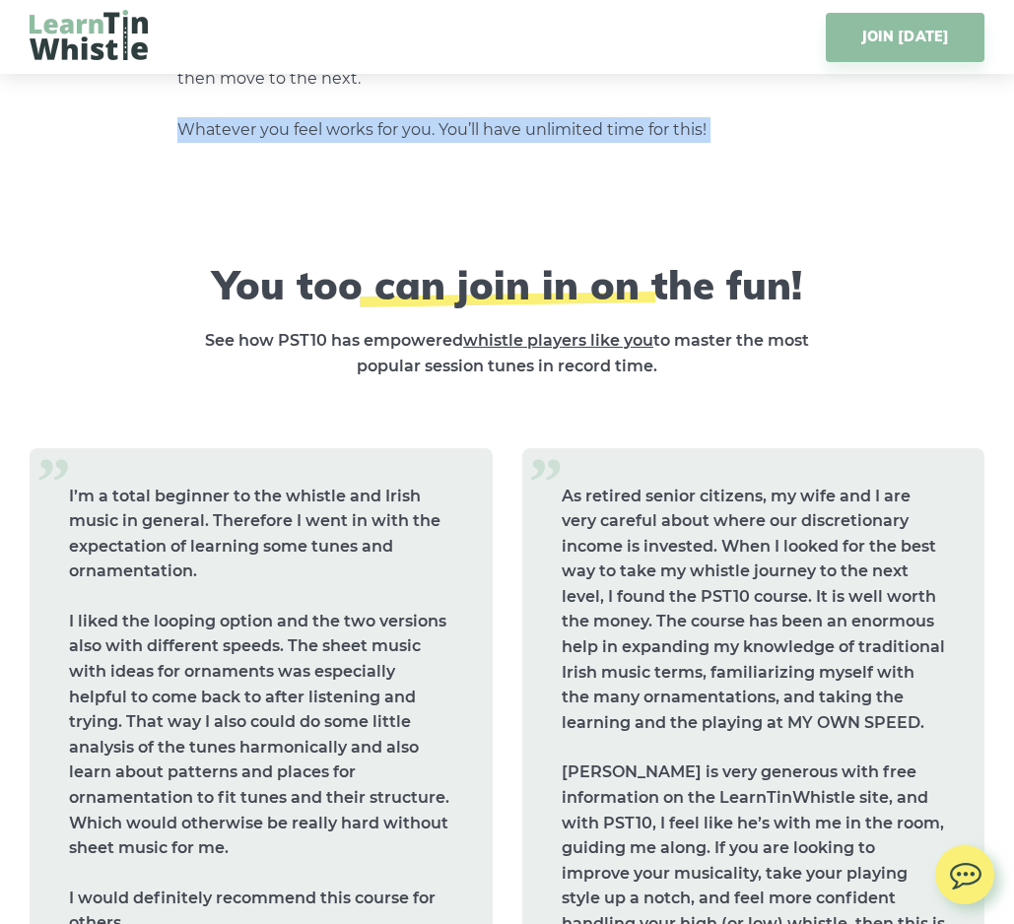
scroll to position [7749, 0]
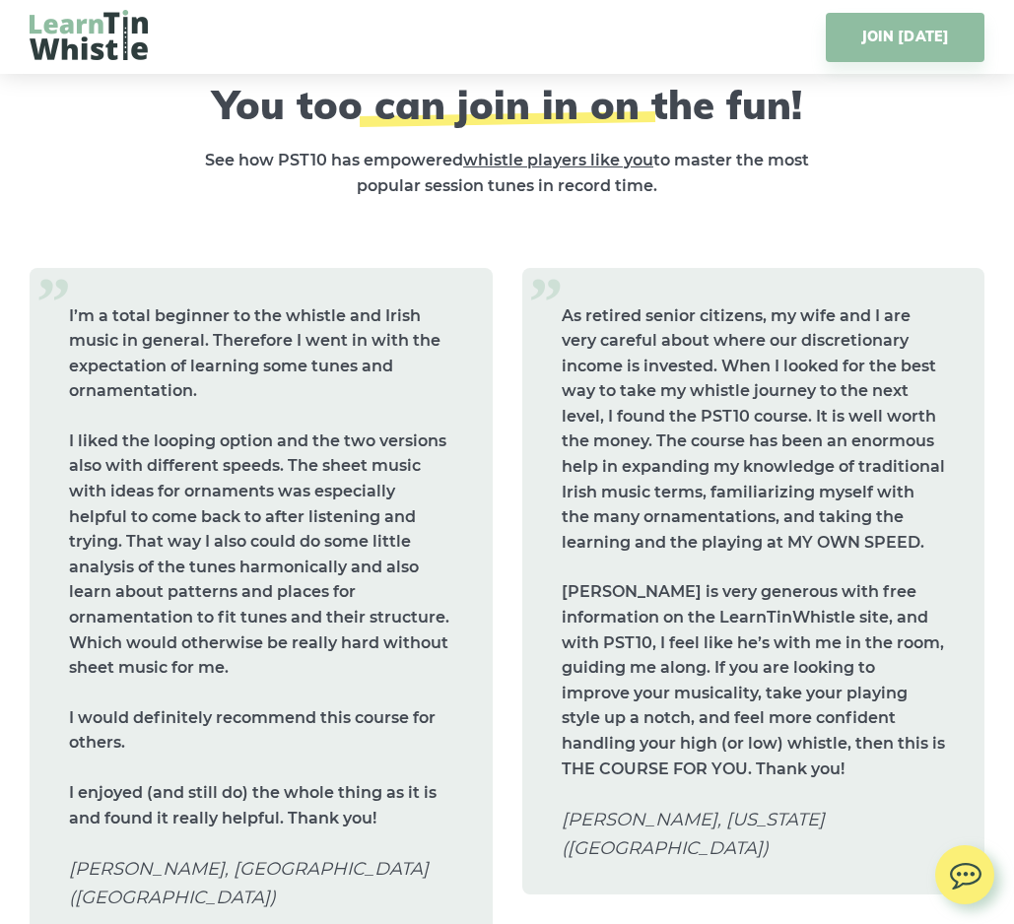
click at [505, 449] on div "I’m a total beginner to the whistle and Irish music in general. Therefore I wen…" at bounding box center [261, 625] width 493 height 715
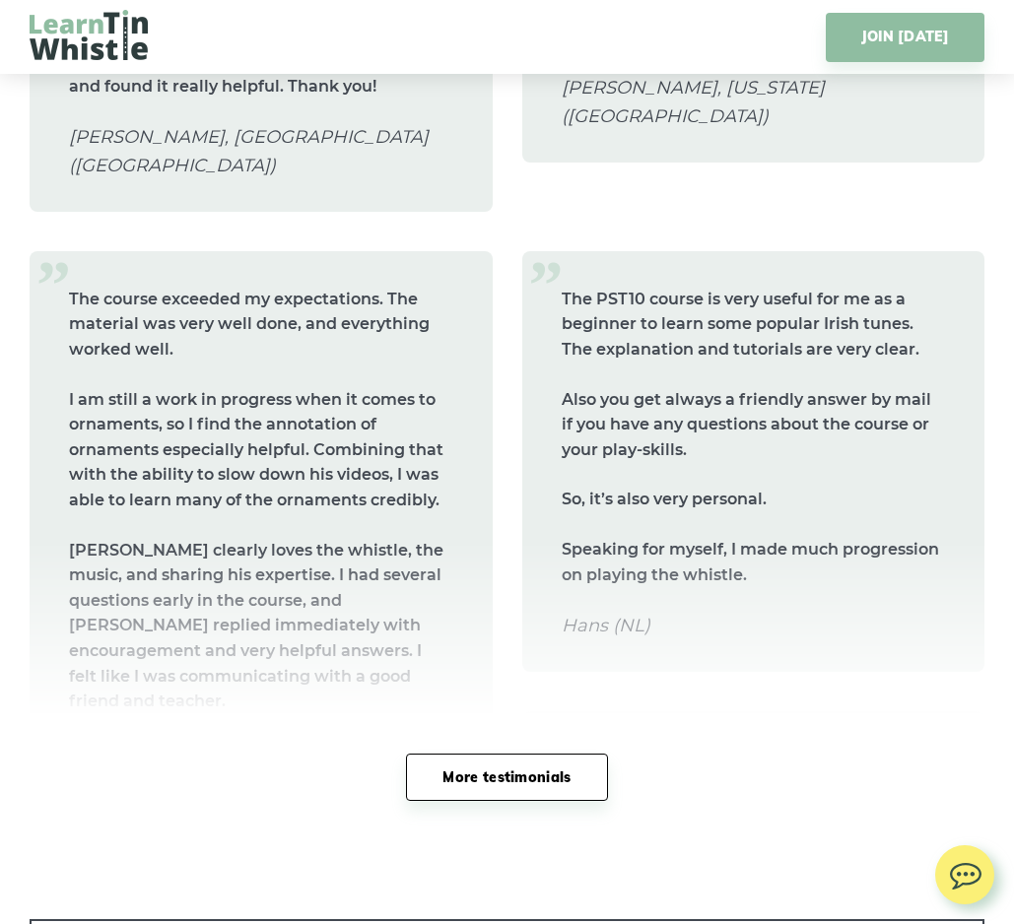
scroll to position [8481, 0]
click at [514, 759] on link "More testimonials" at bounding box center [506, 778] width 201 height 48
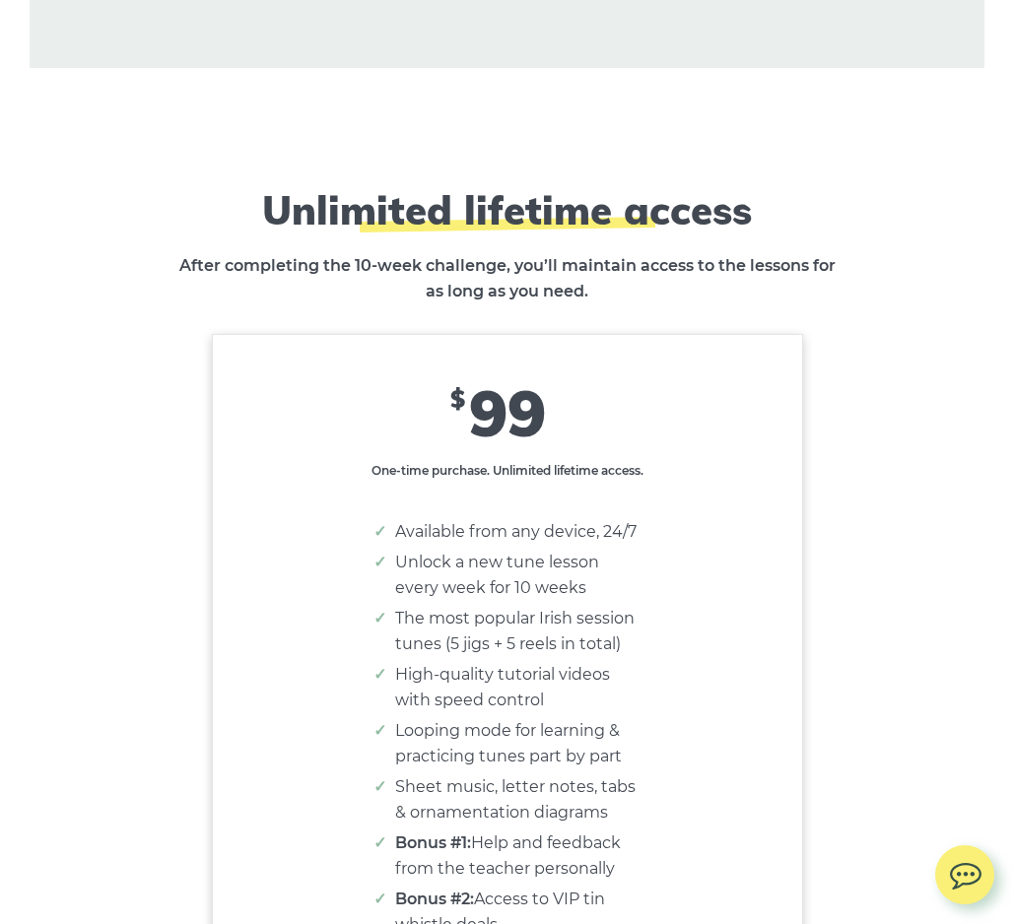
scroll to position [13300, 0]
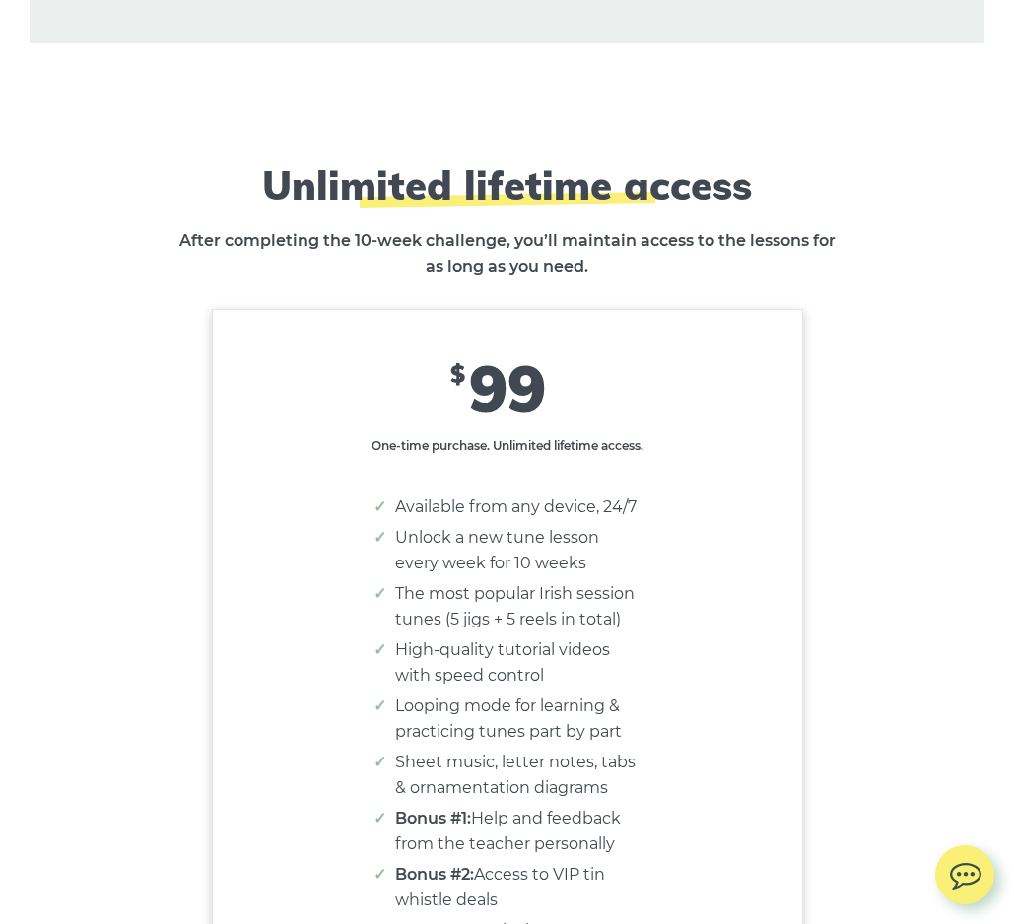
click at [502, 525] on li "Unlock a new tune lesson every week for 10 weeks" at bounding box center [517, 550] width 244 height 51
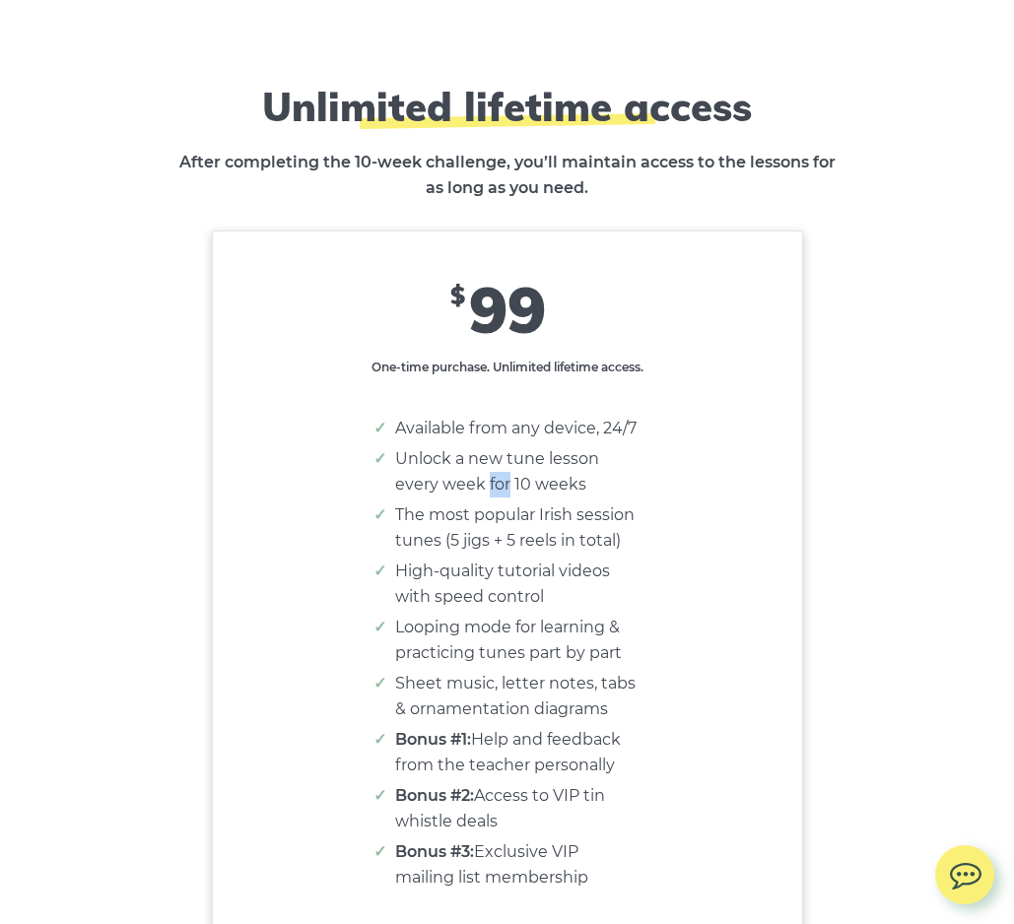
scroll to position [13439, 0]
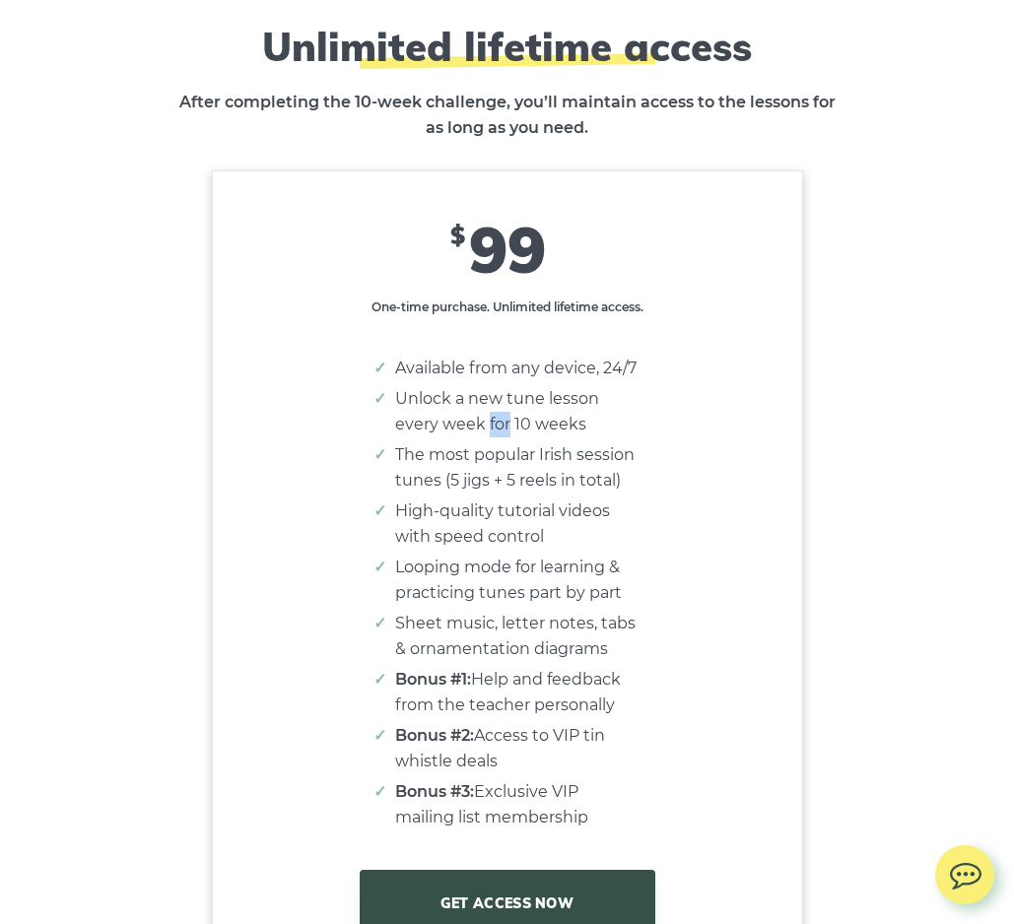
click at [500, 555] on li "Looping mode for learning & practicing tunes part by part" at bounding box center [517, 580] width 244 height 51
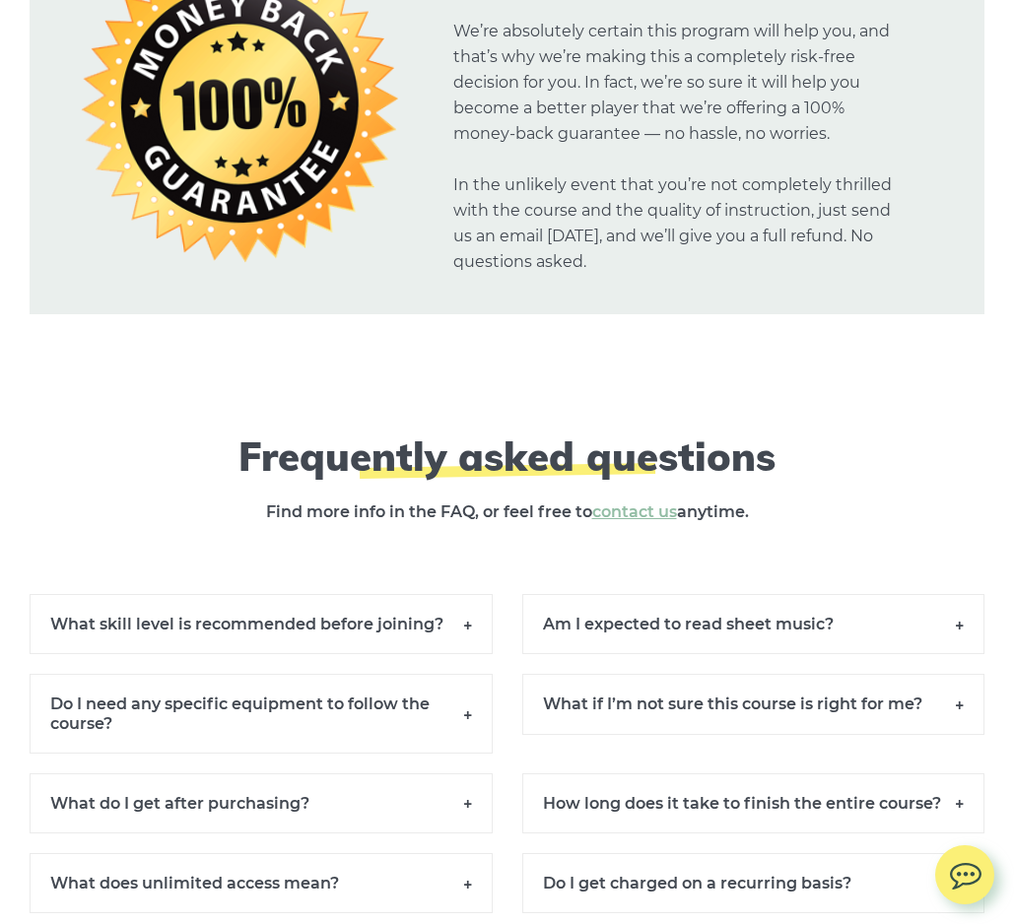
scroll to position [14761, 0]
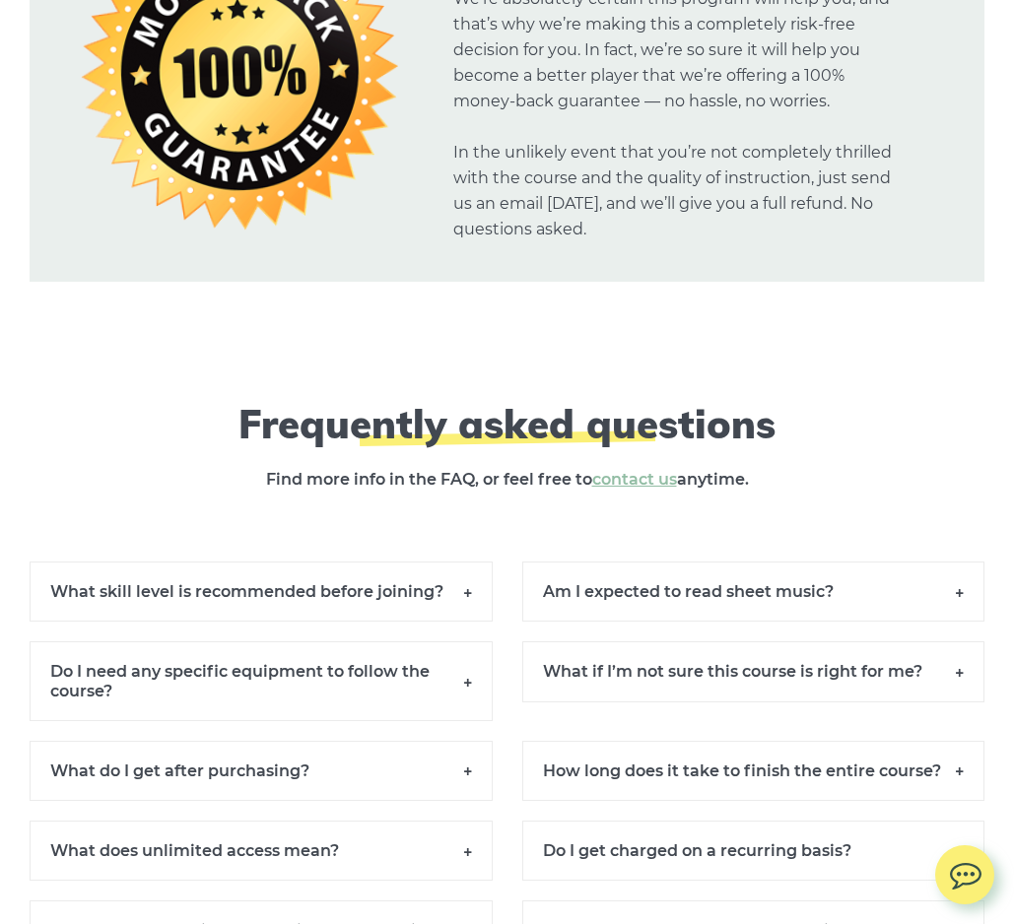
click at [472, 562] on h6 "What skill level is recommended before joining?" at bounding box center [261, 592] width 463 height 60
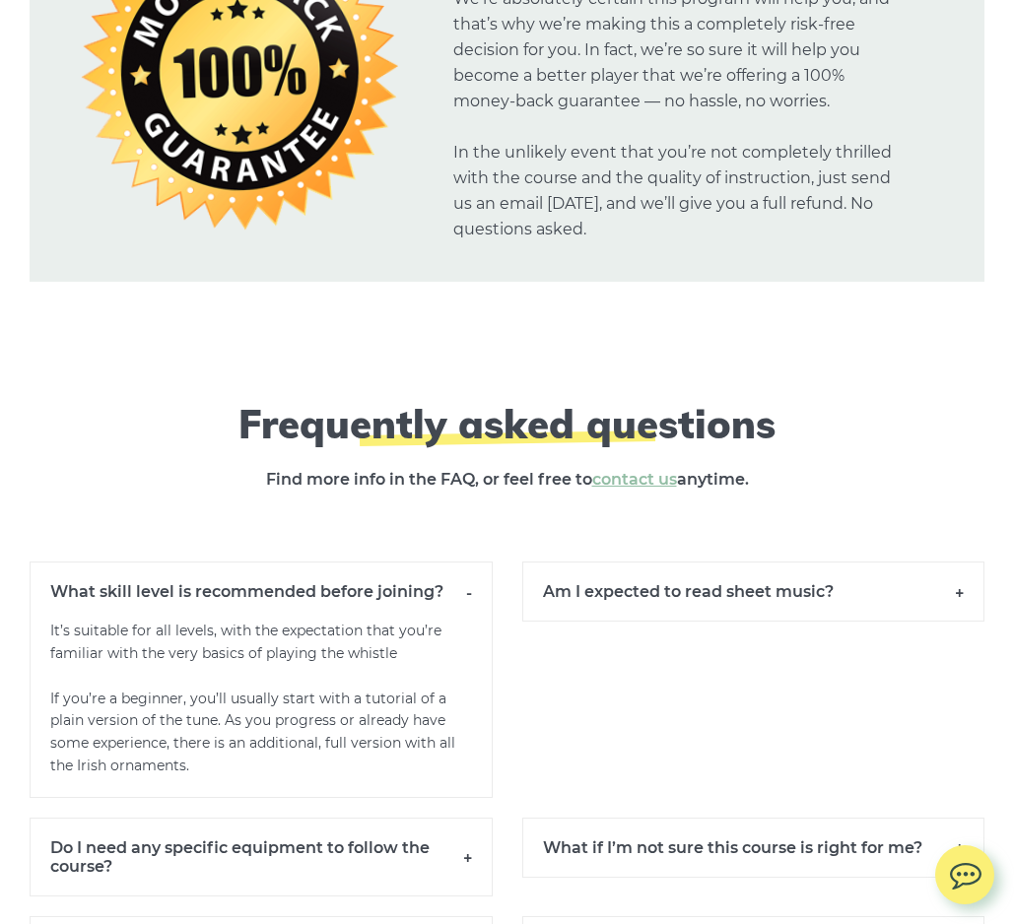
click at [466, 562] on h6 "What skill level is recommended before joining?" at bounding box center [261, 591] width 463 height 59
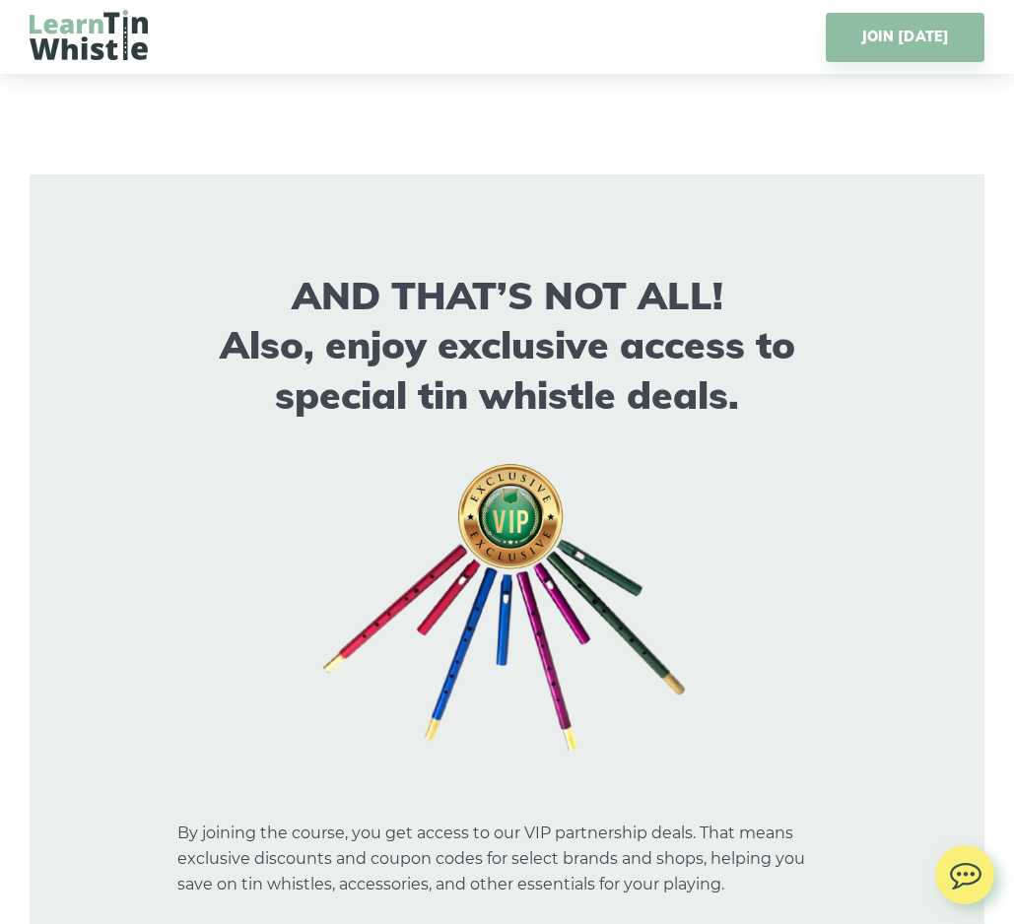
scroll to position [12365, 0]
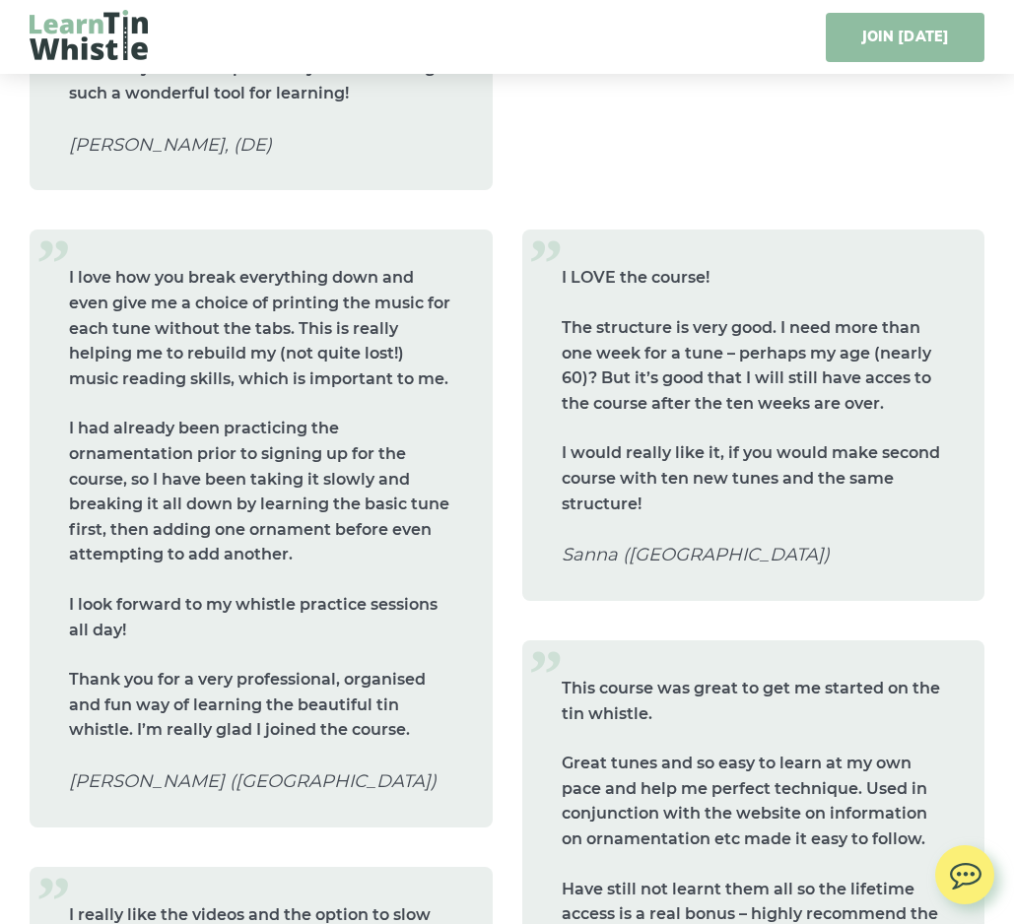
click at [890, 35] on link "JOIN TODAY" at bounding box center [905, 37] width 159 height 49
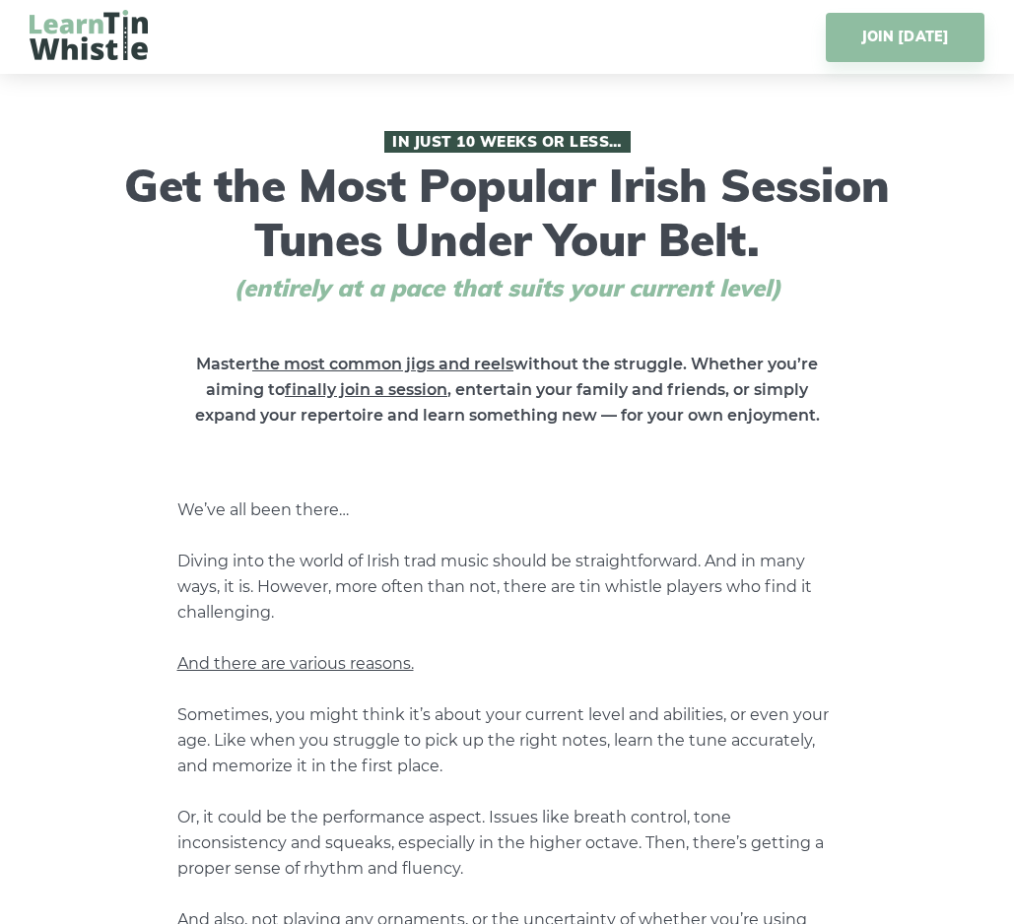
scroll to position [0, 0]
click at [105, 40] on img at bounding box center [89, 35] width 118 height 50
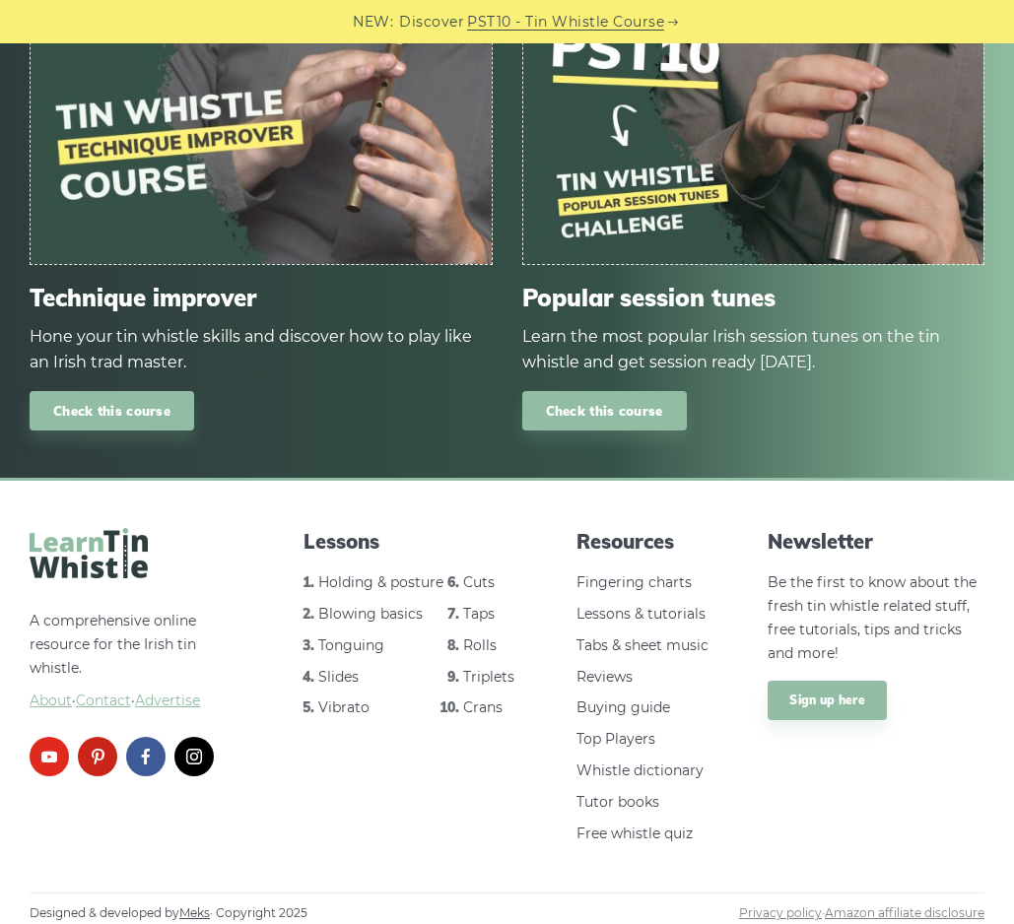
scroll to position [2587, 0]
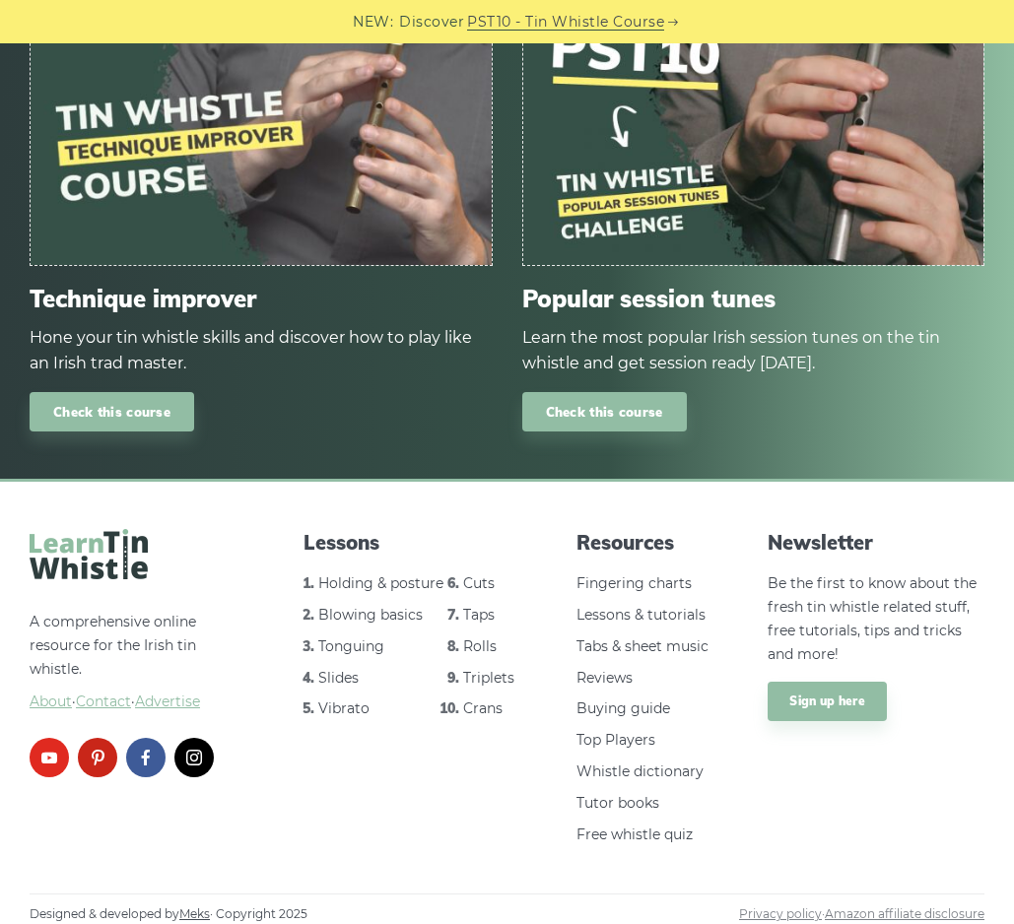
click at [848, 642] on p "Be the first to know about the fresh tin whistle related stuff, free tutorials,…" at bounding box center [875, 619] width 217 height 94
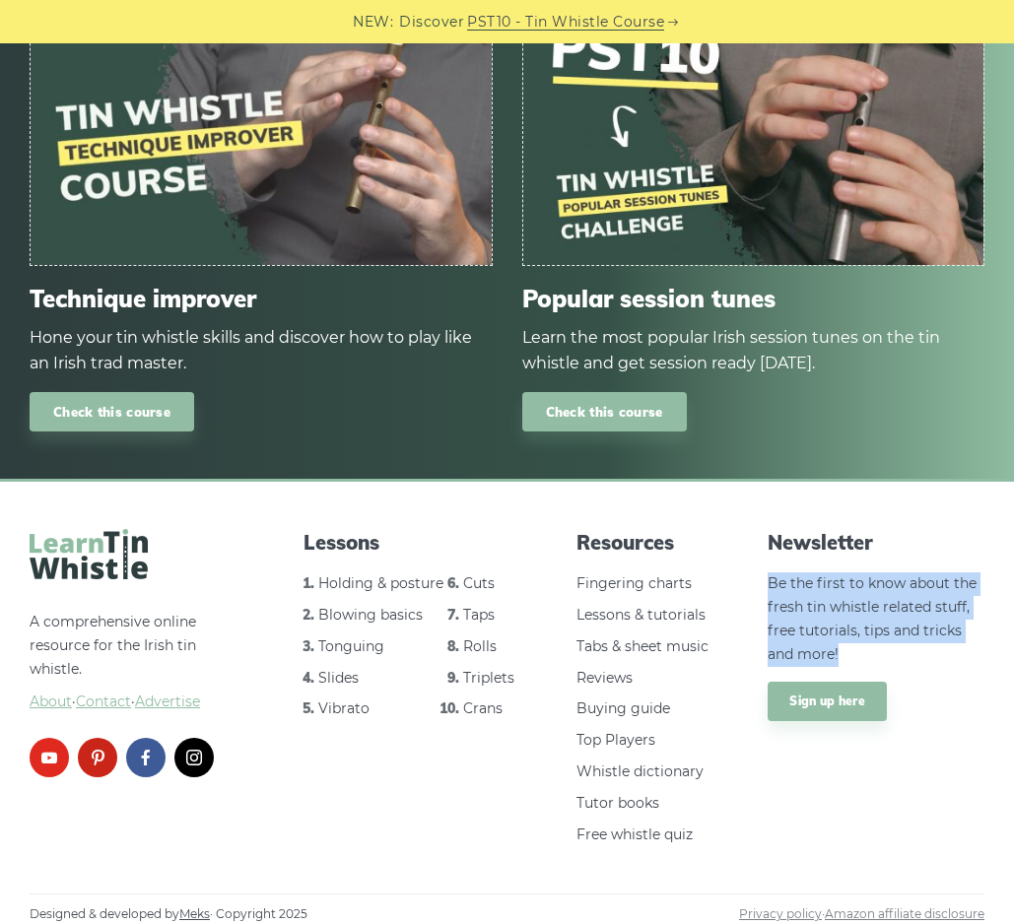
click at [848, 644] on p "Be the first to know about the fresh tin whistle related stuff, free tutorials,…" at bounding box center [875, 619] width 217 height 94
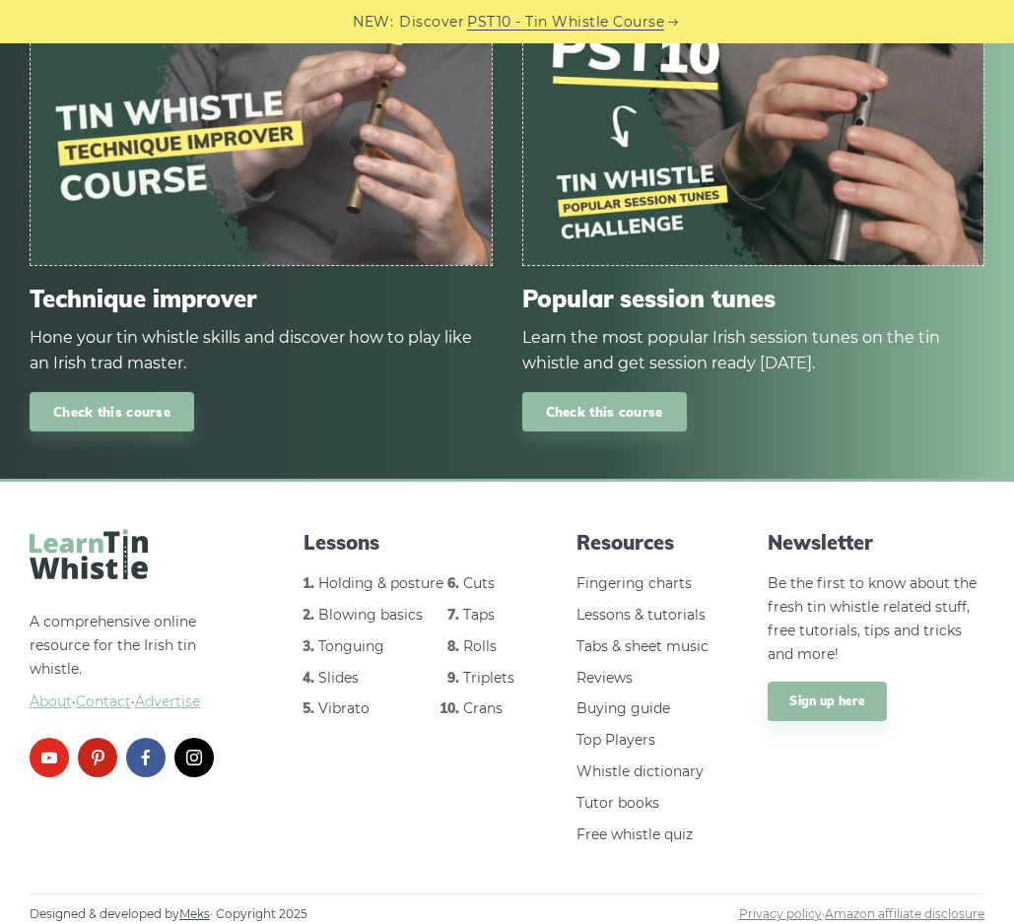
click at [845, 644] on p "Be the first to know about the fresh tin whistle related stuff, free tutorials,…" at bounding box center [875, 619] width 217 height 94
